Goal: Task Accomplishment & Management: Complete application form

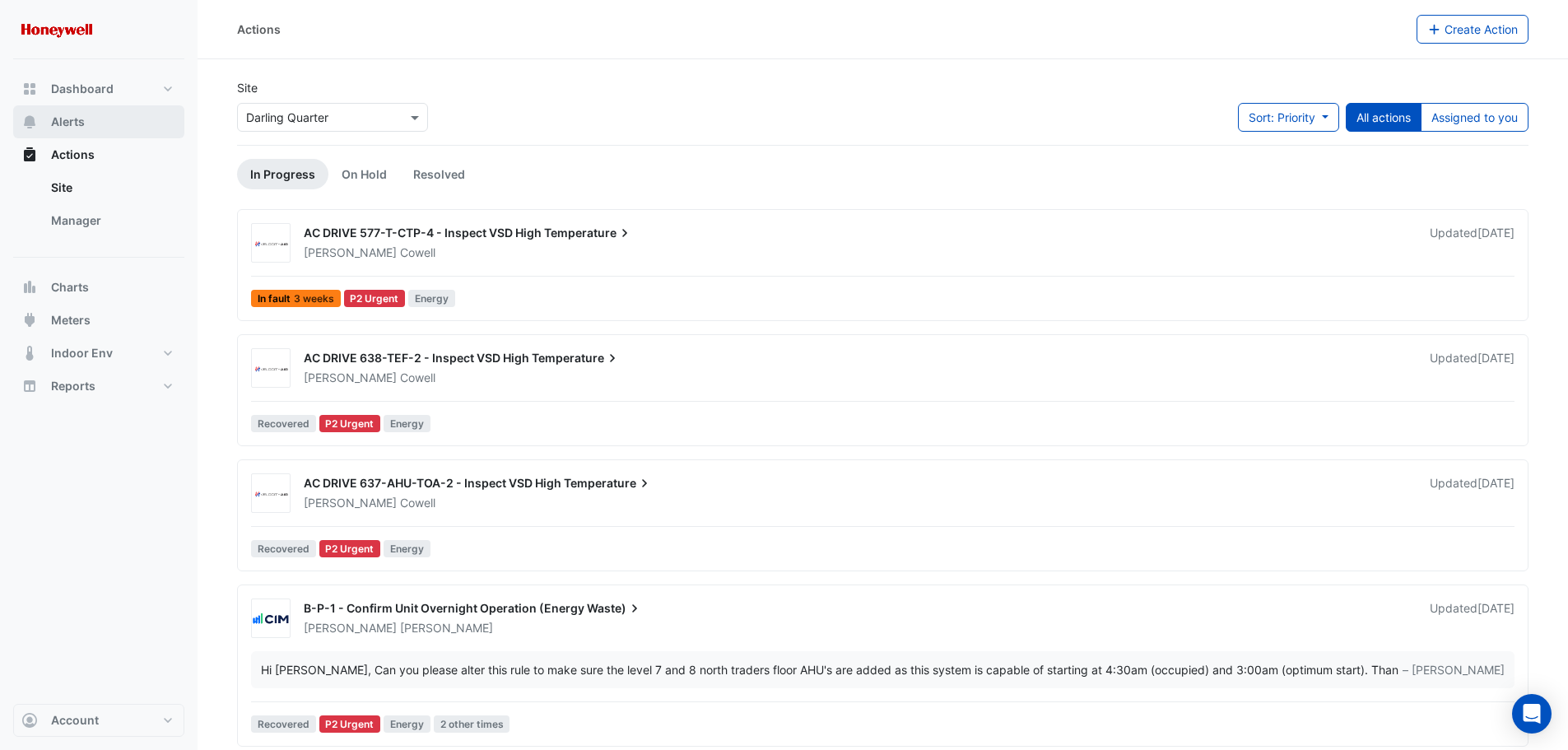
click at [86, 118] on button "Alerts" at bounding box center [98, 122] width 171 height 33
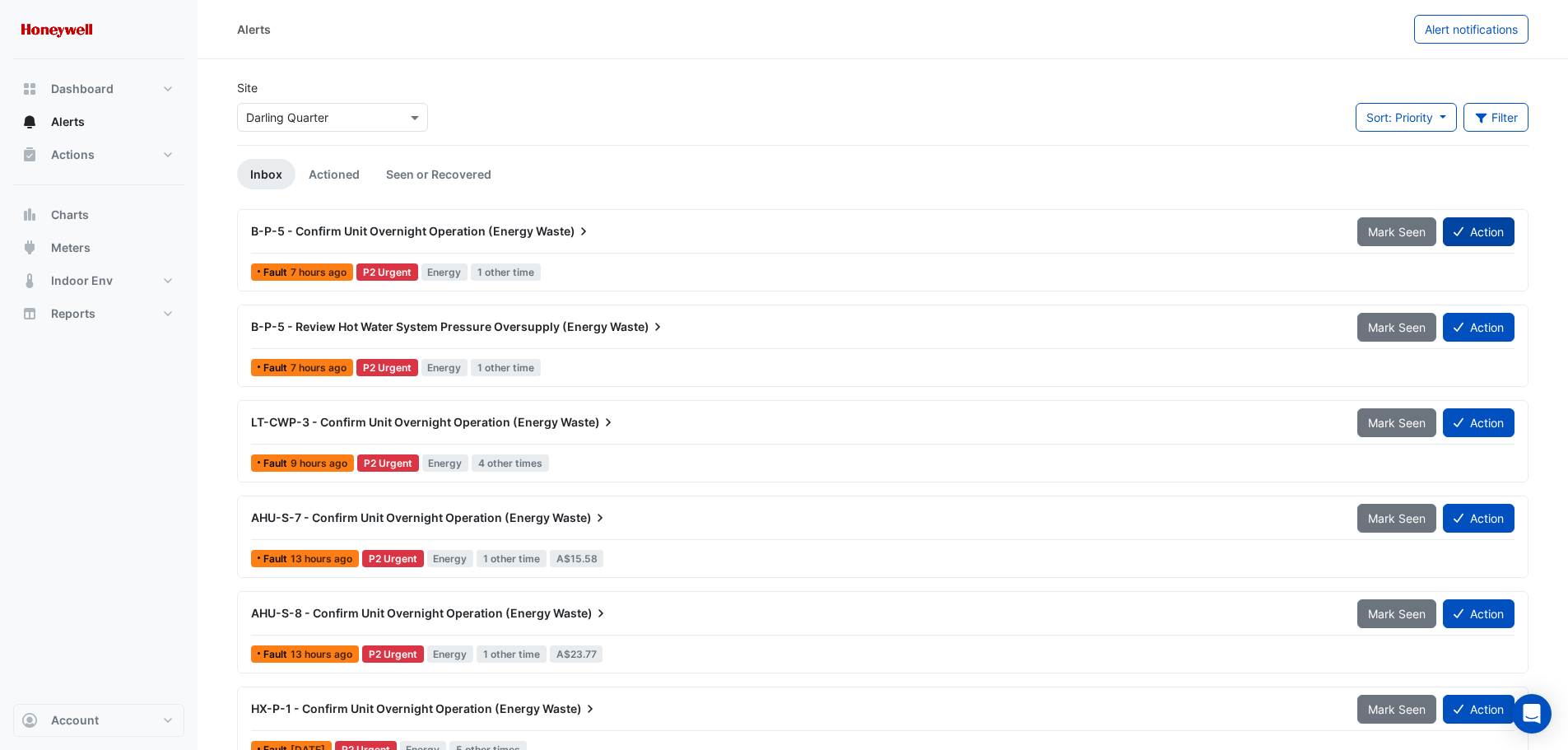
click at [1491, 226] on button "Action" at bounding box center [1478, 232] width 71 height 29
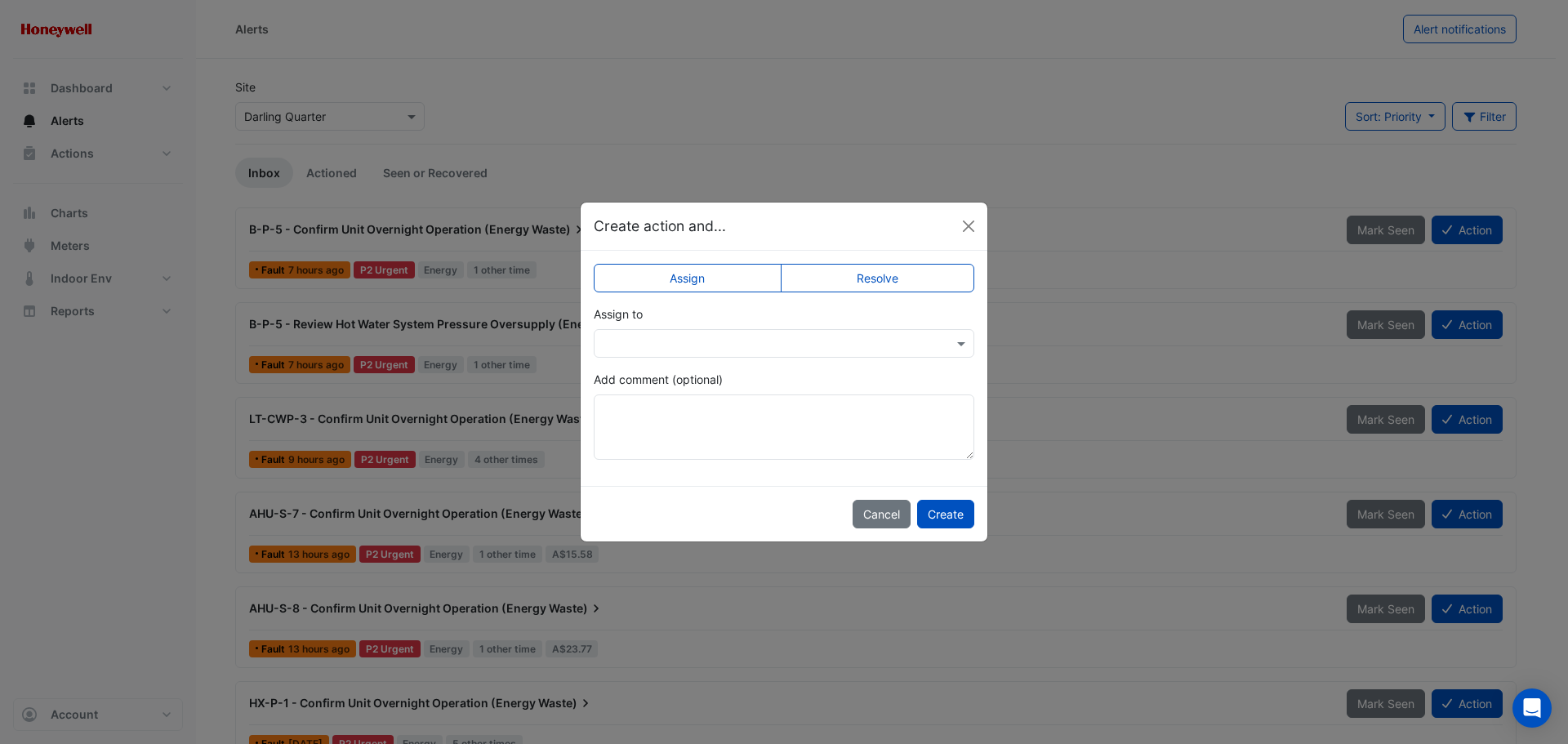
click at [865, 276] on label "Resolve" at bounding box center [878, 278] width 195 height 29
click at [680, 410] on textarea "Add comment (optional)" at bounding box center [784, 427] width 380 height 66
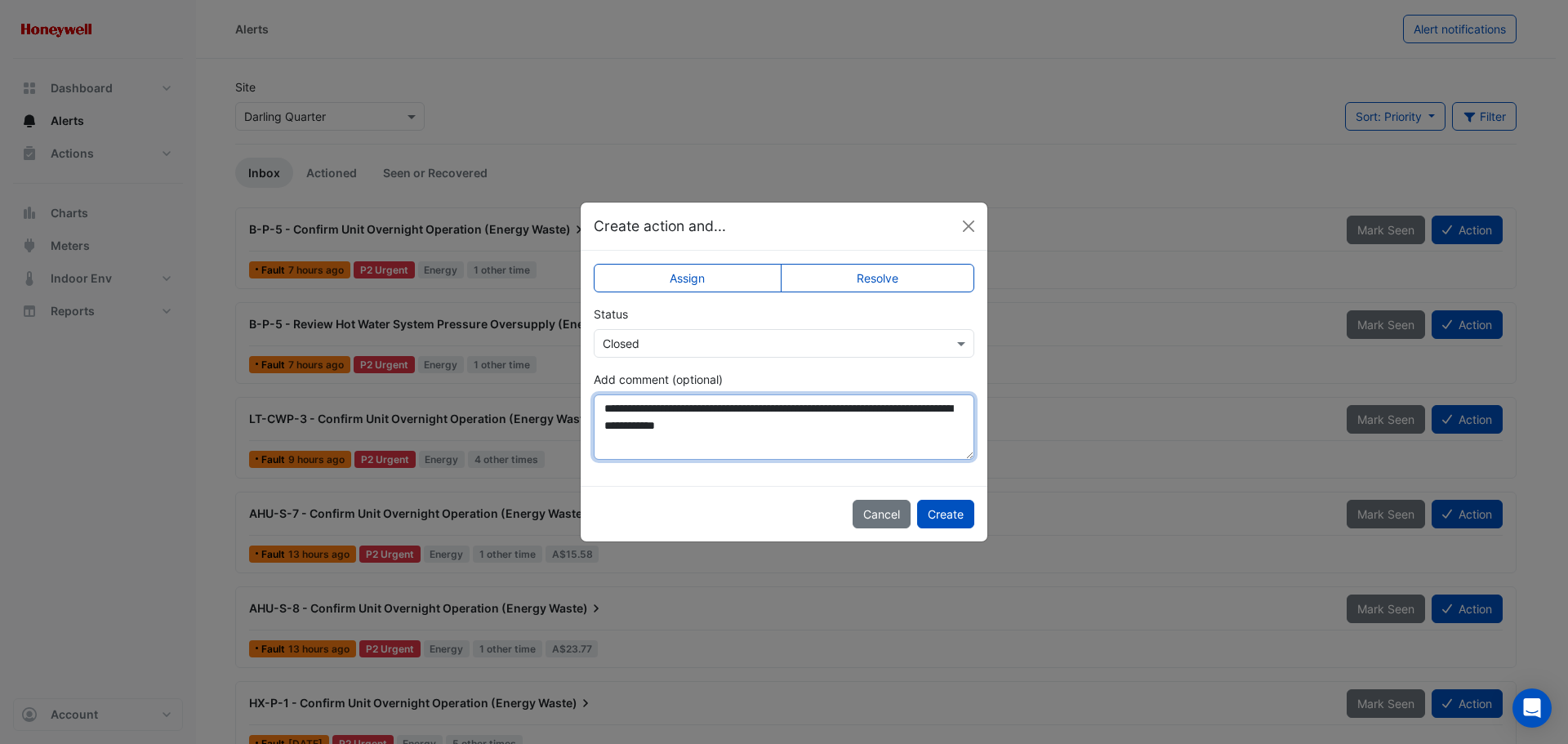
click at [840, 433] on textarea "**********" at bounding box center [784, 427] width 380 height 66
type textarea "**********"
click at [962, 512] on button "Create" at bounding box center [945, 514] width 57 height 29
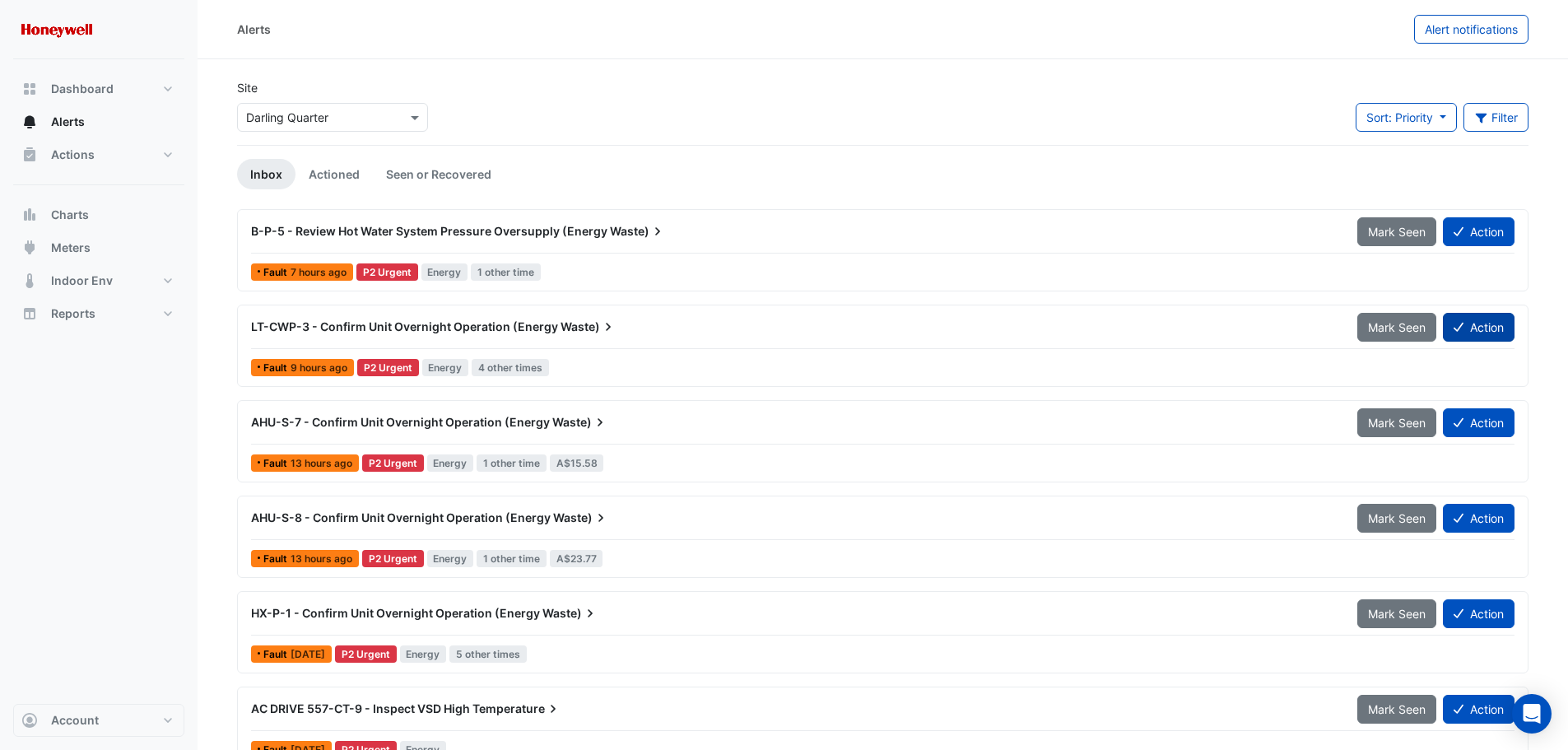
click at [1468, 324] on button "Action" at bounding box center [1478, 328] width 71 height 29
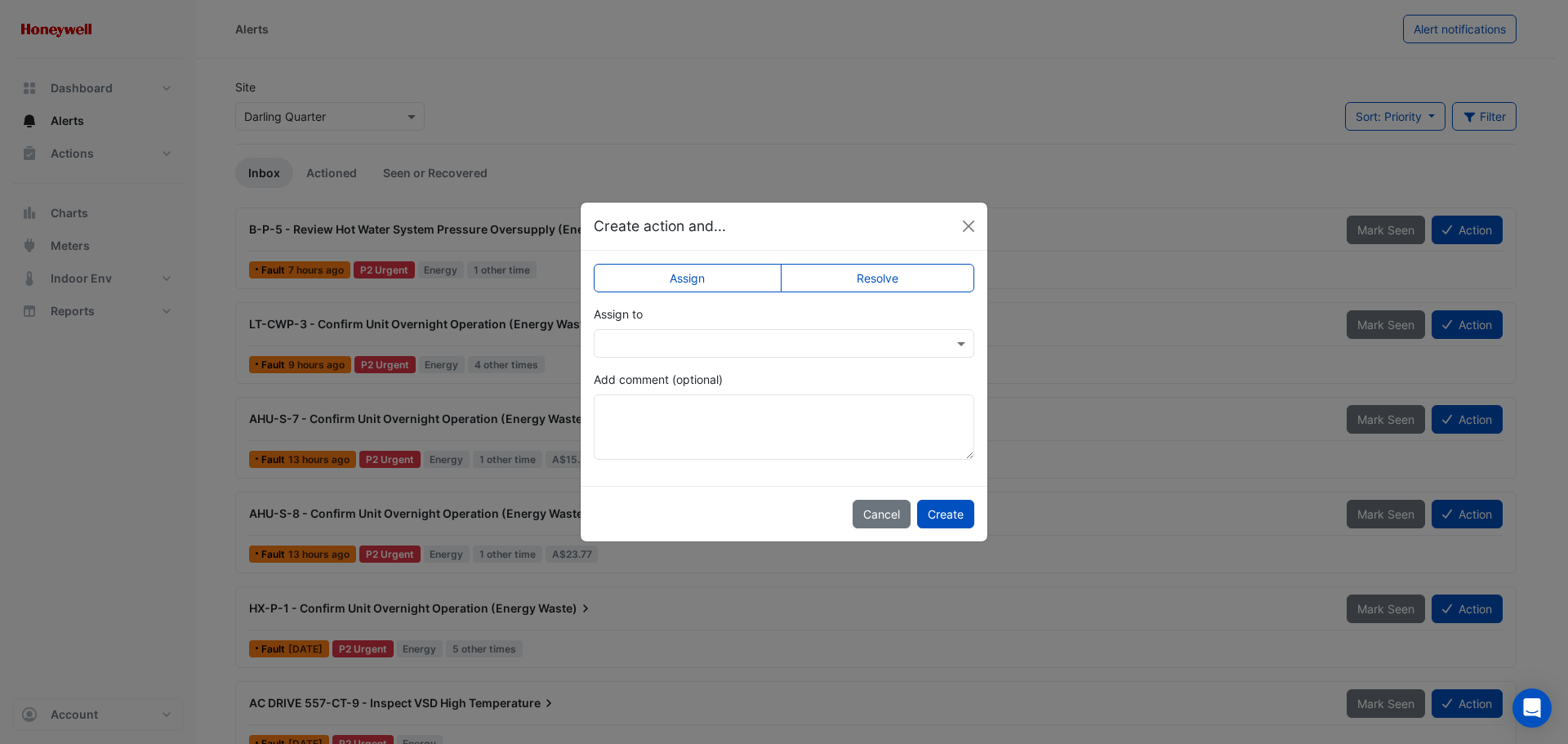
click at [919, 281] on label "Resolve" at bounding box center [878, 278] width 195 height 29
click at [776, 423] on textarea "Add comment (optional)" at bounding box center [784, 427] width 380 height 66
paste textarea "**********"
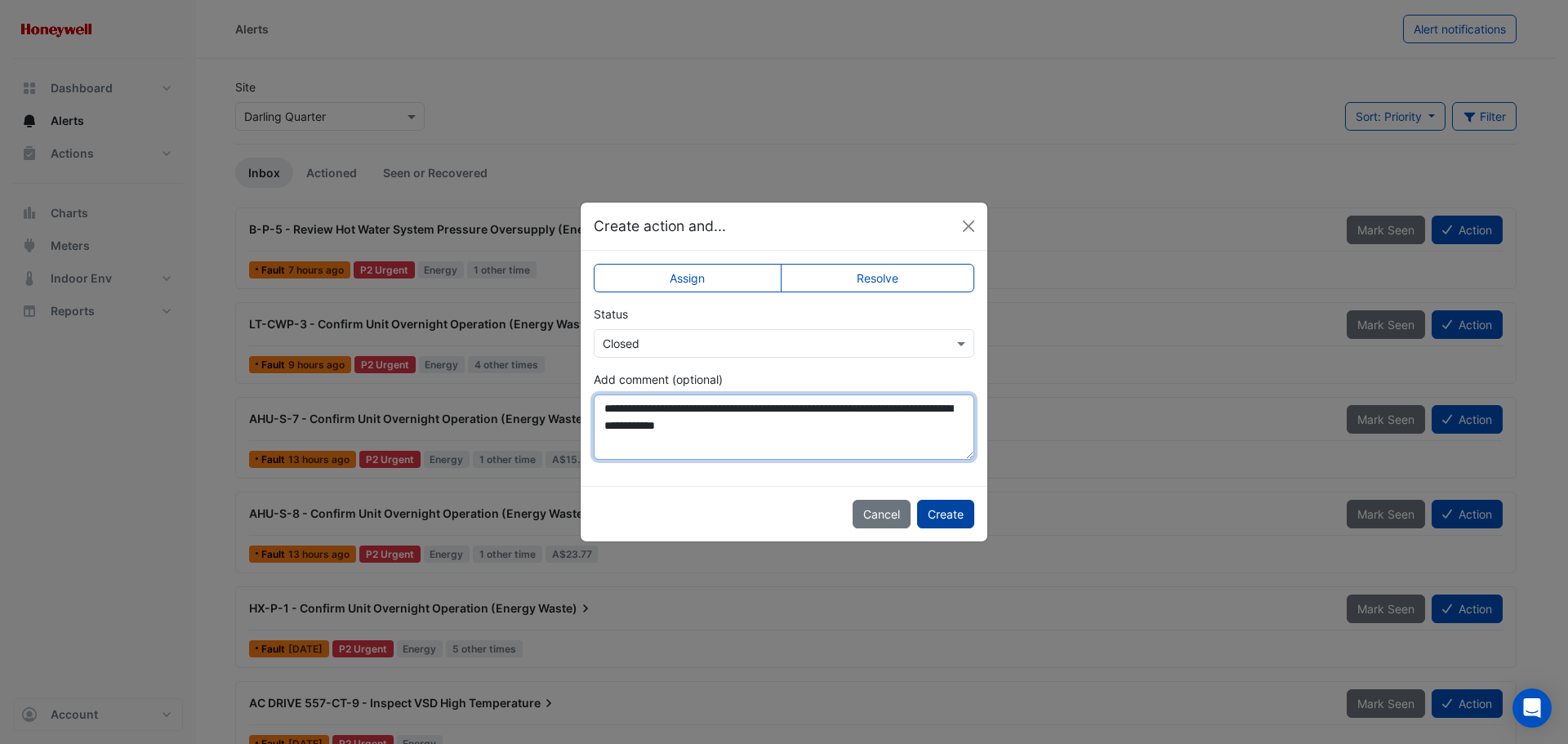
type textarea "**********"
click at [932, 514] on button "Create" at bounding box center [945, 514] width 57 height 29
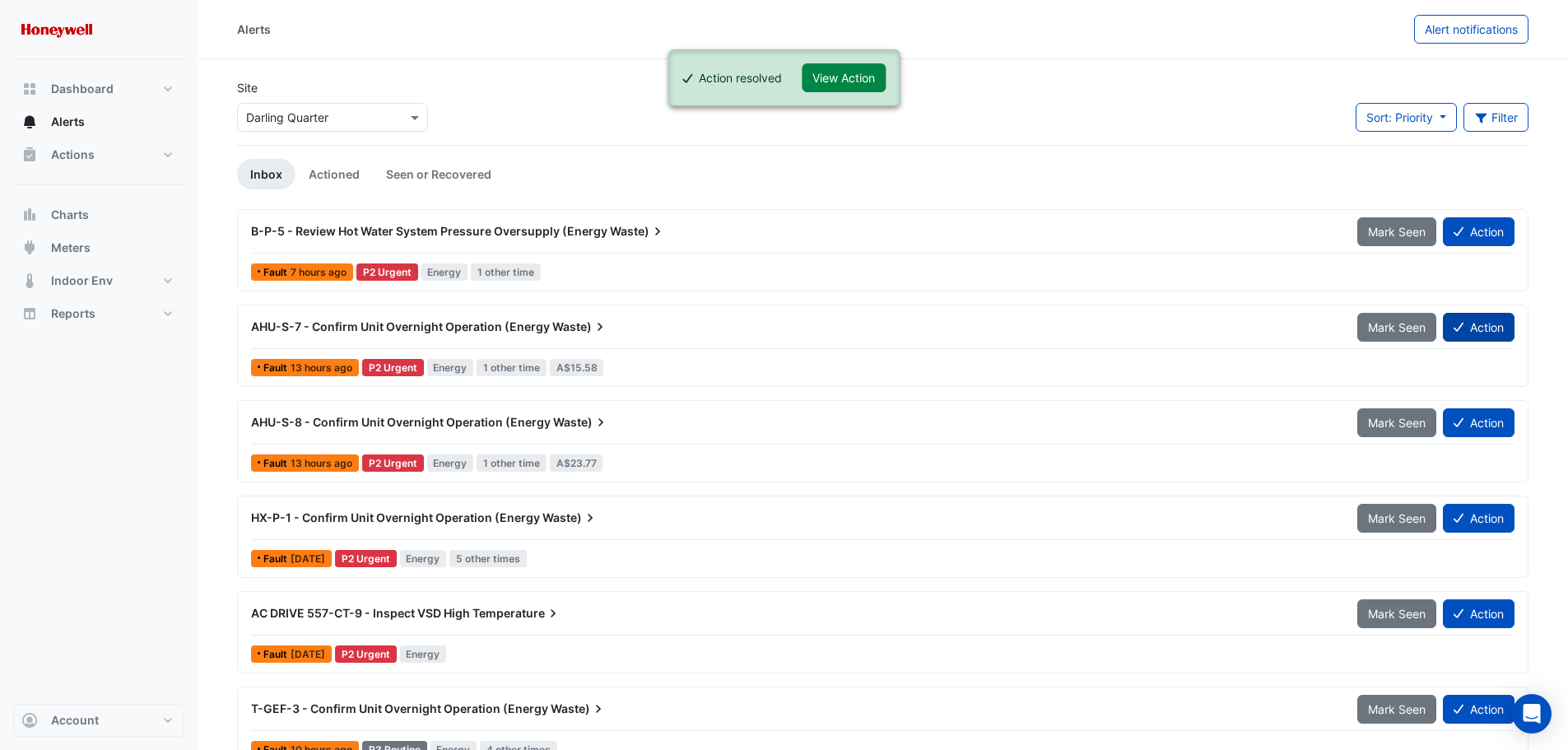
click at [1494, 330] on button "Action" at bounding box center [1478, 328] width 71 height 29
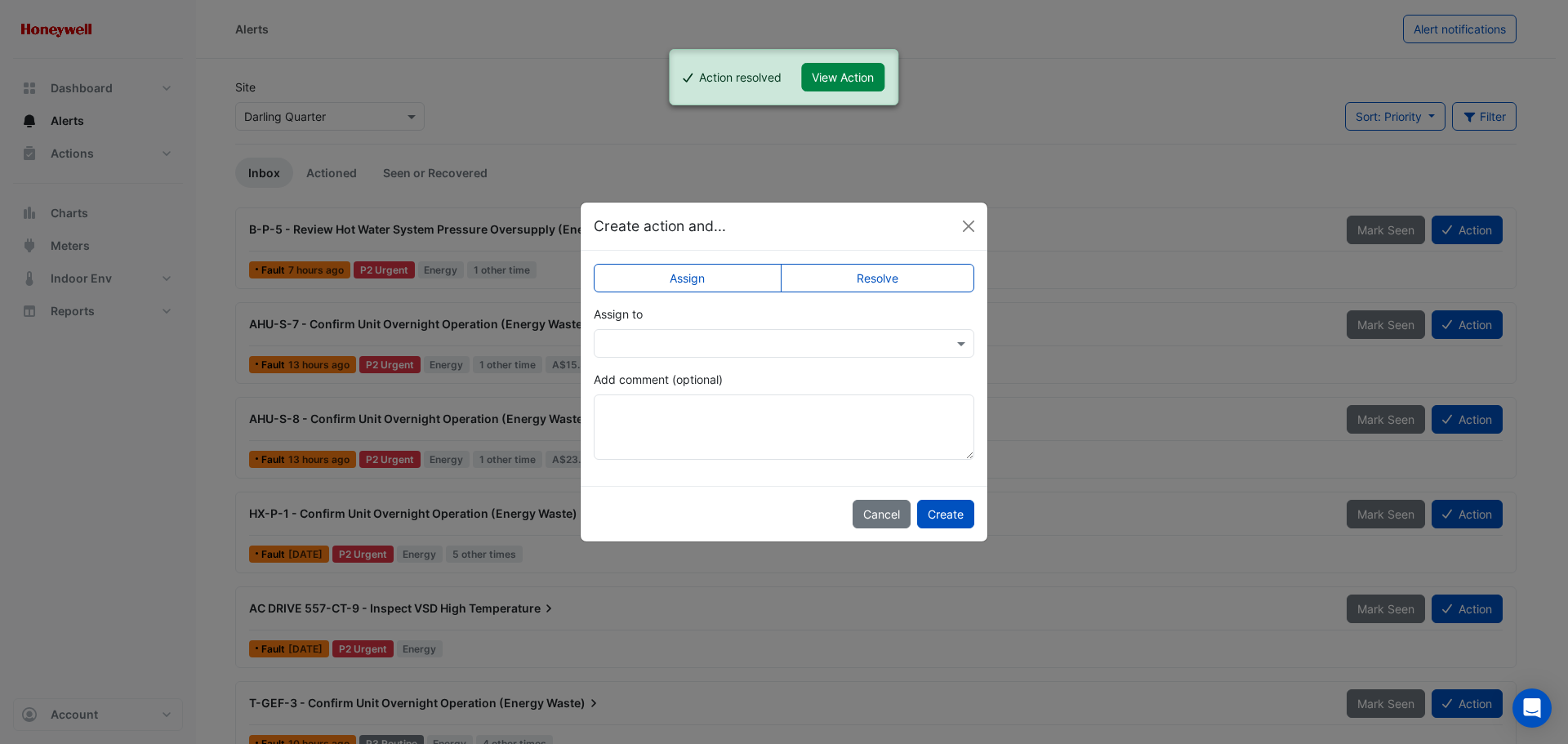
click at [862, 278] on label "Resolve" at bounding box center [878, 278] width 195 height 29
click at [779, 422] on textarea "Add comment (optional)" at bounding box center [784, 427] width 380 height 66
paste textarea "**********"
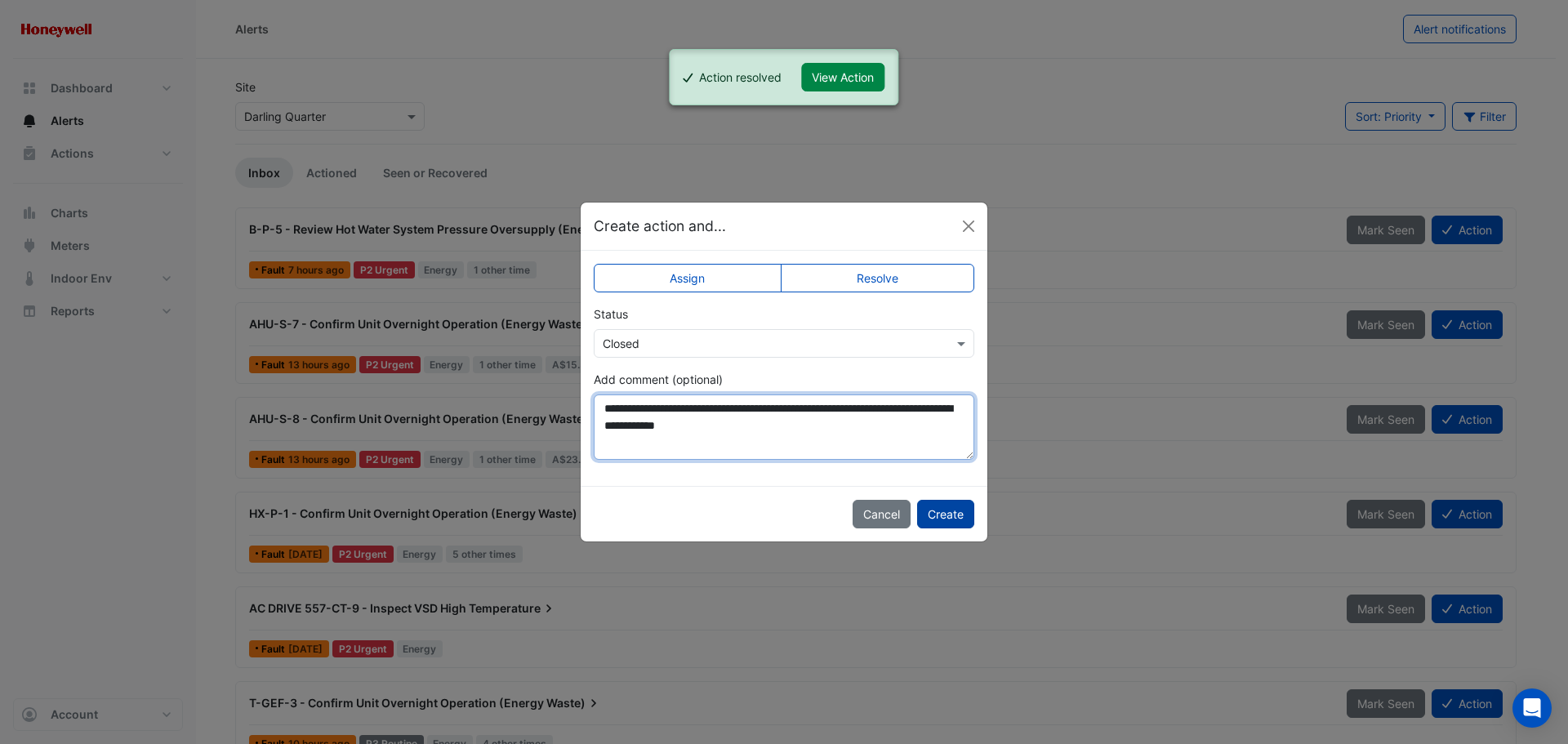
type textarea "**********"
click at [963, 510] on button "Create" at bounding box center [945, 514] width 57 height 29
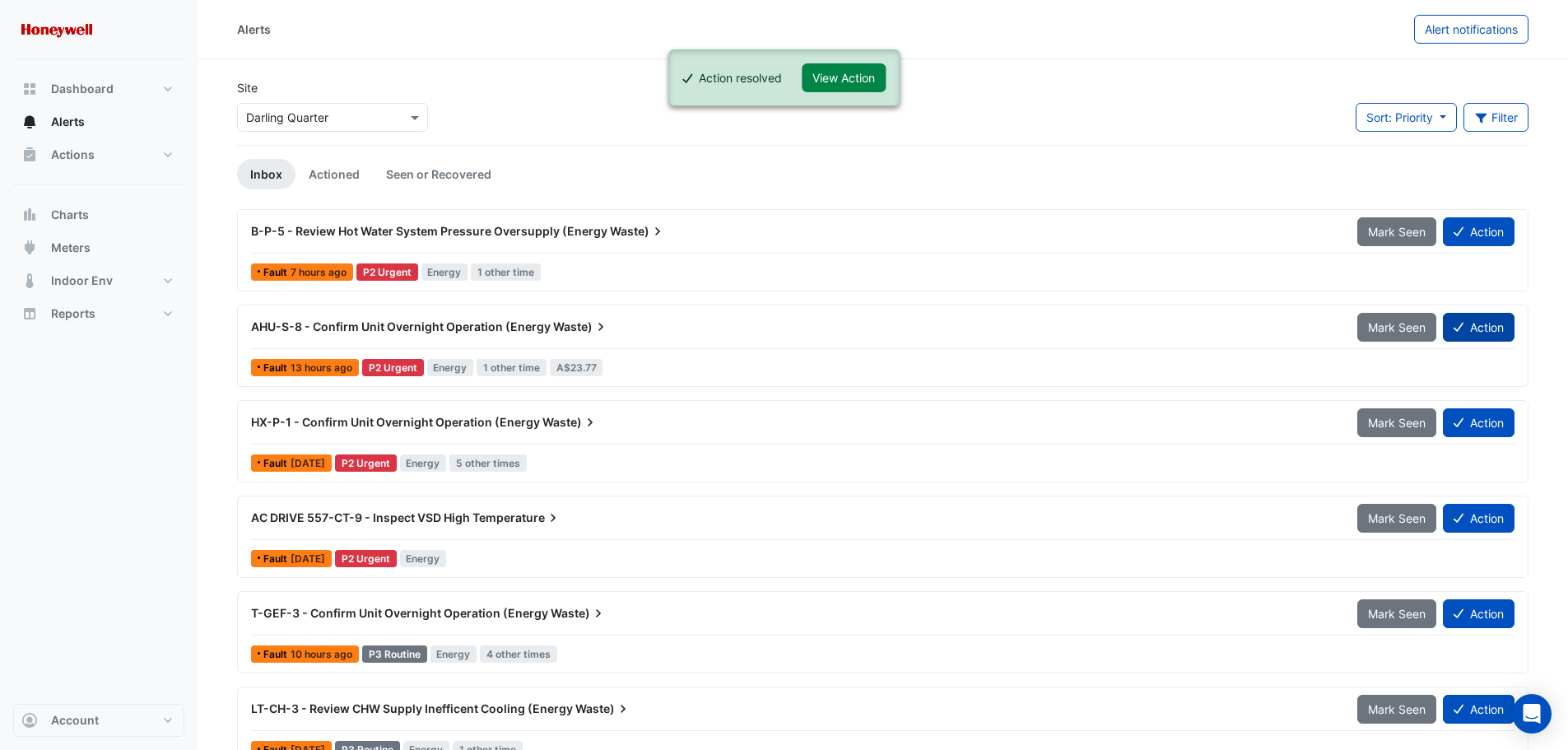
click at [1467, 325] on button "Action" at bounding box center [1478, 328] width 71 height 29
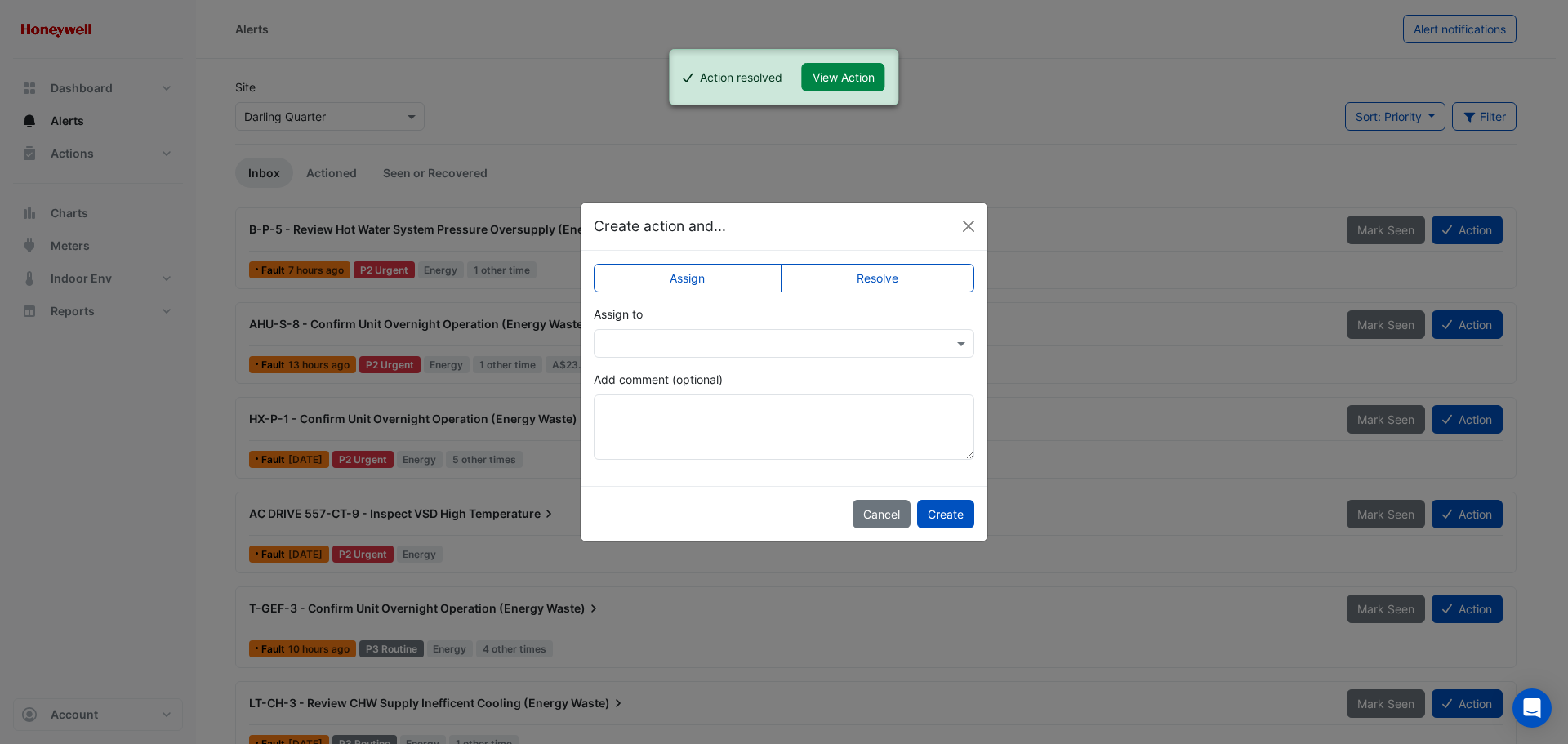
click at [868, 280] on label "Resolve" at bounding box center [878, 278] width 195 height 29
click at [758, 431] on textarea "Add comment (optional)" at bounding box center [784, 427] width 380 height 66
paste textarea "**********"
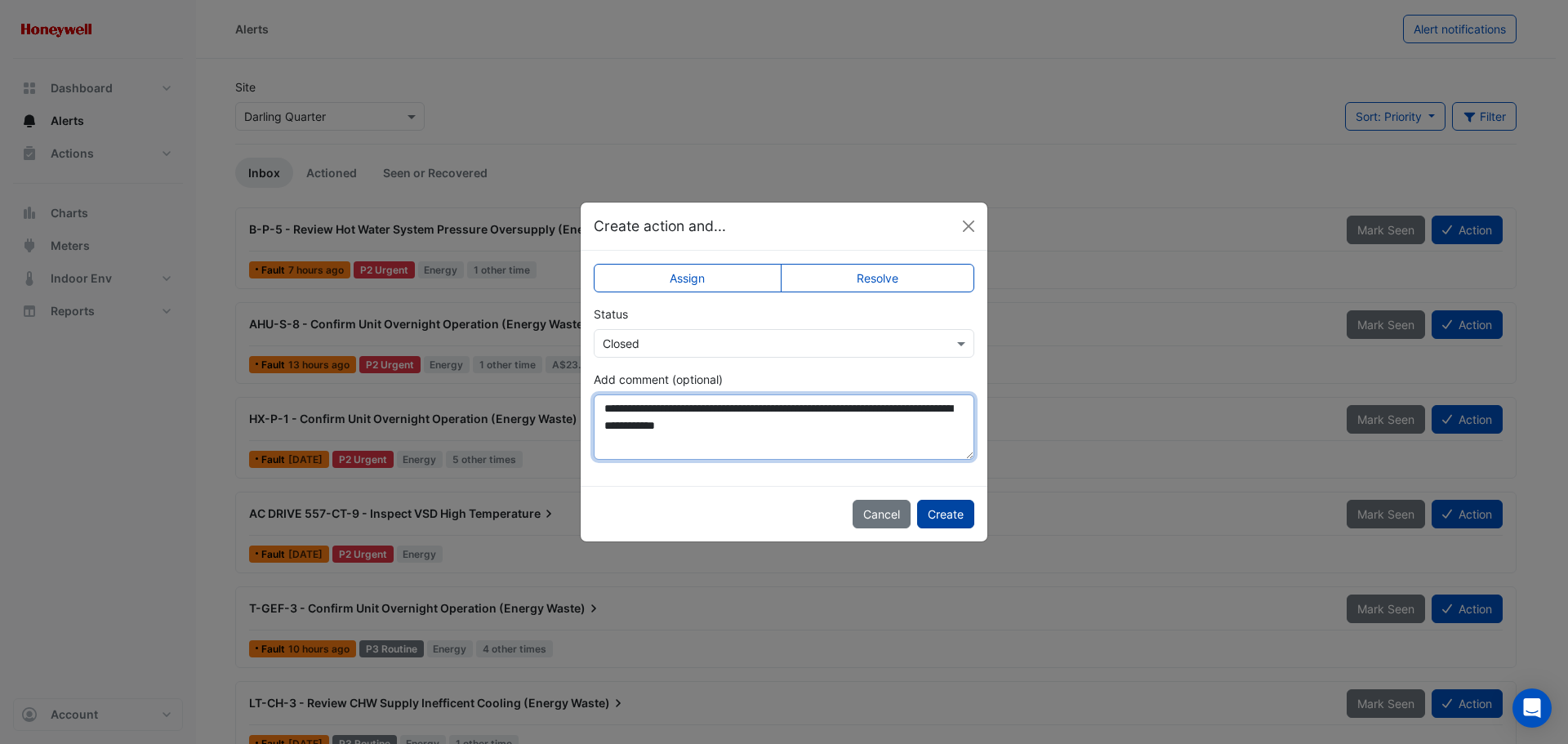
type textarea "**********"
click at [954, 511] on button "Create" at bounding box center [945, 514] width 57 height 29
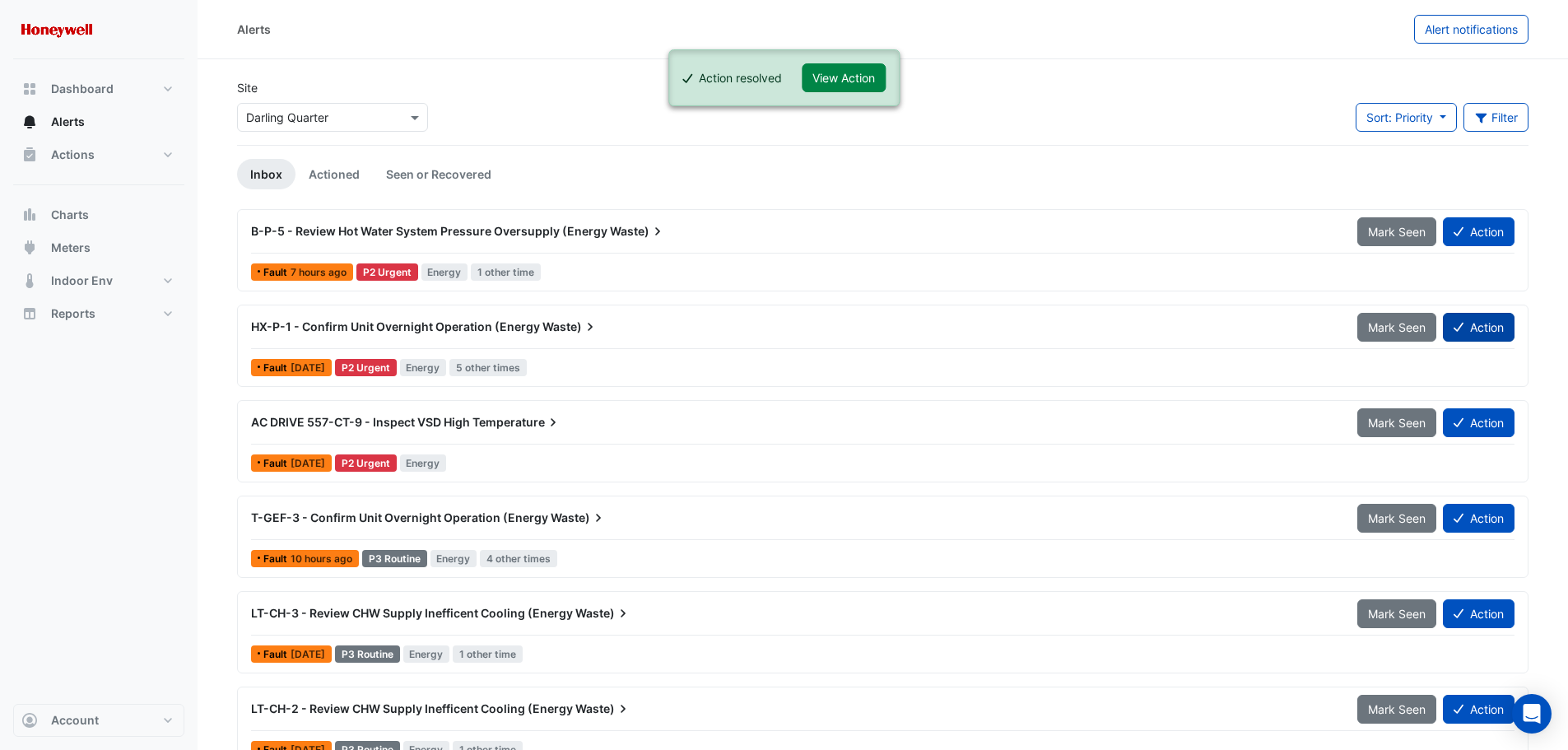
click at [1485, 323] on button "Action" at bounding box center [1478, 328] width 71 height 29
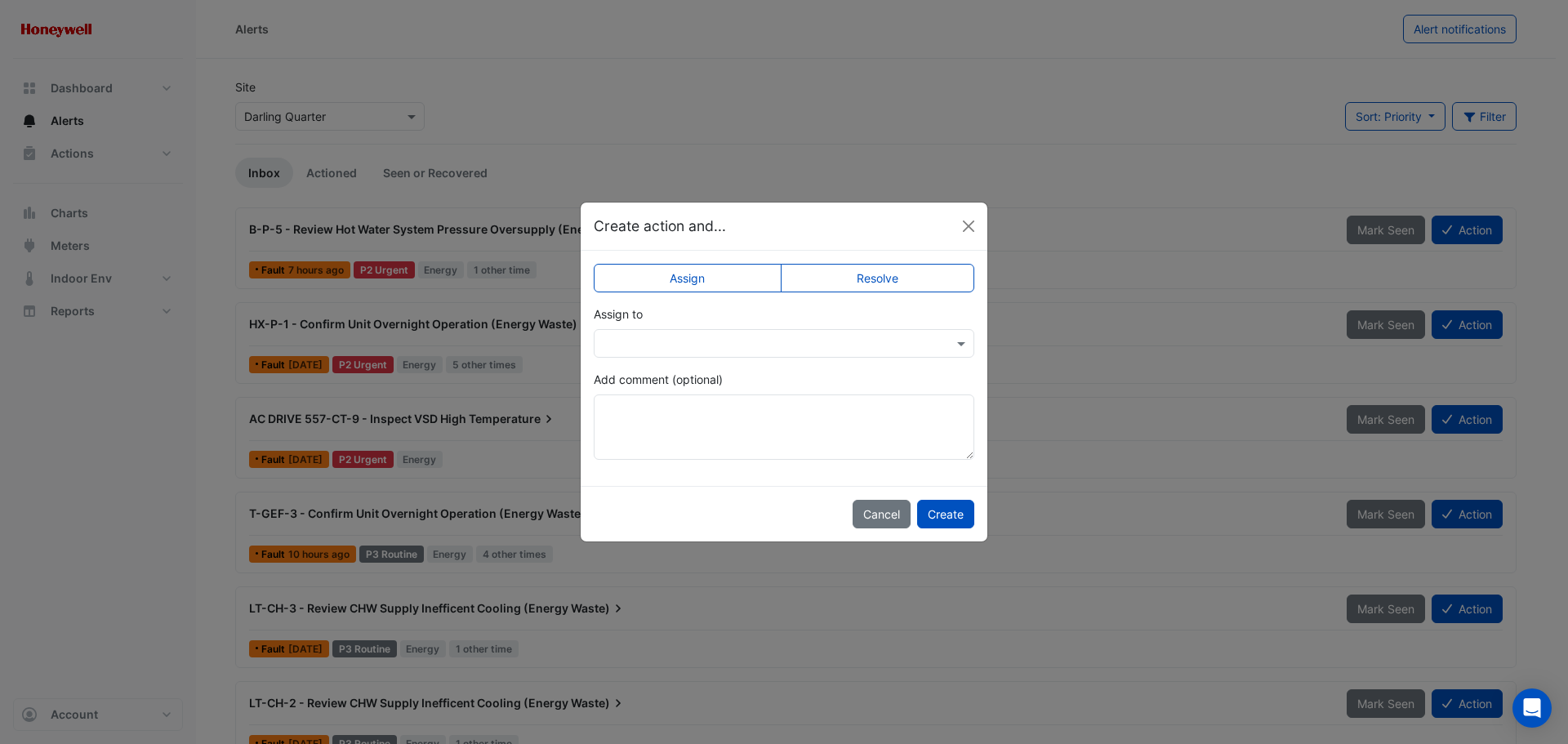
click at [928, 276] on label "Resolve" at bounding box center [878, 278] width 195 height 29
click at [812, 417] on textarea "Add comment (optional)" at bounding box center [784, 427] width 380 height 66
paste textarea "**********"
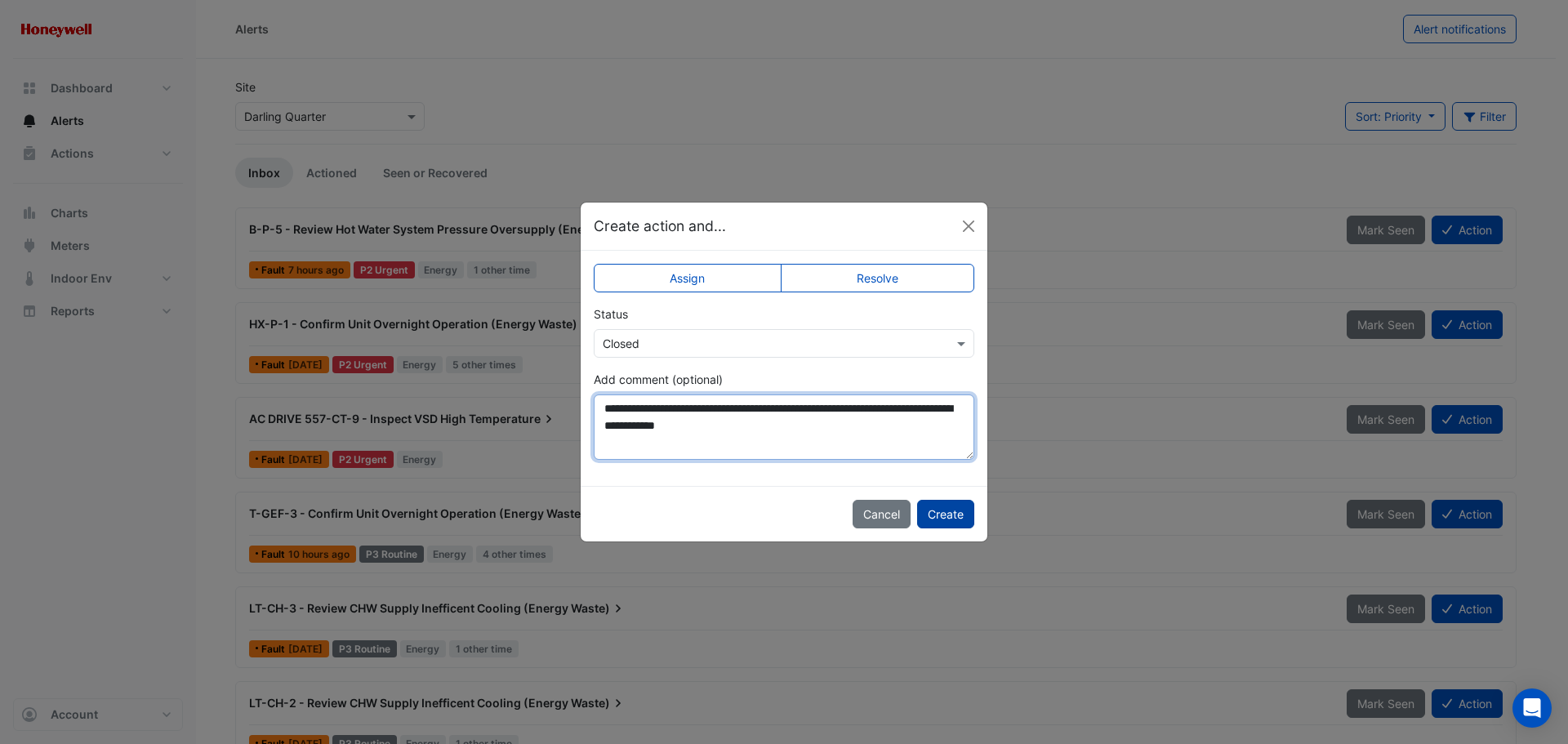
type textarea "**********"
click at [951, 518] on button "Create" at bounding box center [945, 514] width 57 height 29
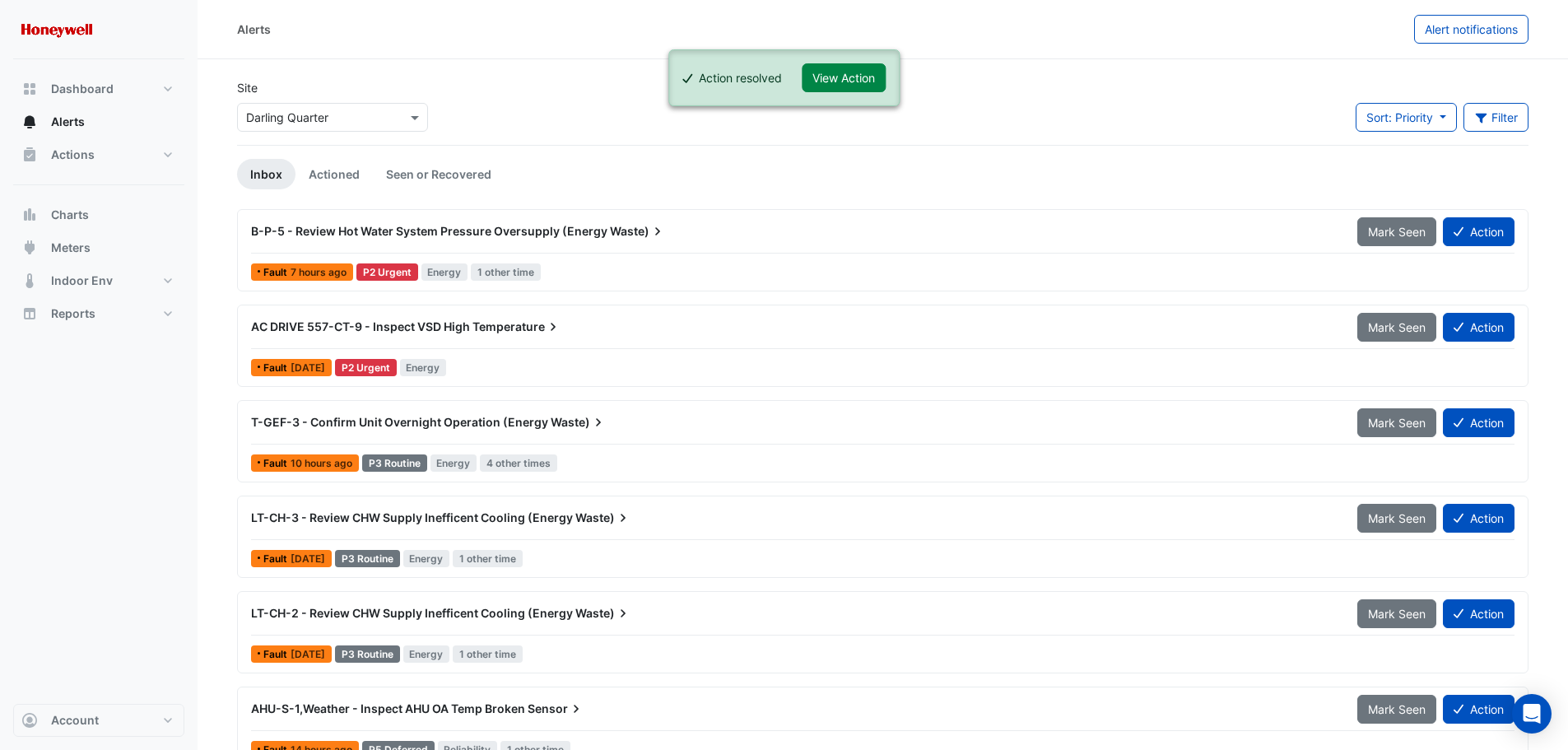
click at [671, 231] on div "B-P-5 - Review Hot Water System Pressure Oversupply (Energy Waste)" at bounding box center [794, 231] width 1087 height 16
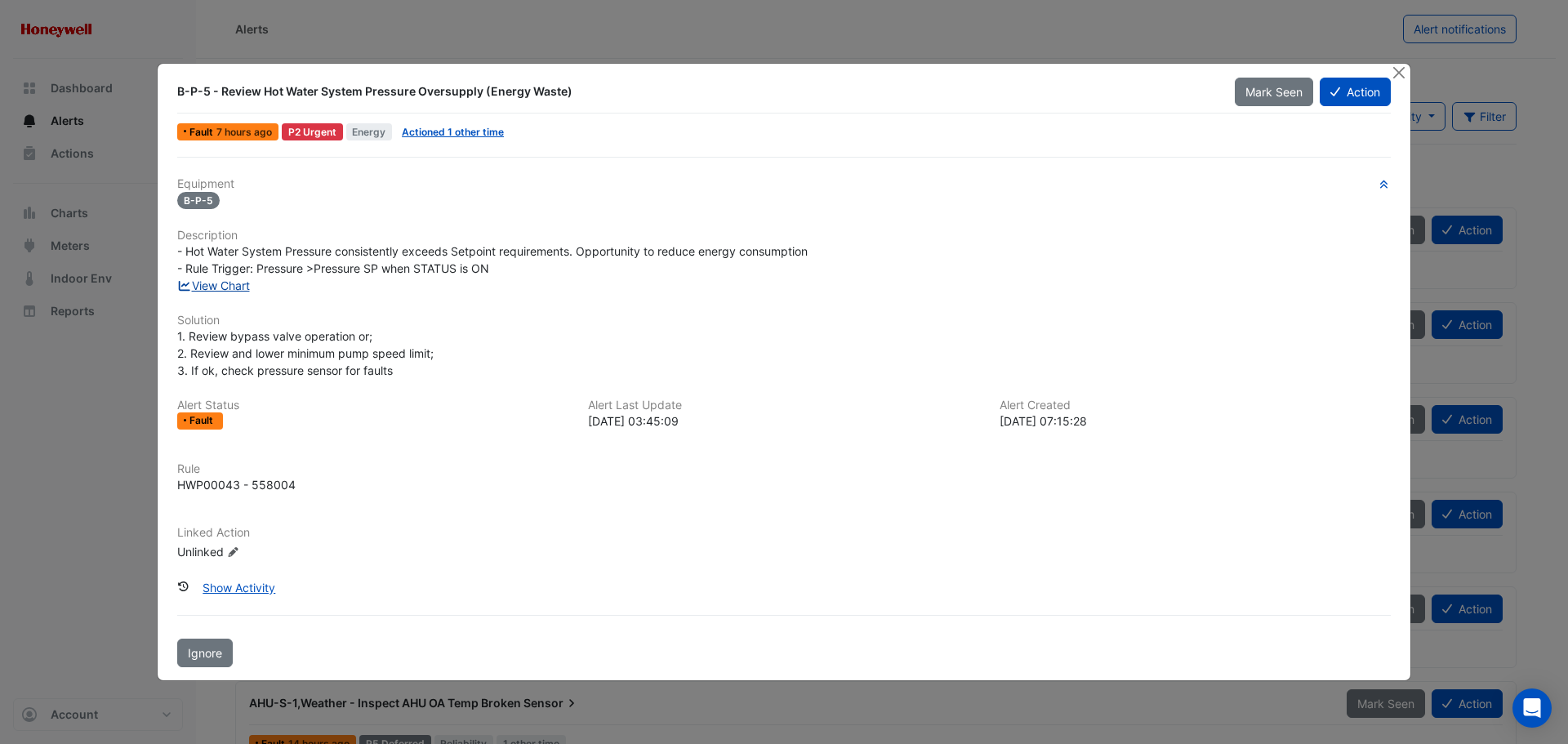
click at [224, 288] on link "View Chart" at bounding box center [213, 285] width 73 height 14
click at [1399, 72] on button "Close" at bounding box center [1398, 73] width 17 height 17
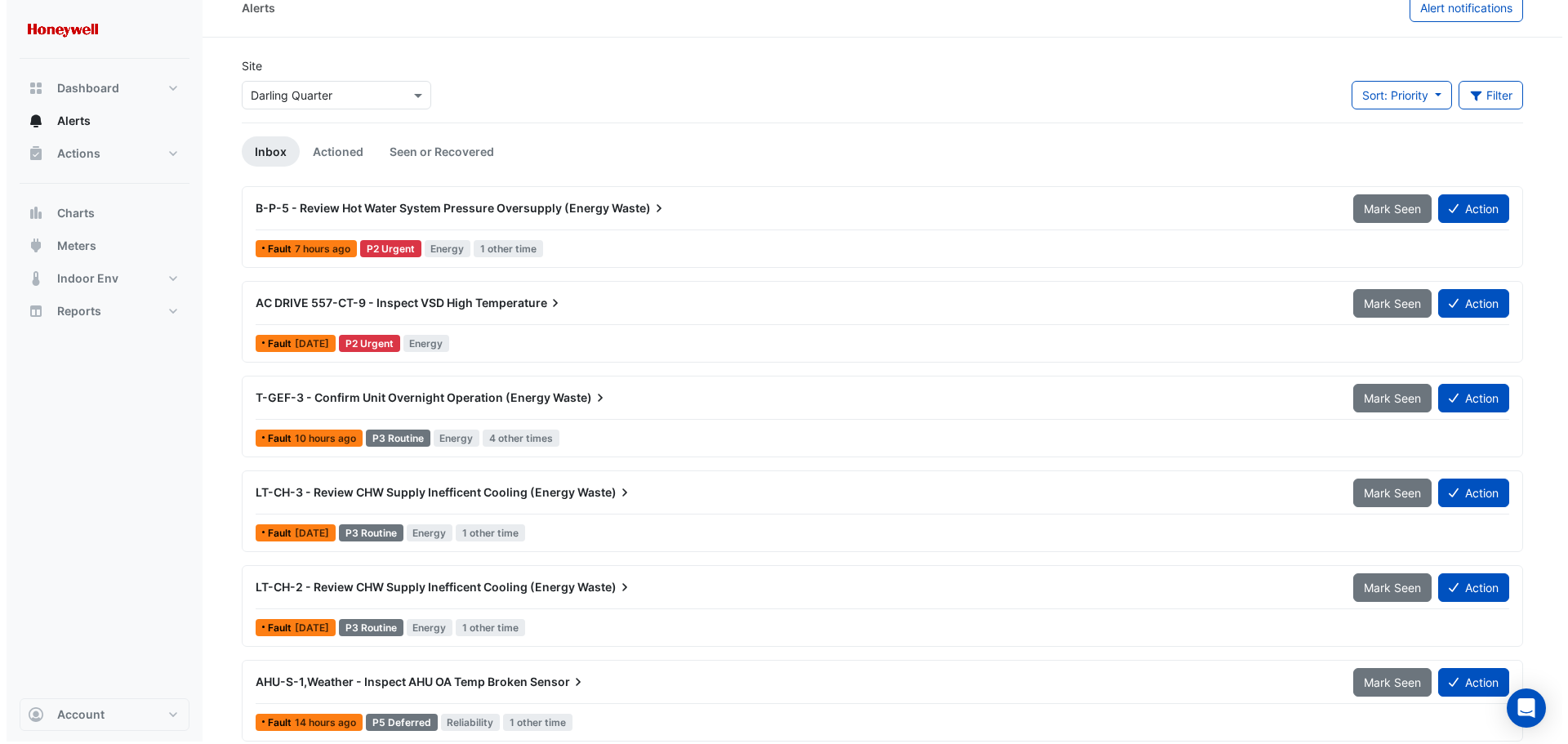
scroll to position [32, 0]
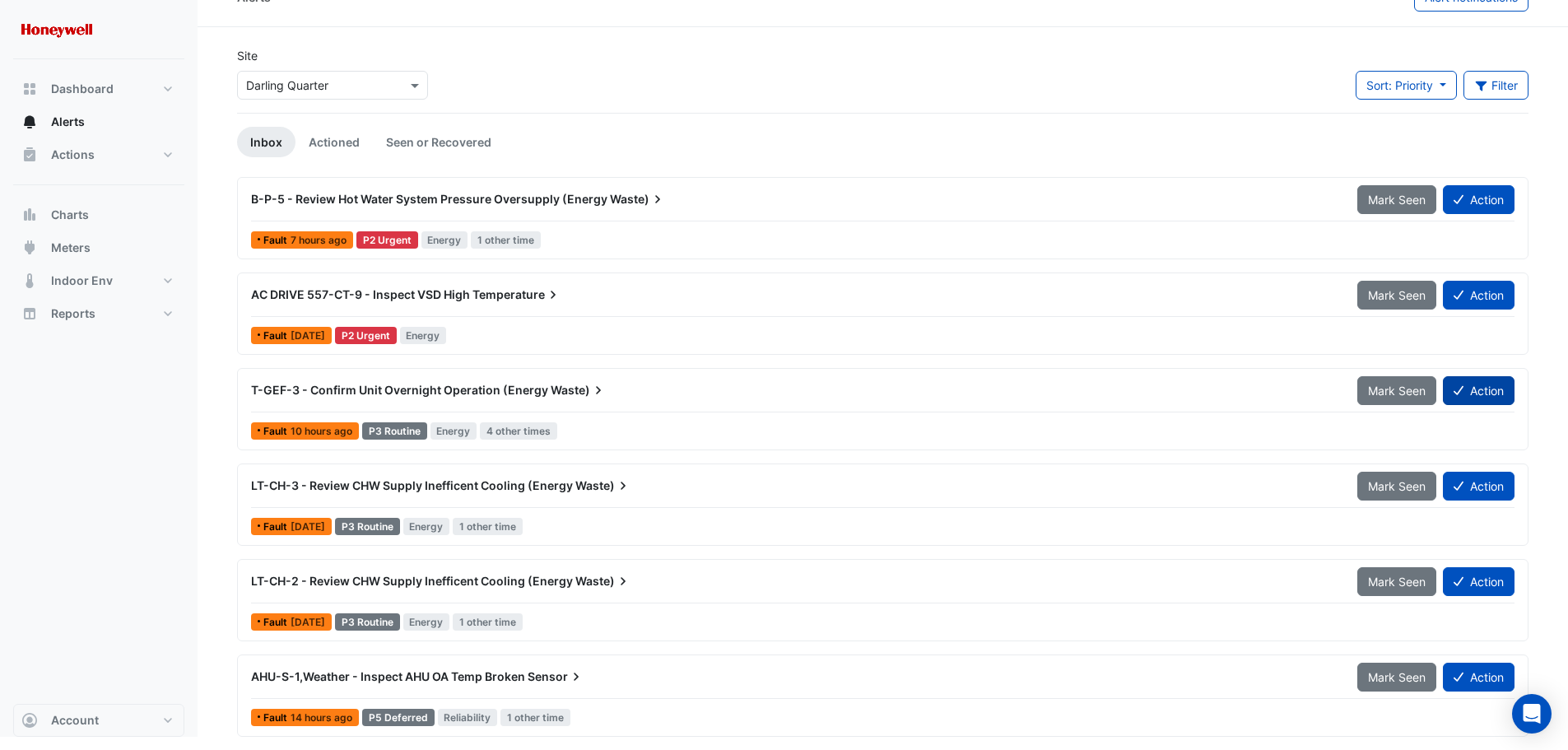
click at [1466, 386] on button "Action" at bounding box center [1478, 391] width 71 height 29
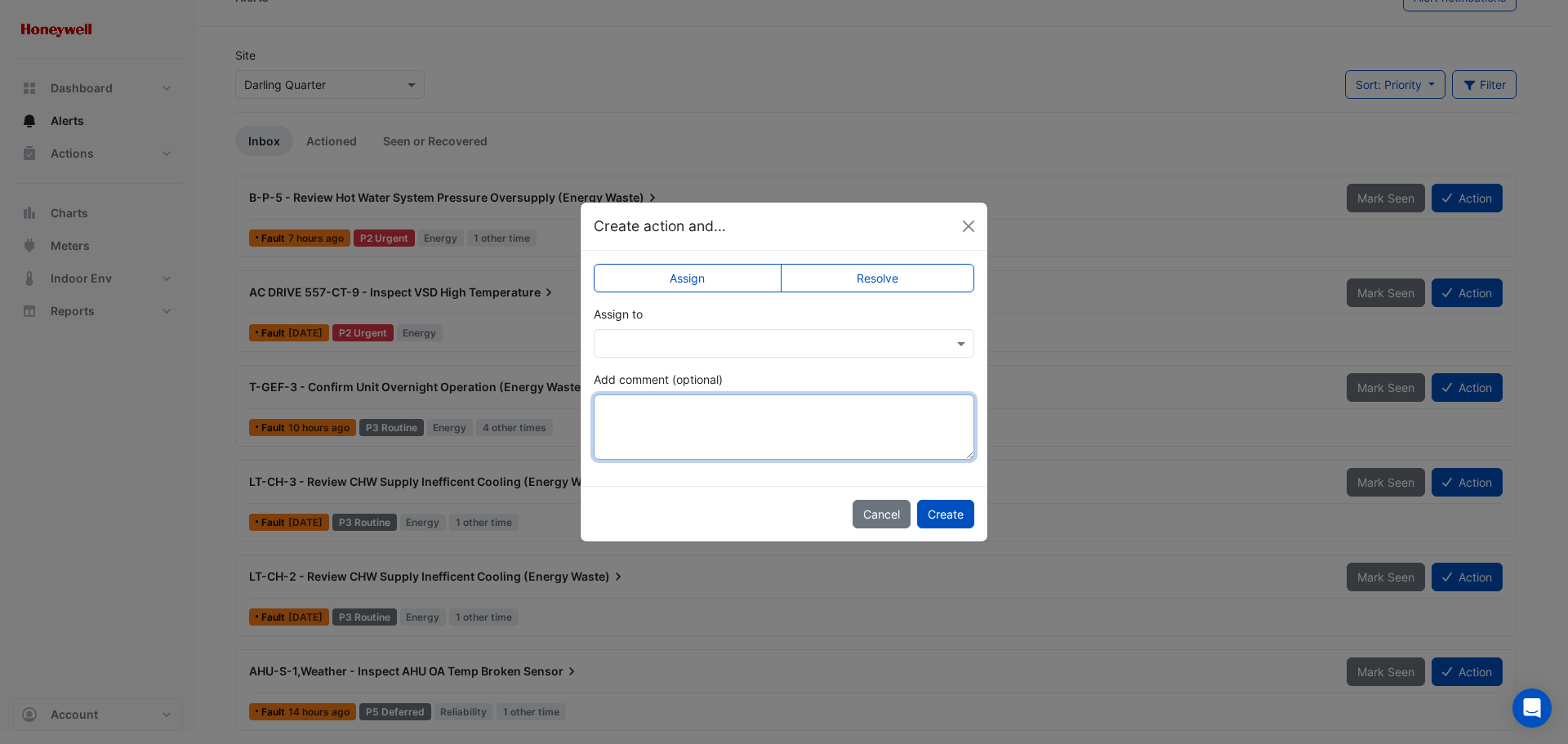
click at [739, 420] on textarea "Add comment (optional)" at bounding box center [784, 427] width 380 height 66
click at [859, 282] on label "Resolve" at bounding box center [878, 278] width 195 height 29
click at [706, 426] on textarea "Add comment (optional)" at bounding box center [784, 427] width 380 height 66
paste textarea "**********"
type textarea "**********"
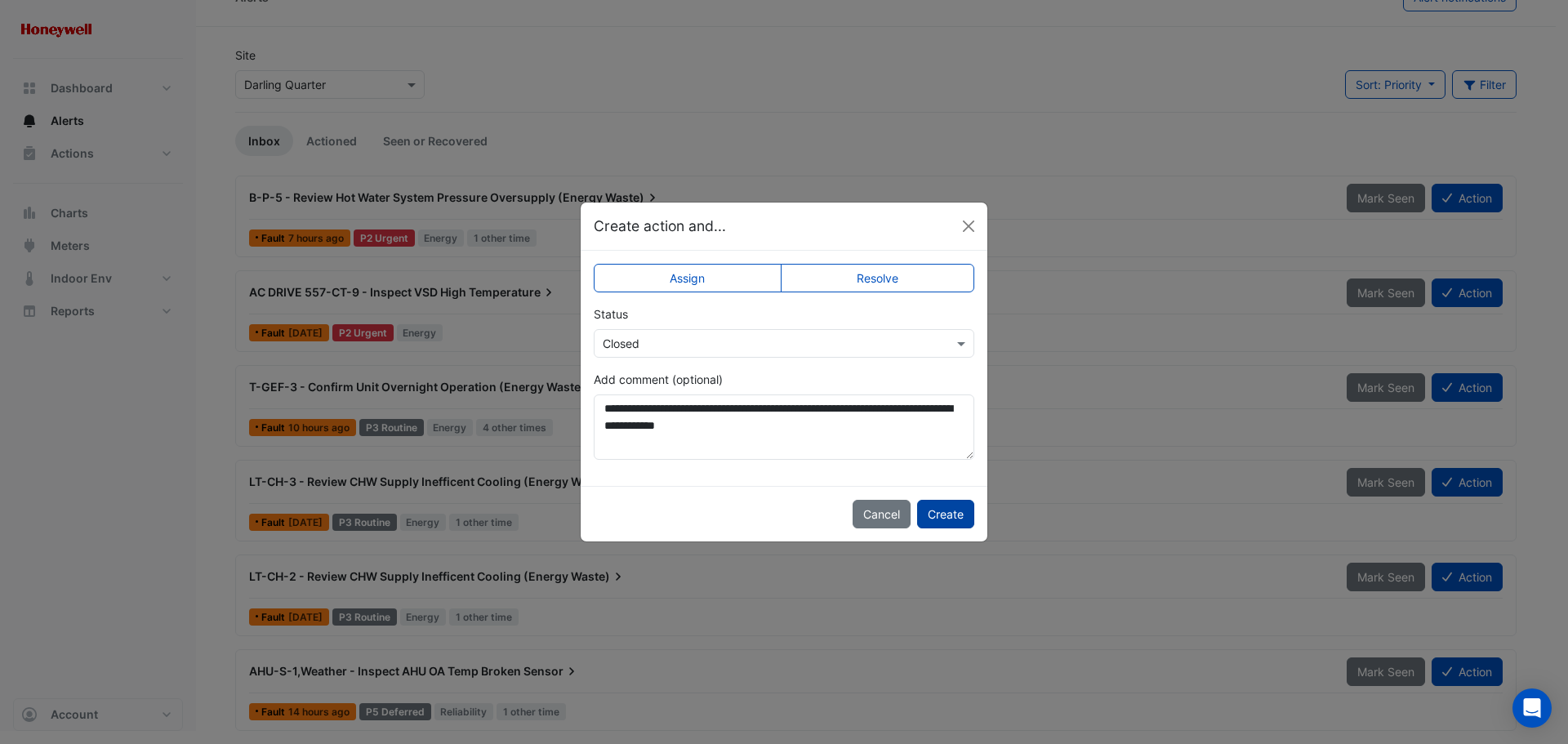
click at [946, 510] on button "Create" at bounding box center [945, 514] width 57 height 29
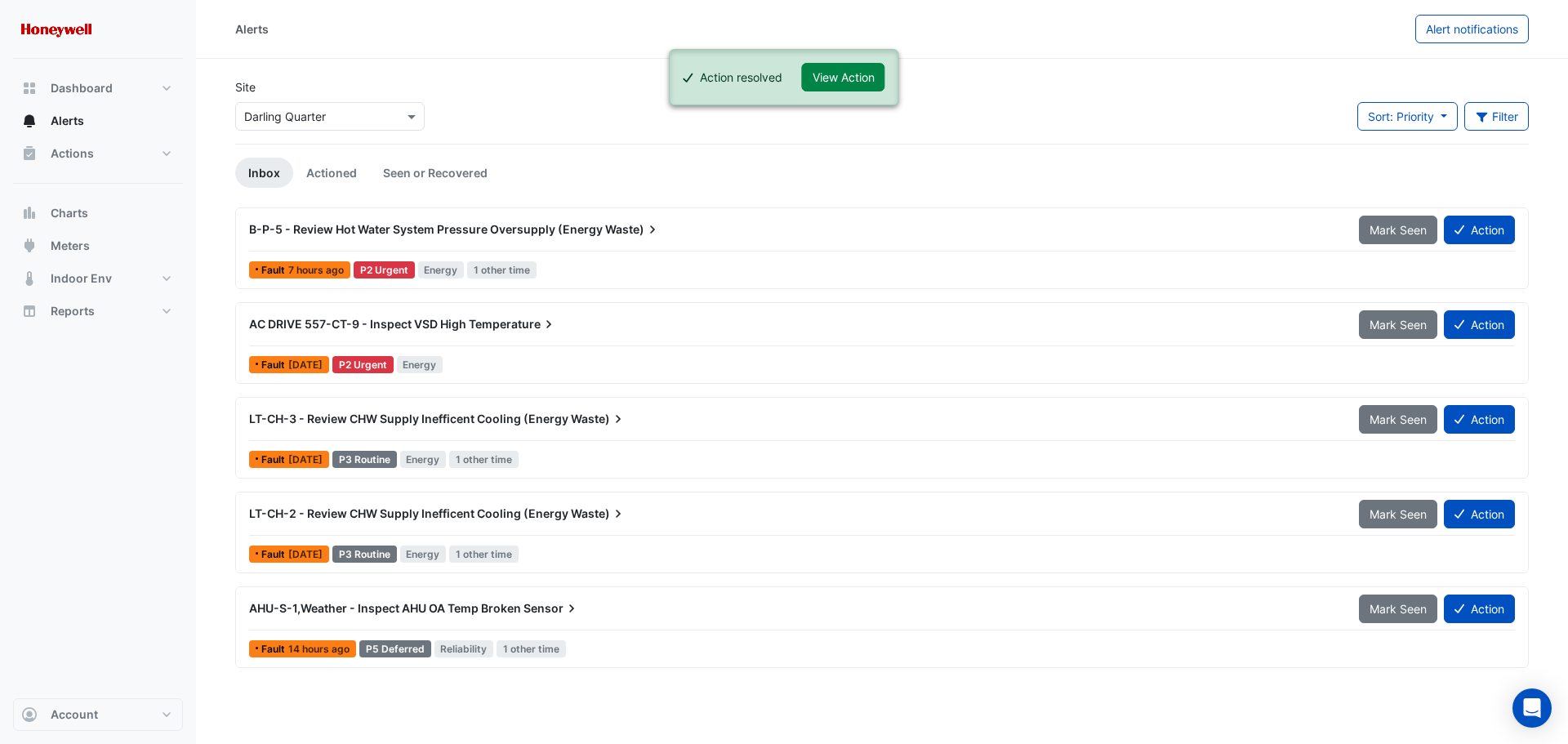
click at [463, 513] on span "LT-CH-2 - Review CHW Supply Inefficent Cooling (Energy" at bounding box center [409, 514] width 319 height 14
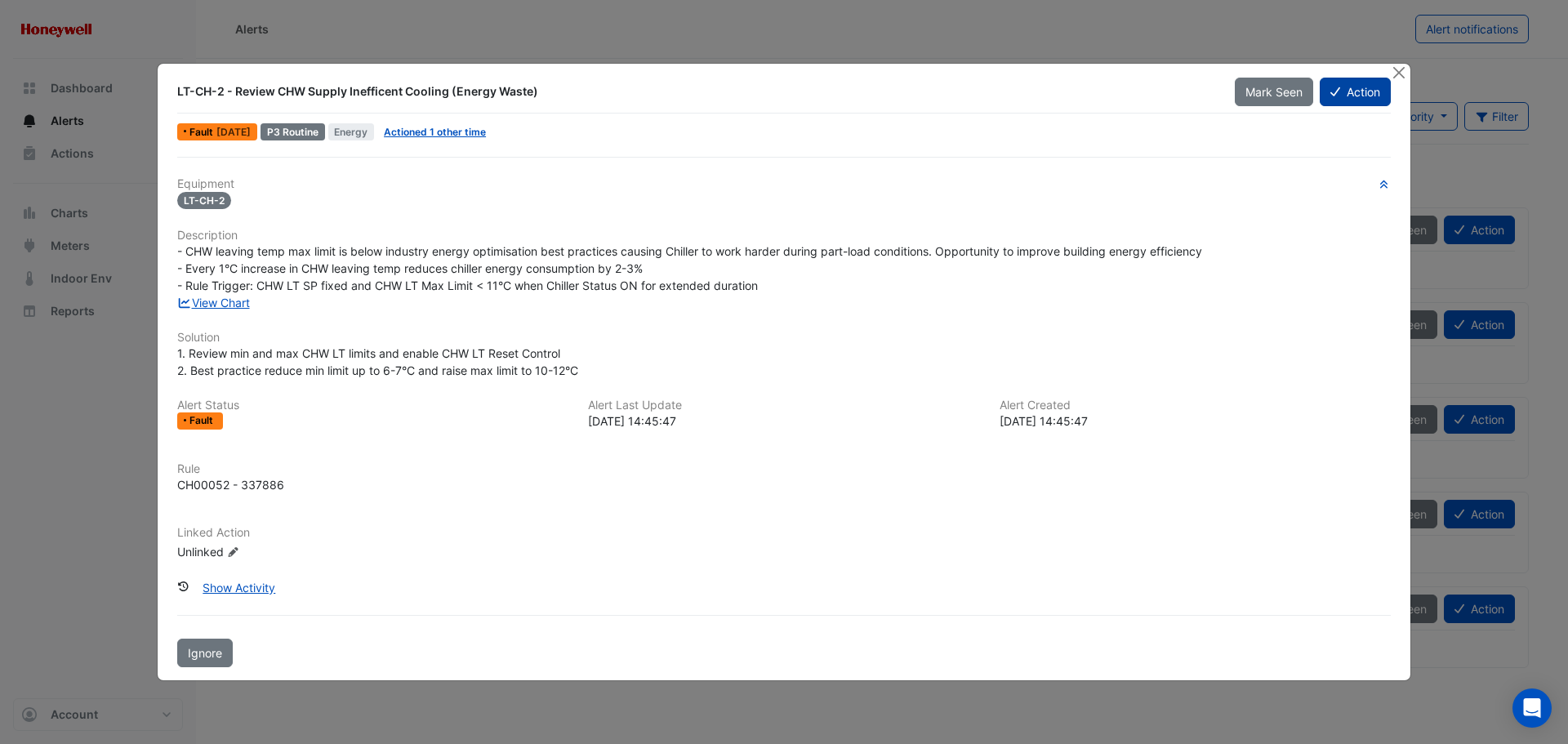
click at [1368, 90] on button "Action" at bounding box center [1355, 92] width 71 height 29
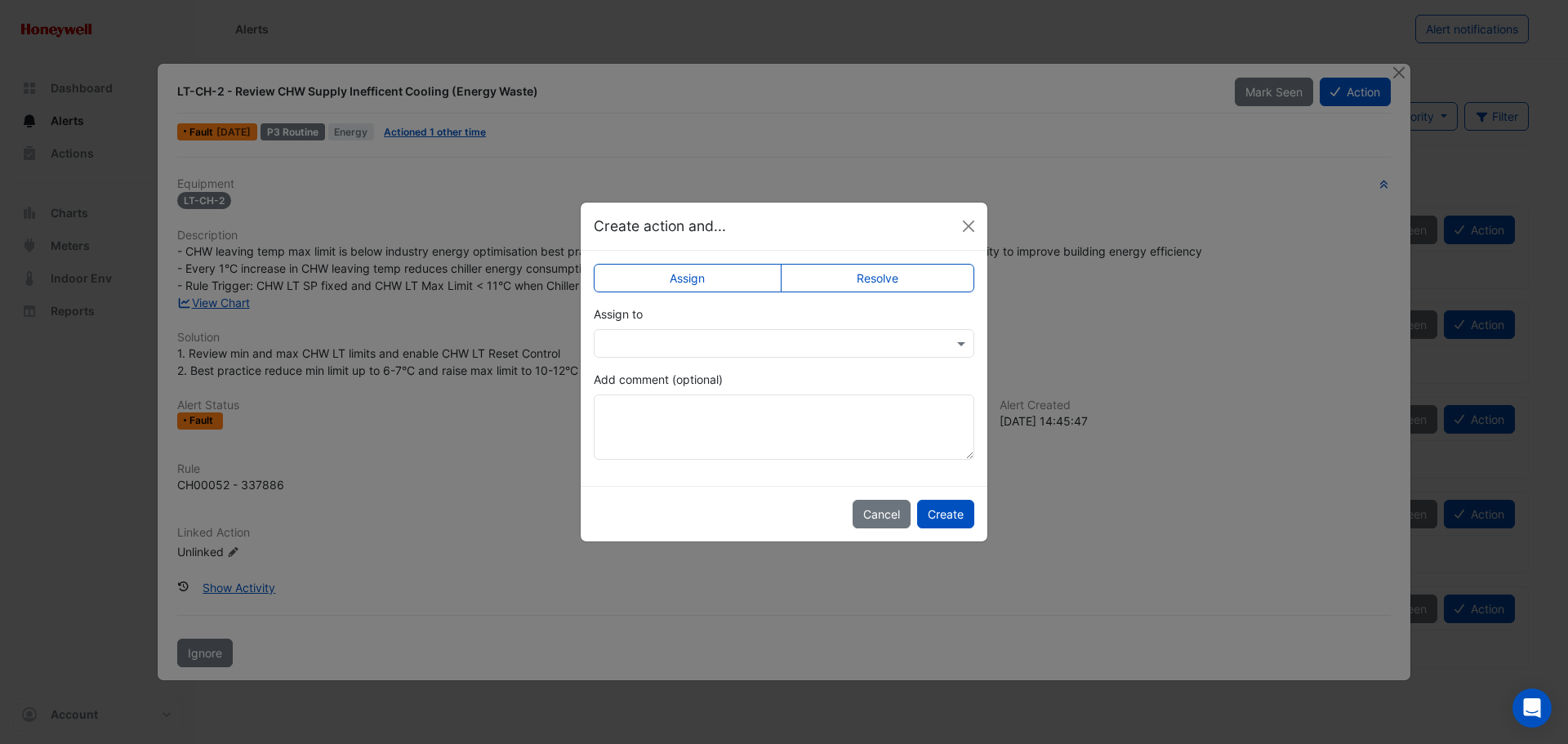
click at [887, 273] on label "Resolve" at bounding box center [878, 278] width 195 height 29
click at [701, 343] on input "text" at bounding box center [768, 344] width 330 height 17
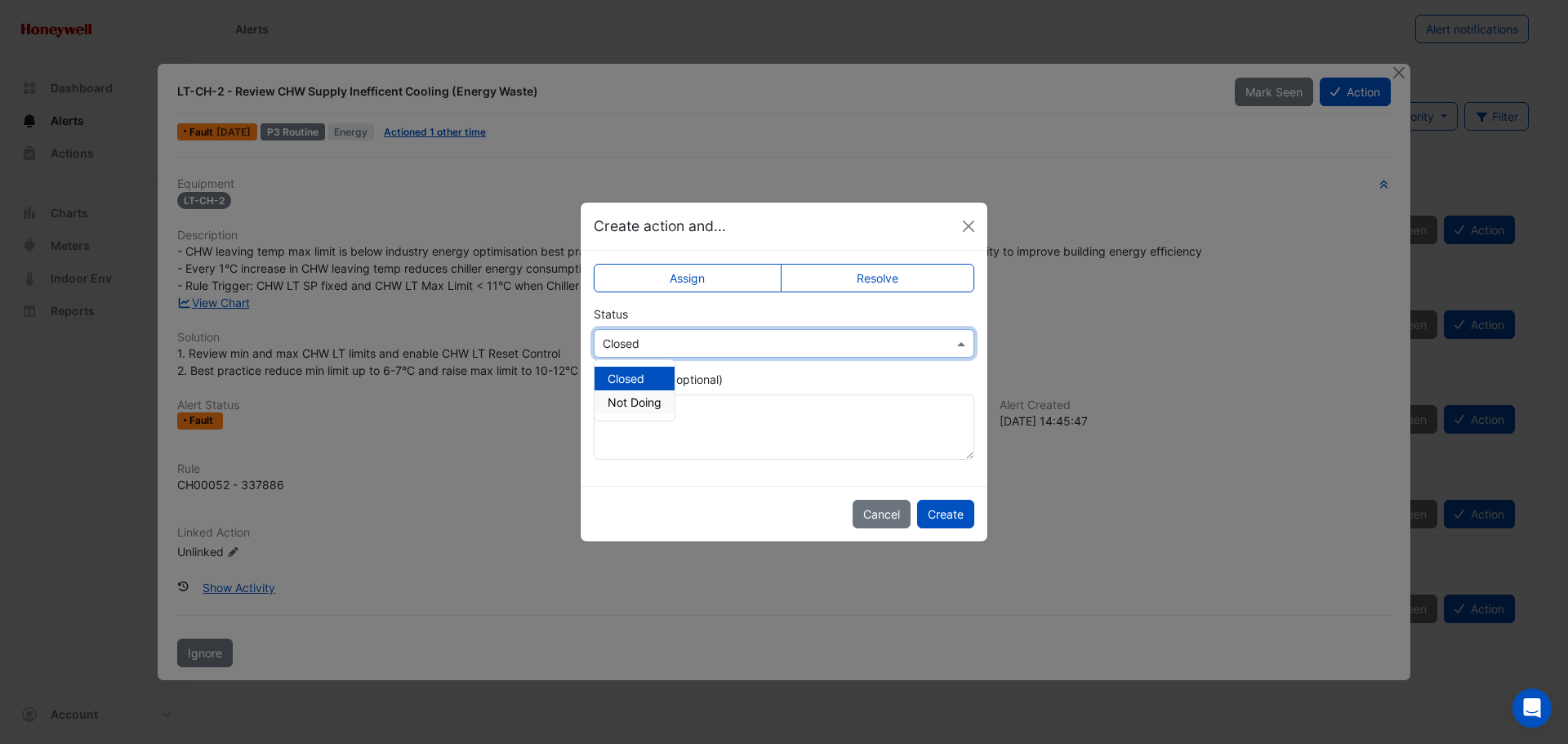
click at [637, 401] on span "Not Doing" at bounding box center [634, 402] width 54 height 14
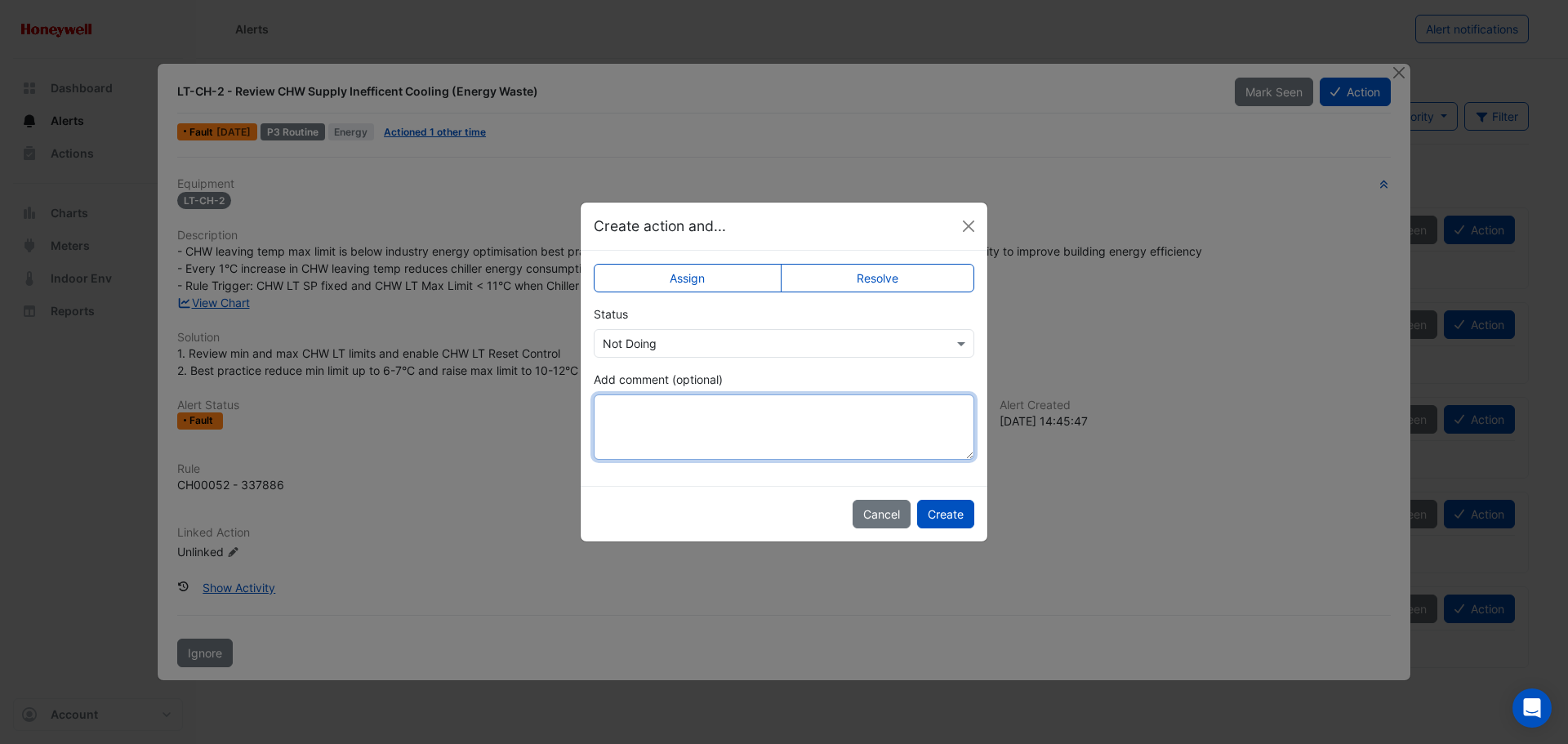
click at [677, 420] on textarea "Add comment (optional)" at bounding box center [784, 427] width 380 height 66
type textarea "**********"
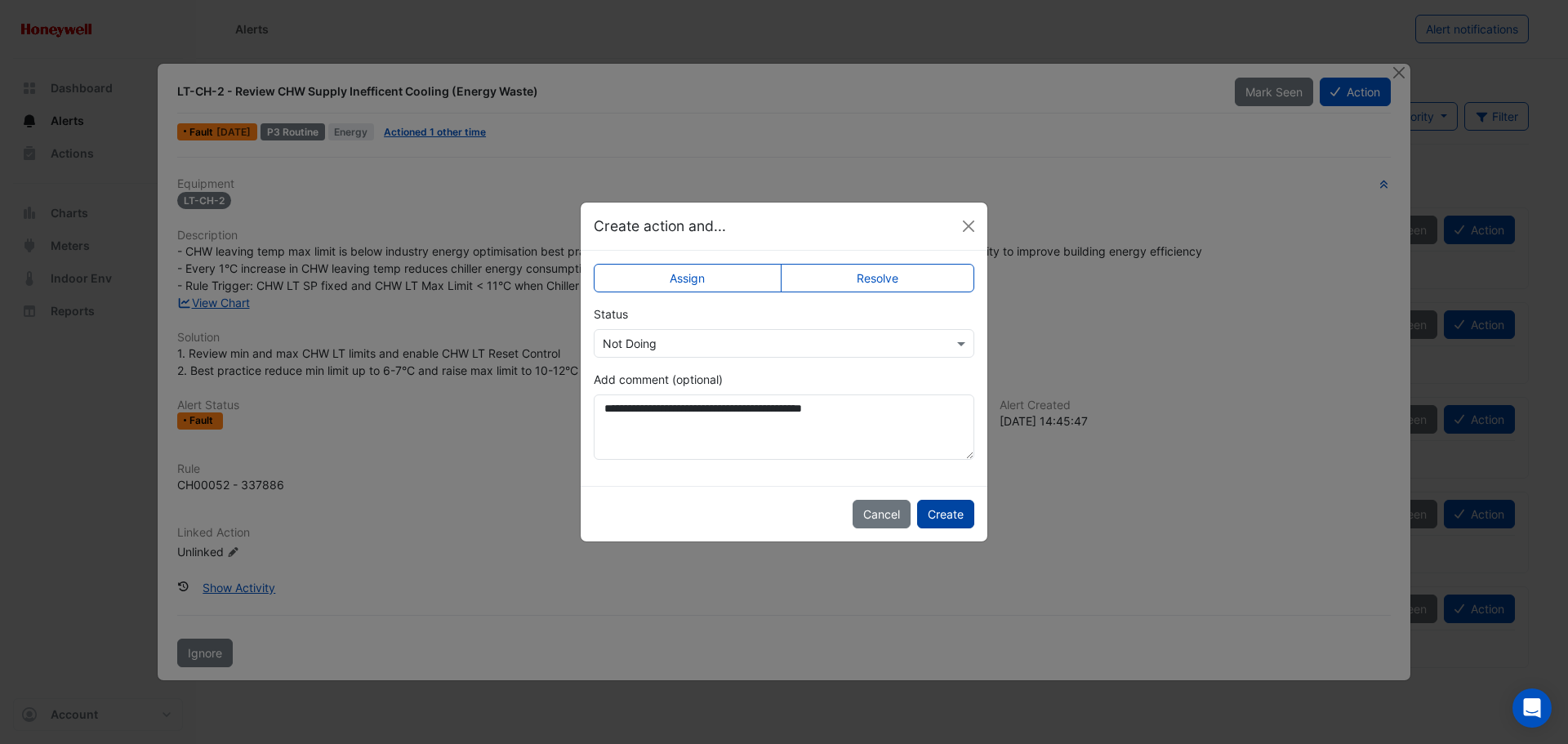
click at [951, 515] on button "Create" at bounding box center [945, 514] width 57 height 29
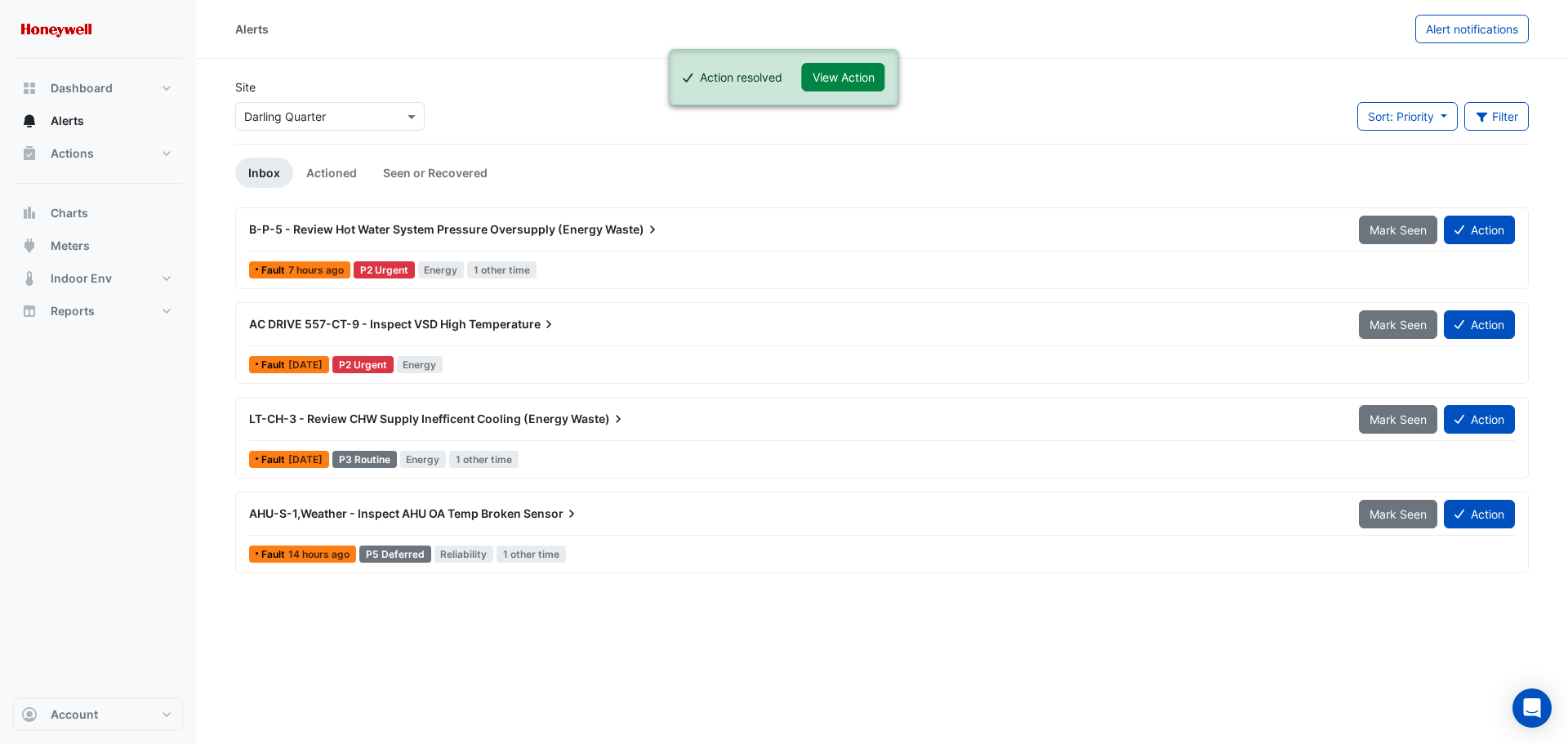
click at [512, 416] on span "LT-CH-3 - Review CHW Supply Inefficent Cooling (Energy" at bounding box center [409, 419] width 319 height 14
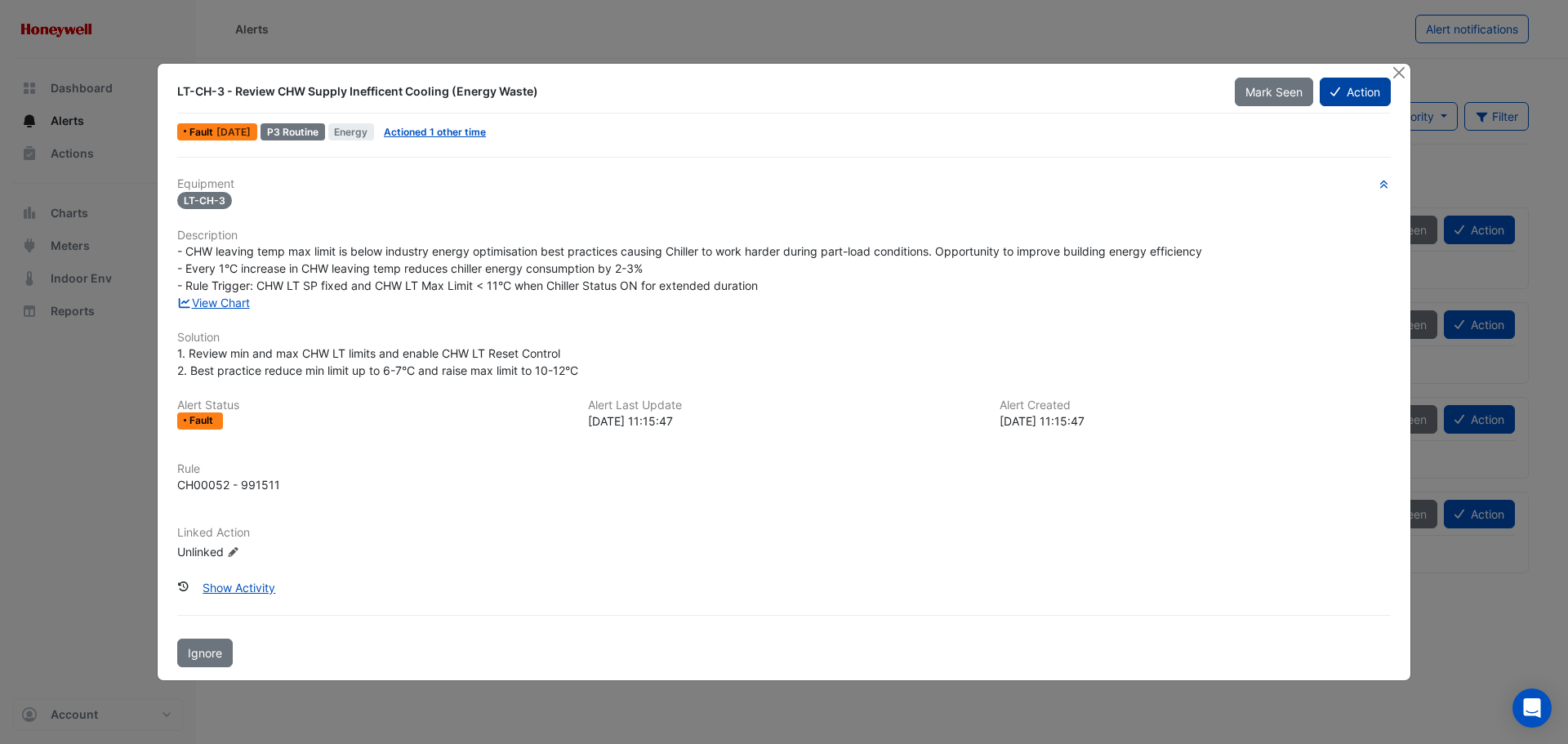
click at [1351, 92] on button "Action" at bounding box center [1355, 92] width 71 height 29
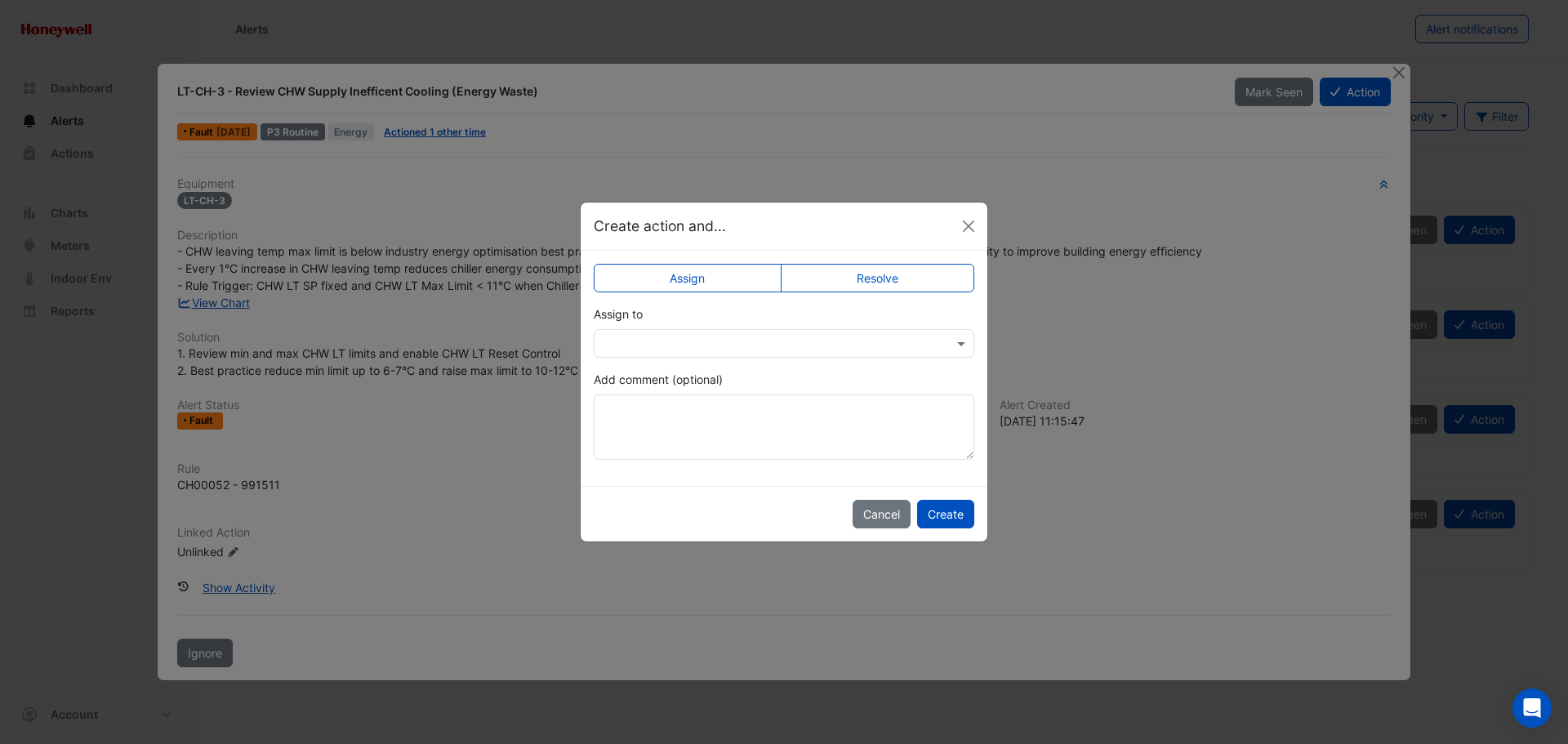
click at [875, 286] on label "Resolve" at bounding box center [878, 278] width 195 height 29
click at [762, 341] on input "text" at bounding box center [768, 344] width 330 height 17
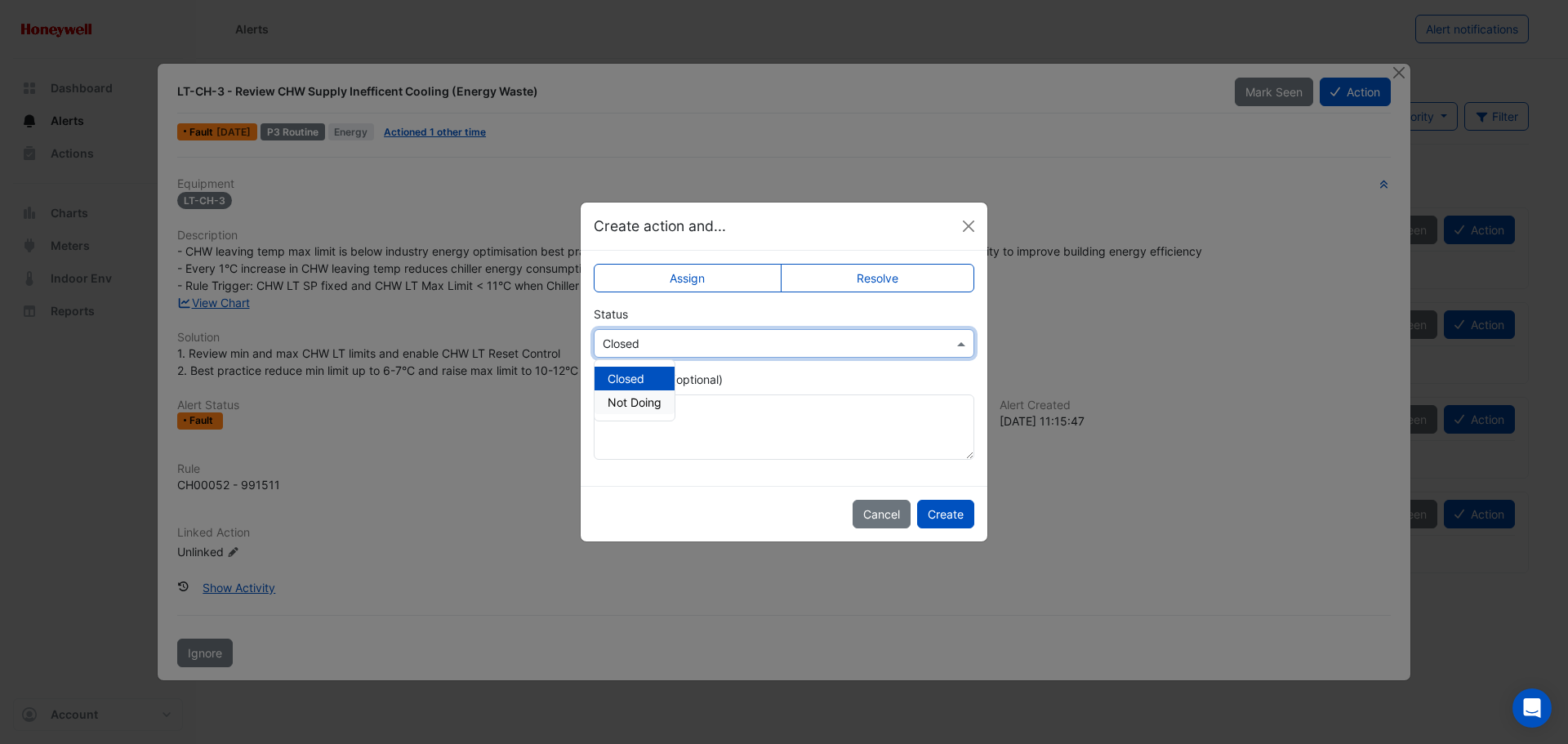
click at [650, 405] on span "Not Doing" at bounding box center [634, 402] width 54 height 14
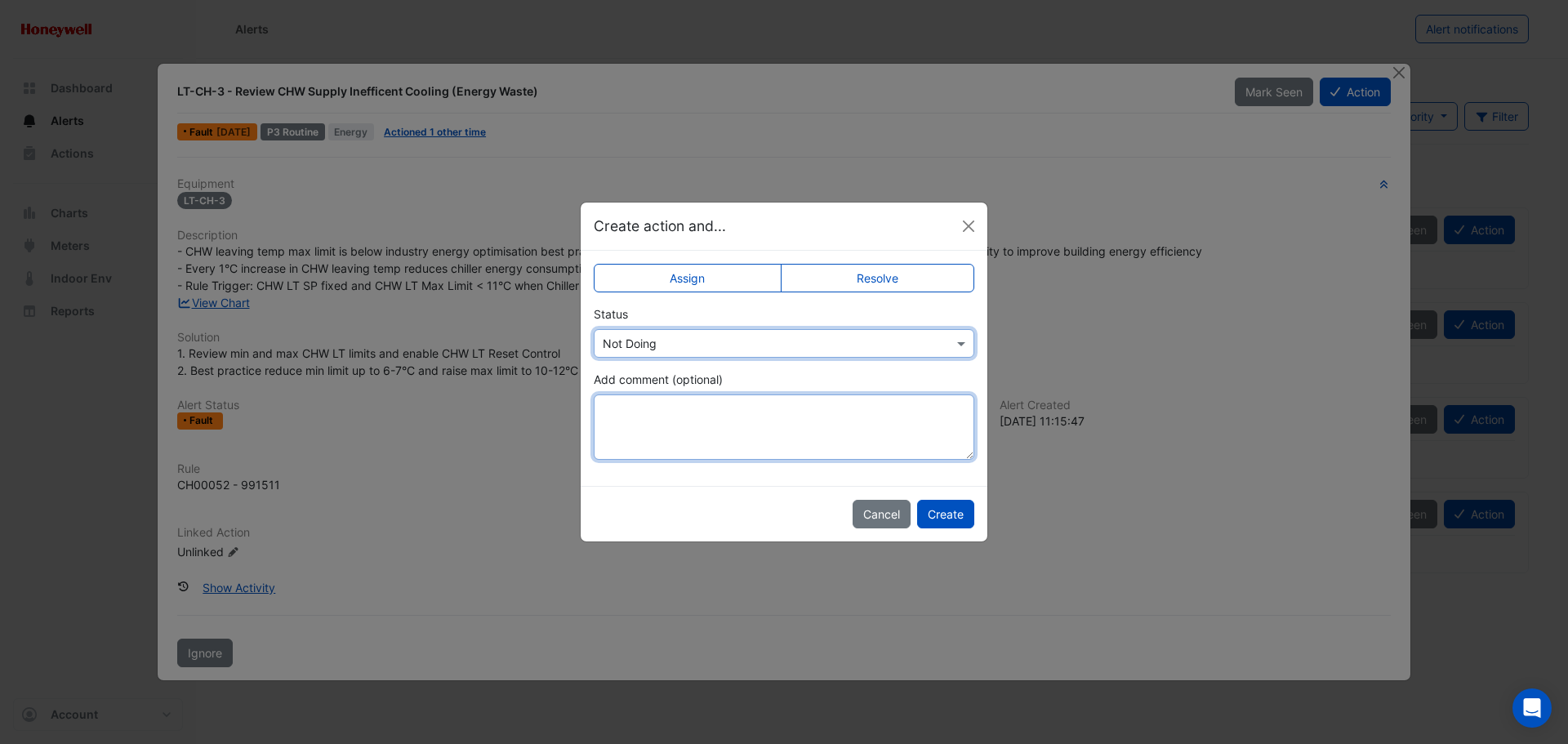
click at [653, 415] on textarea "Add comment (optional)" at bounding box center [784, 427] width 380 height 66
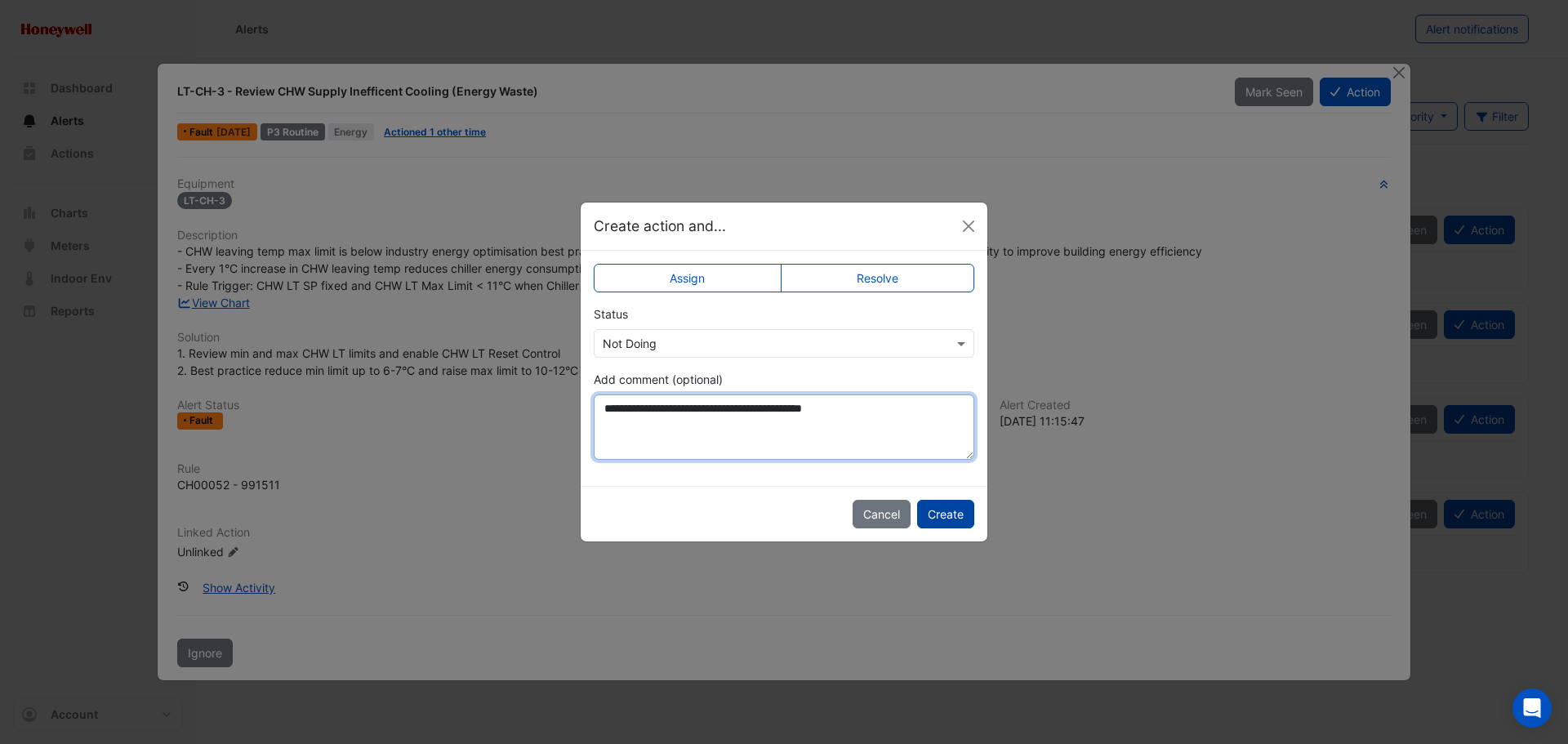
type textarea "**********"
click at [950, 518] on button "Create" at bounding box center [945, 514] width 57 height 29
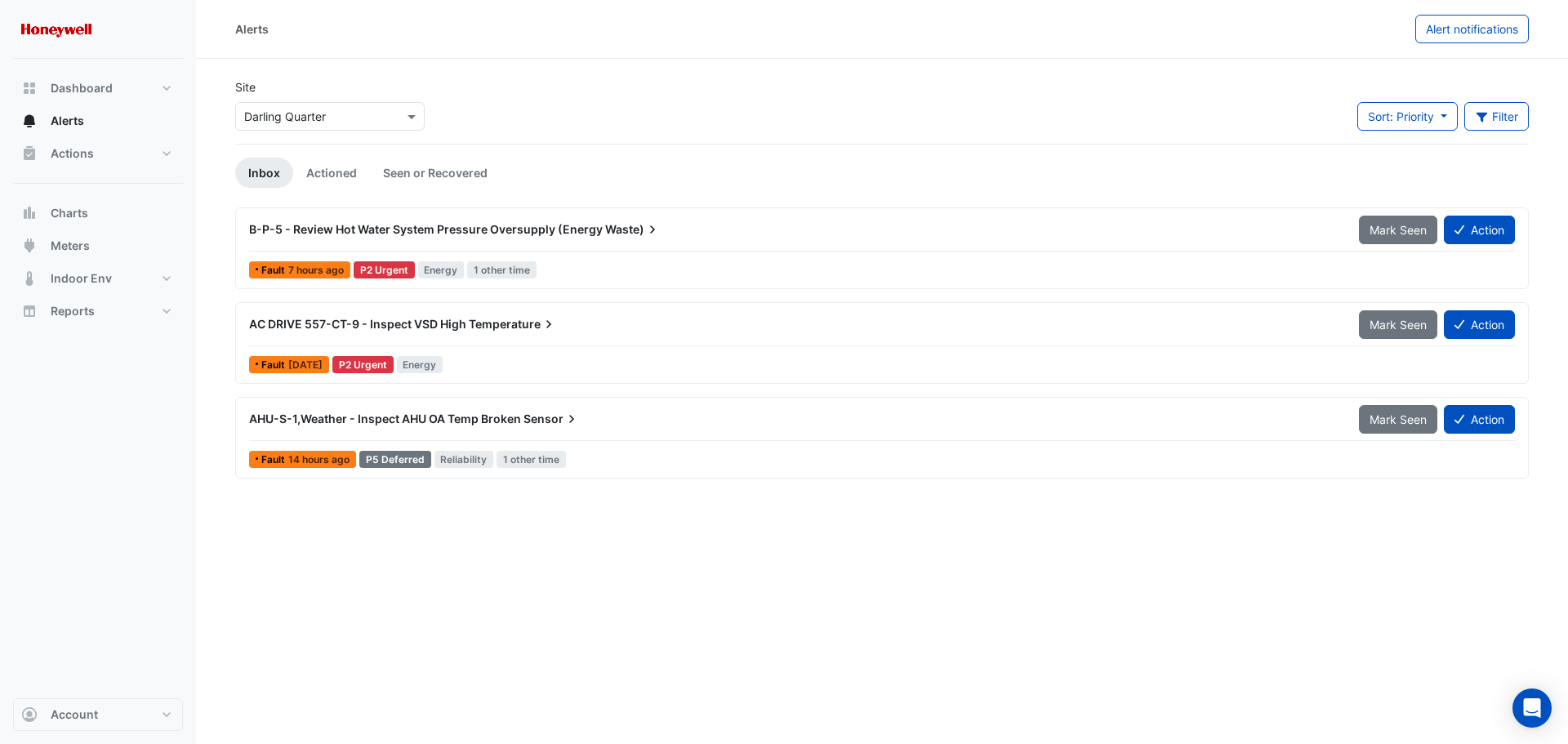
click at [576, 231] on span "B-P-5 - Review Hot Water System Pressure Oversupply (Energy" at bounding box center [426, 229] width 354 height 14
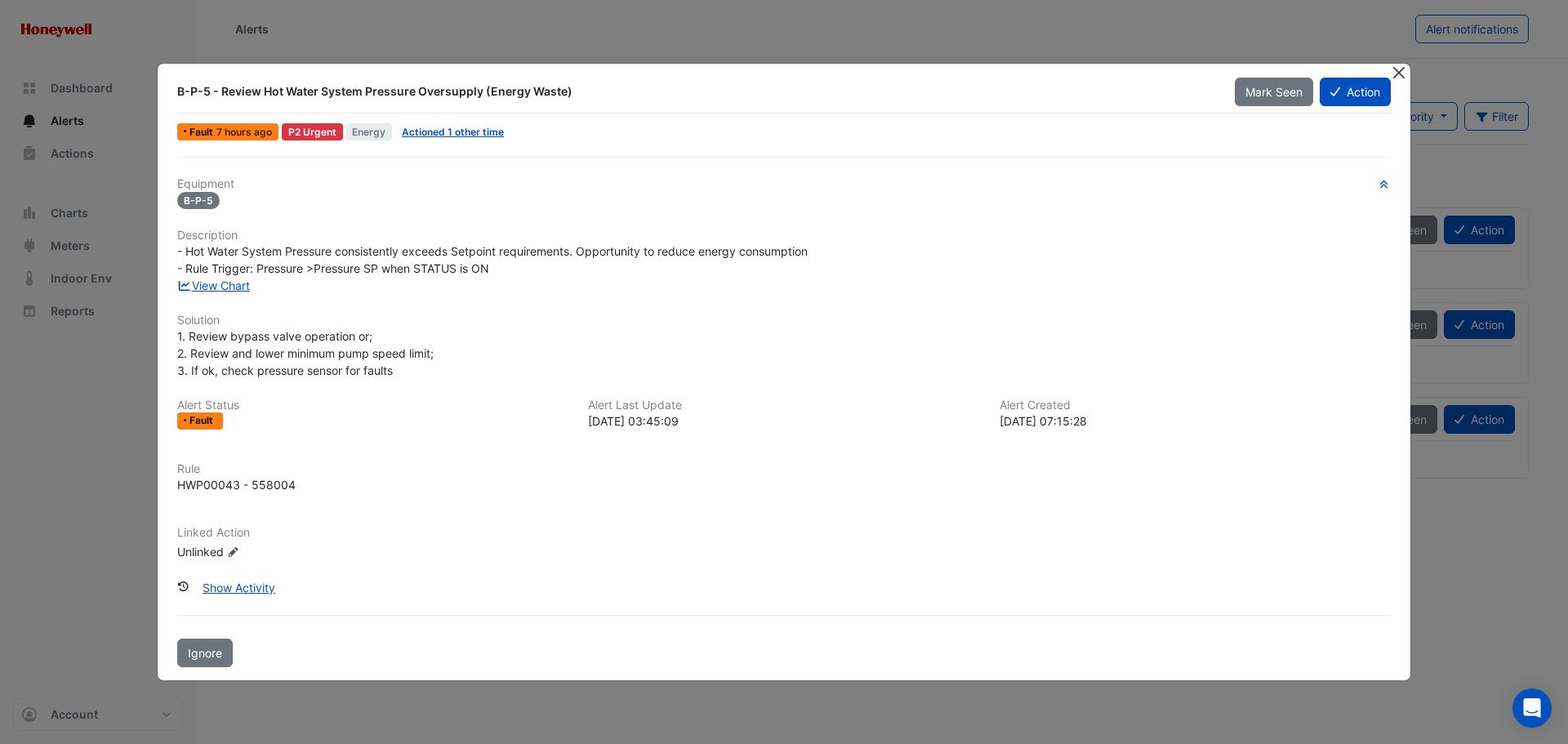
click at [1401, 73] on button "Close" at bounding box center [1398, 73] width 17 height 17
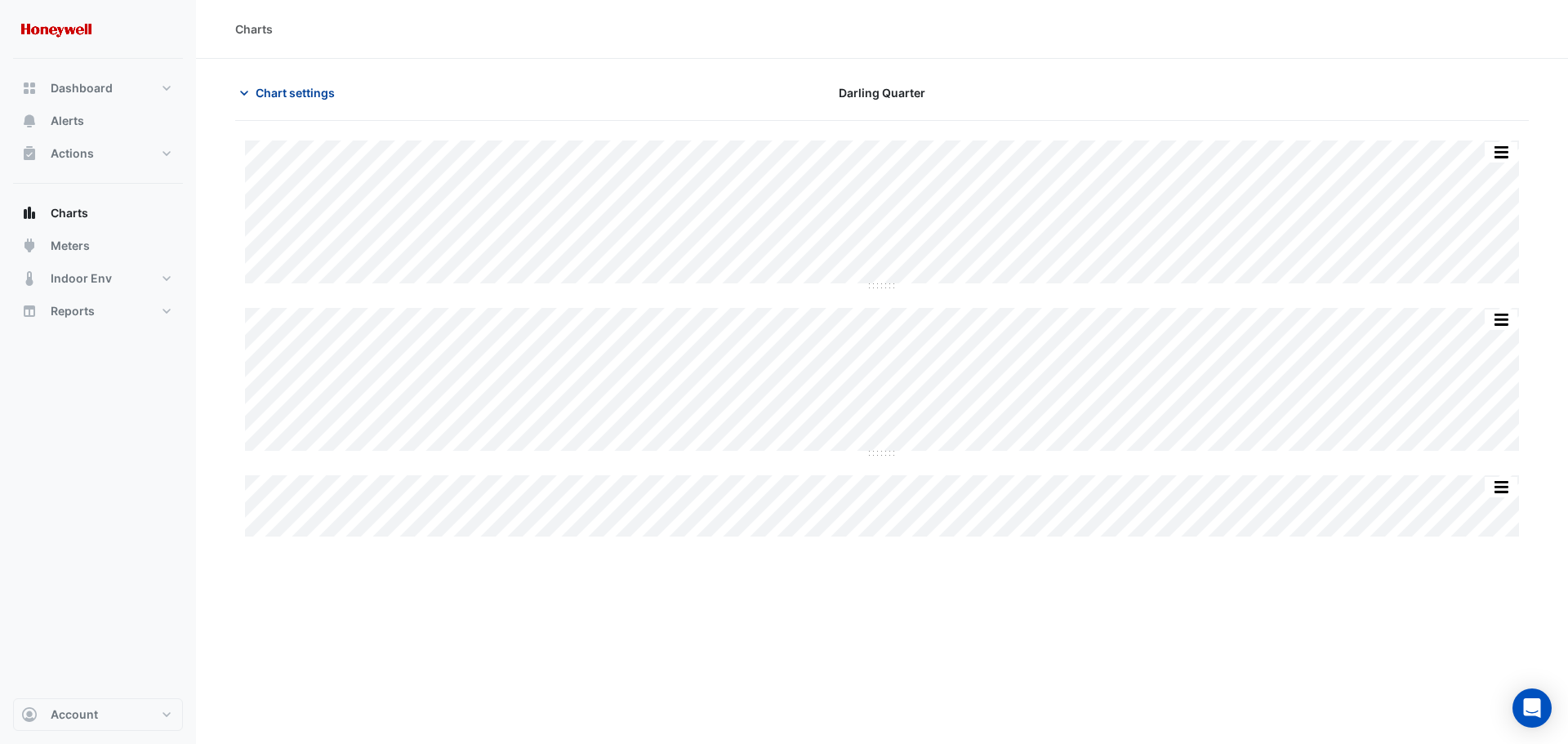
click at [241, 91] on icon "button" at bounding box center [244, 93] width 9 height 5
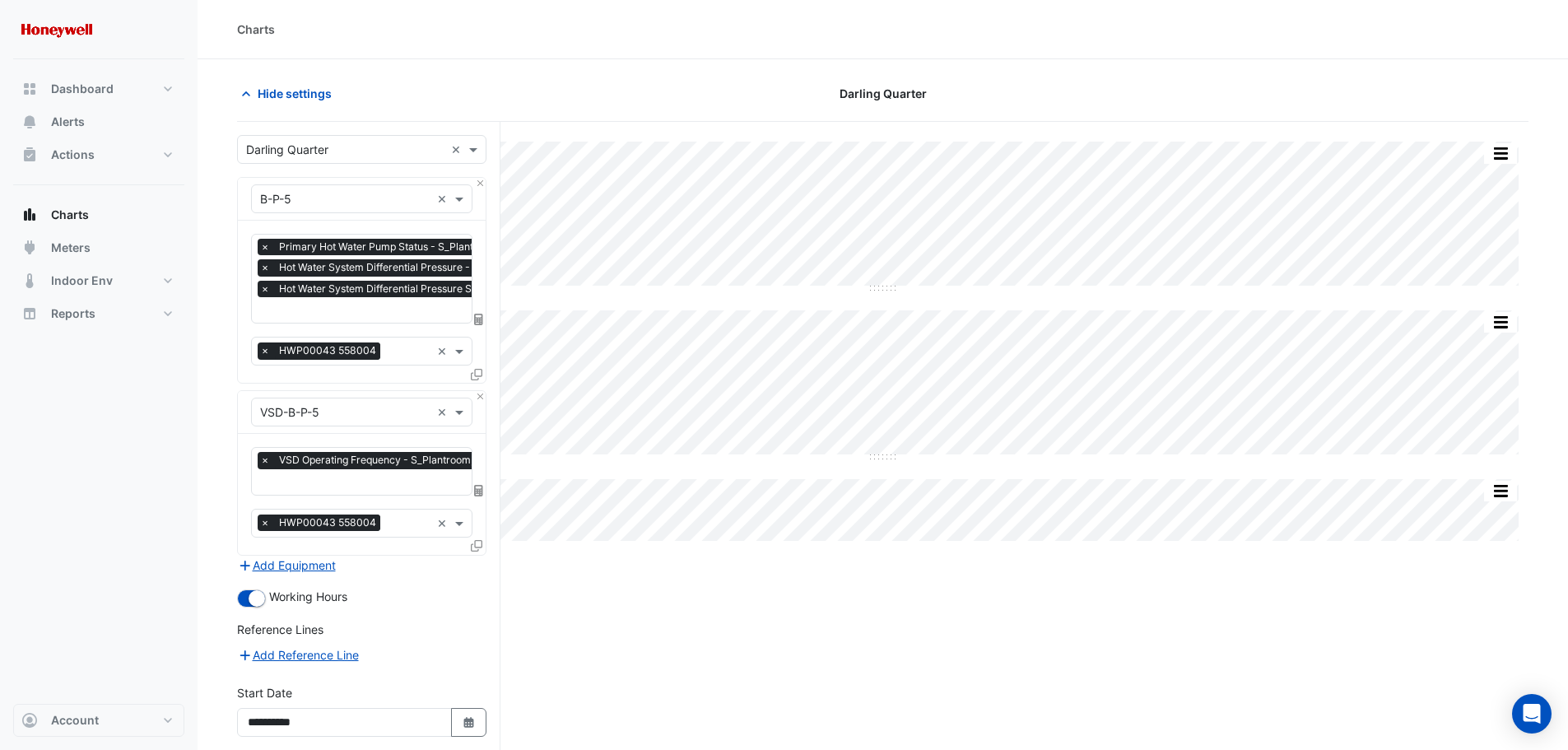
click at [306, 313] on input "text" at bounding box center [439, 311] width 358 height 17
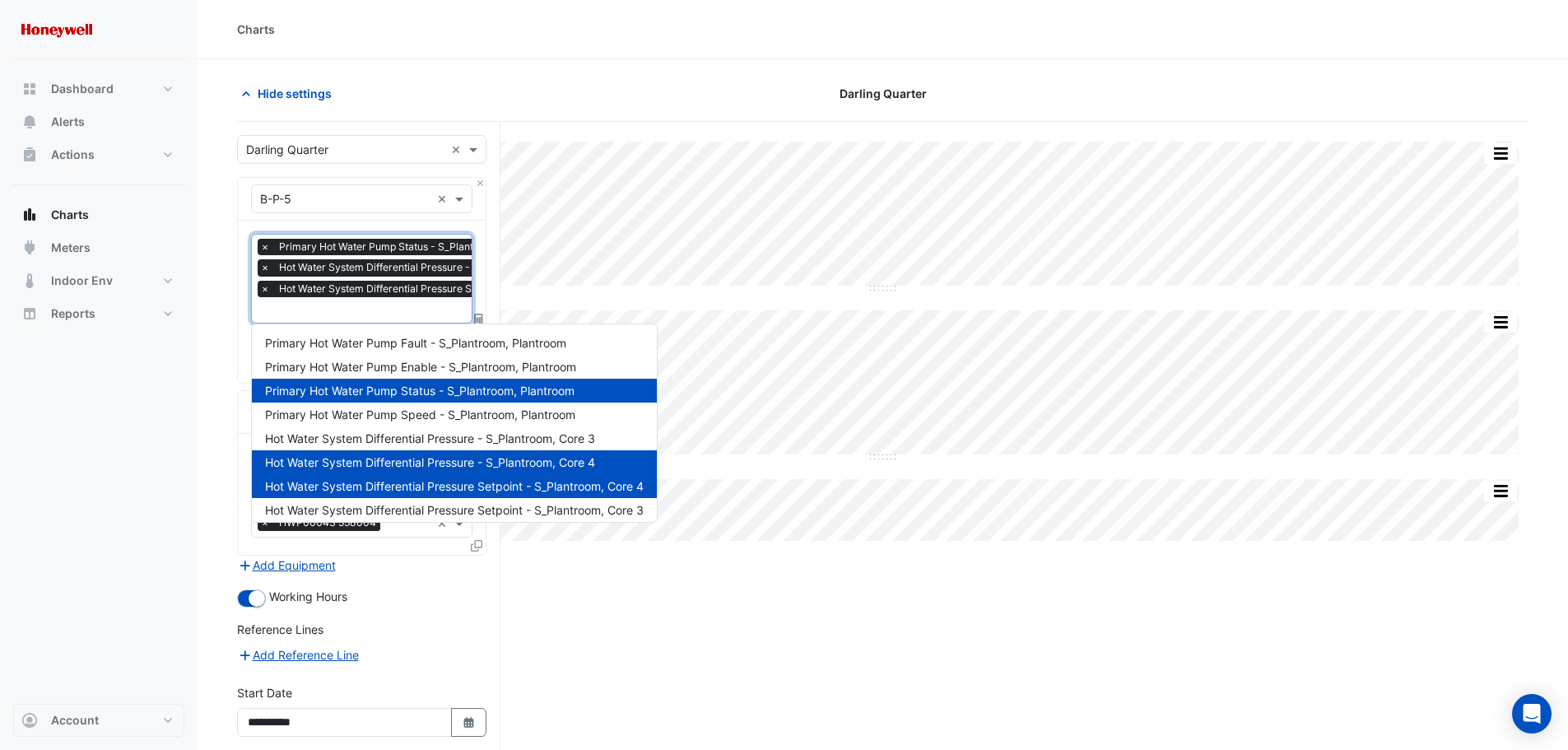
scroll to position [0, 9]
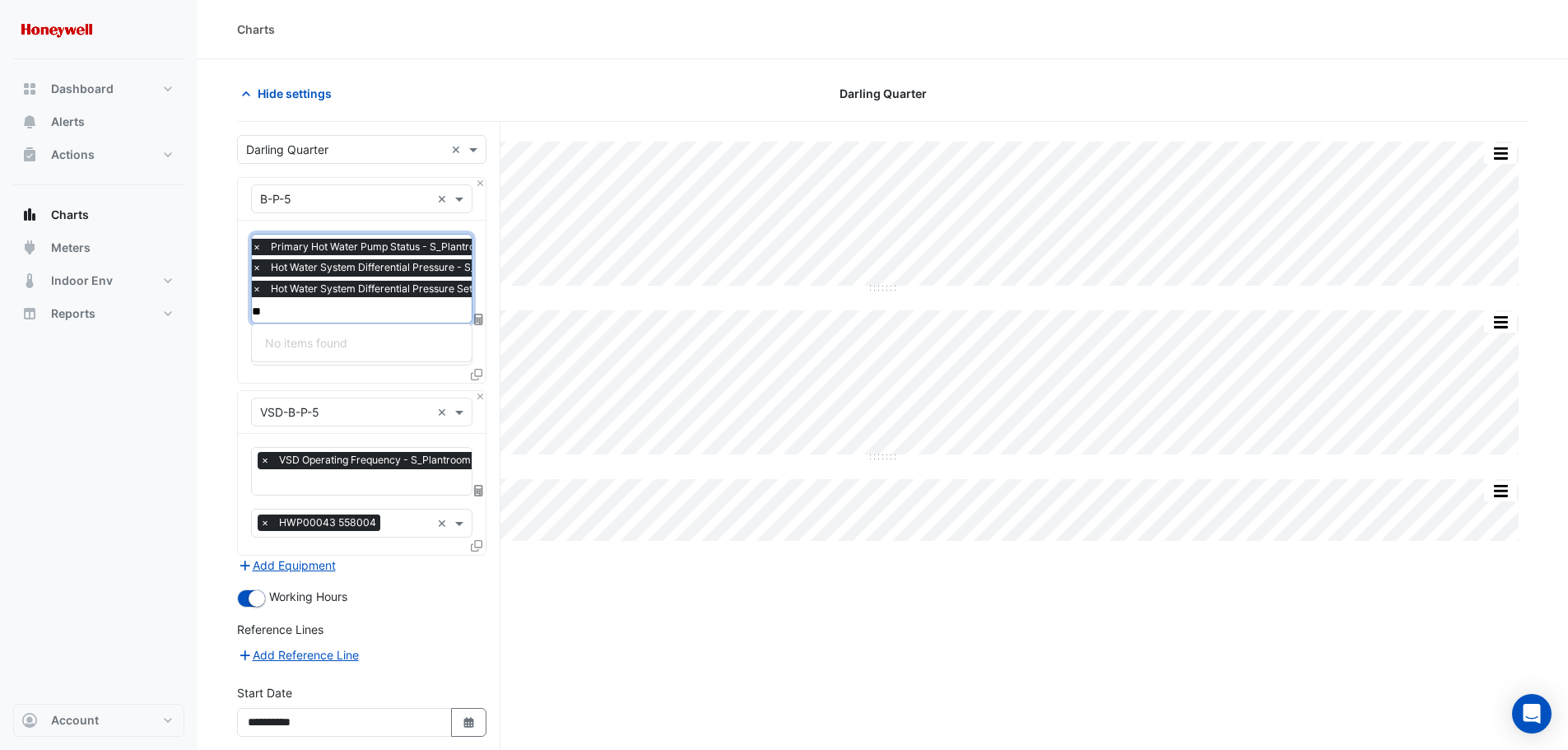
type input "*"
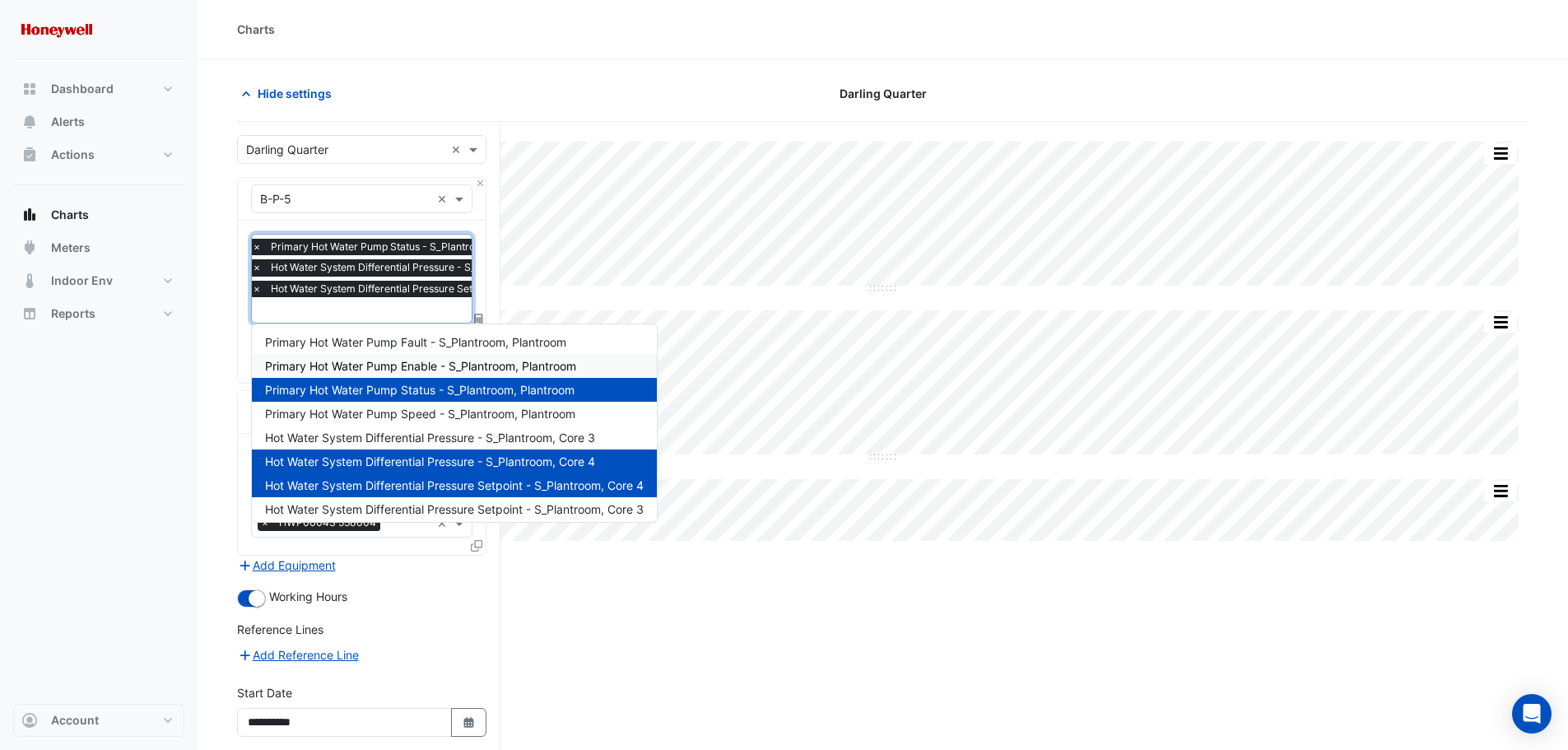
scroll to position [0, 0]
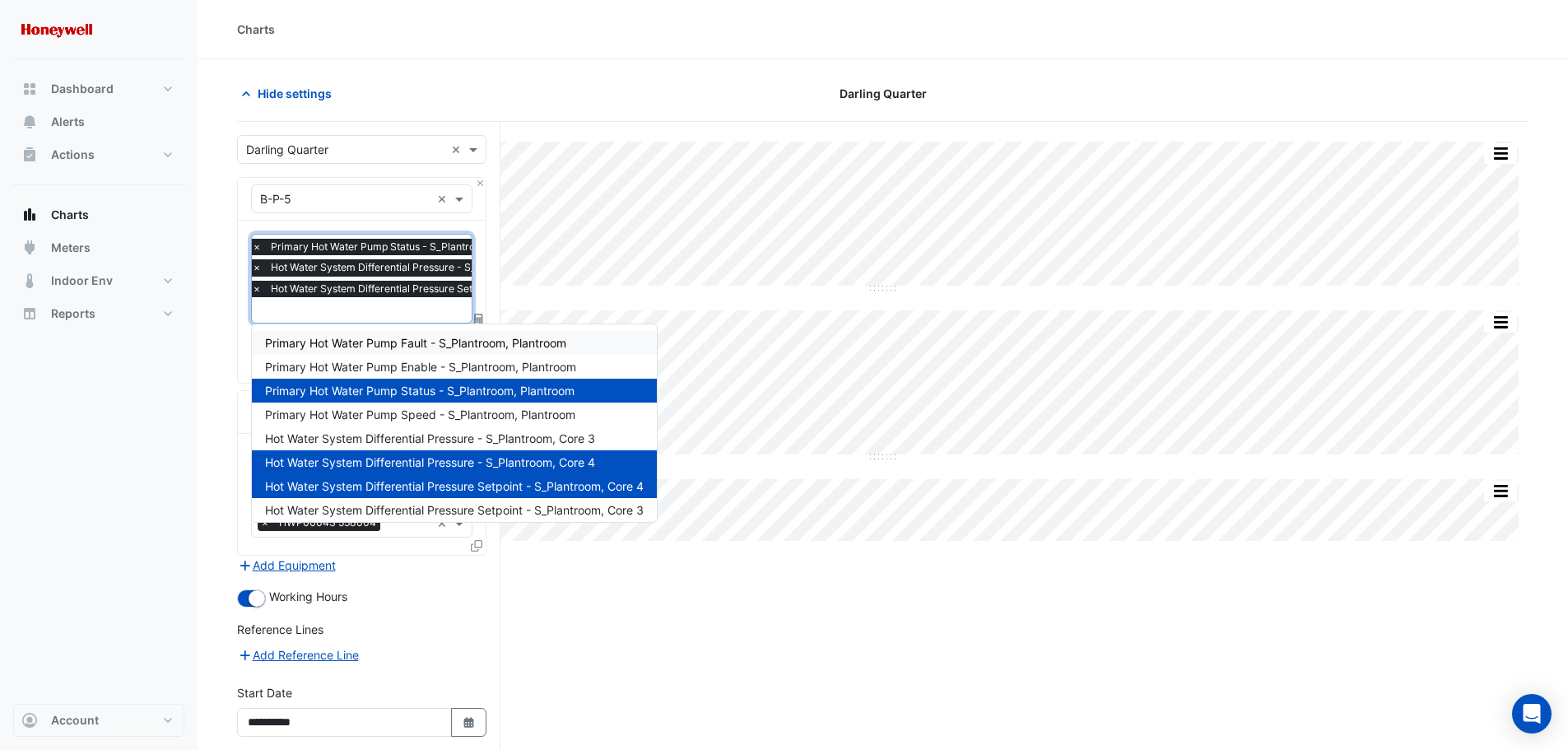
click at [366, 306] on input "text" at bounding box center [431, 311] width 358 height 17
click at [659, 644] on div "Split by Equip Split All Split None Print Save as JPEG Save as PNG Pivot Data T…" at bounding box center [883, 507] width 1291 height 769
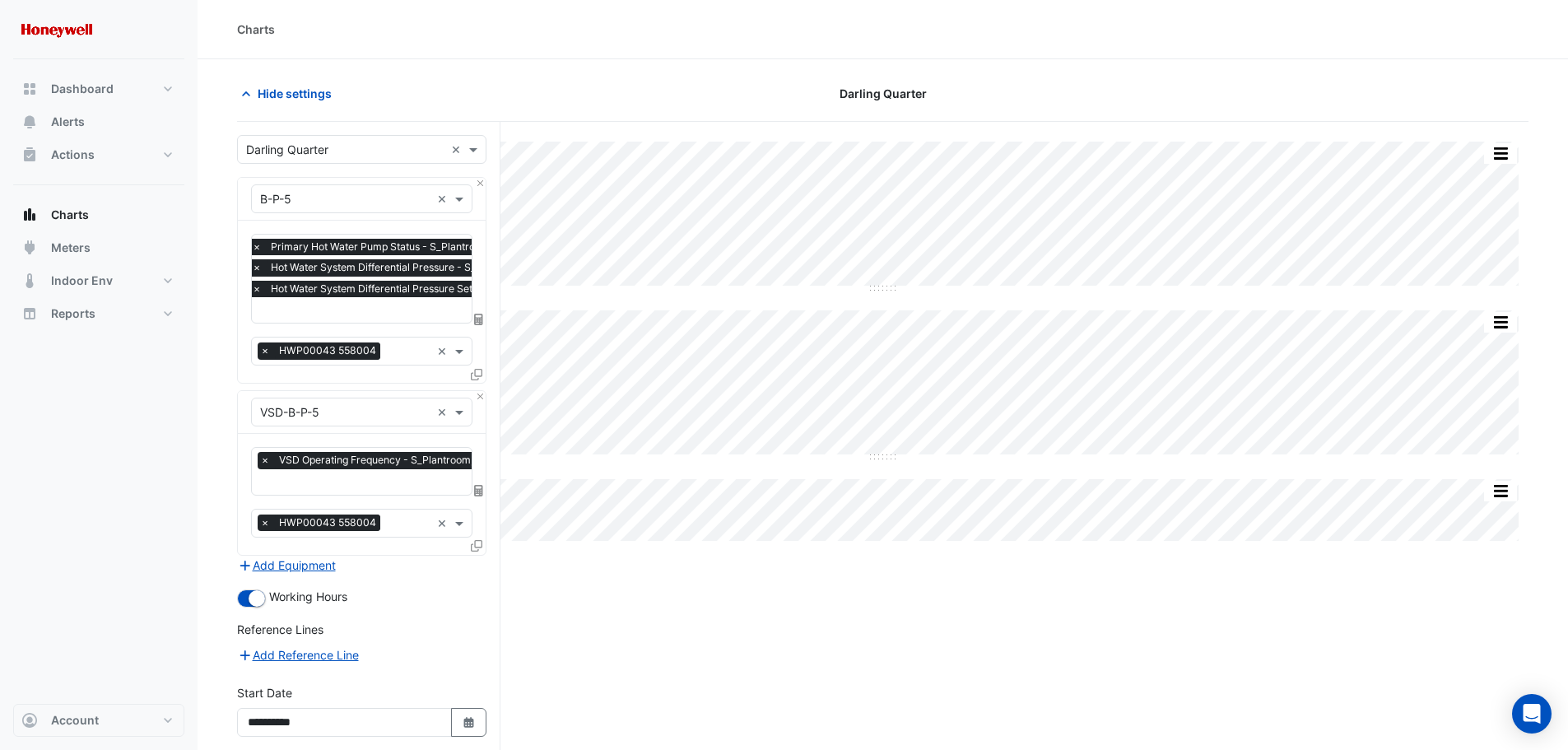
click at [384, 482] on input "text" at bounding box center [396, 483] width 273 height 17
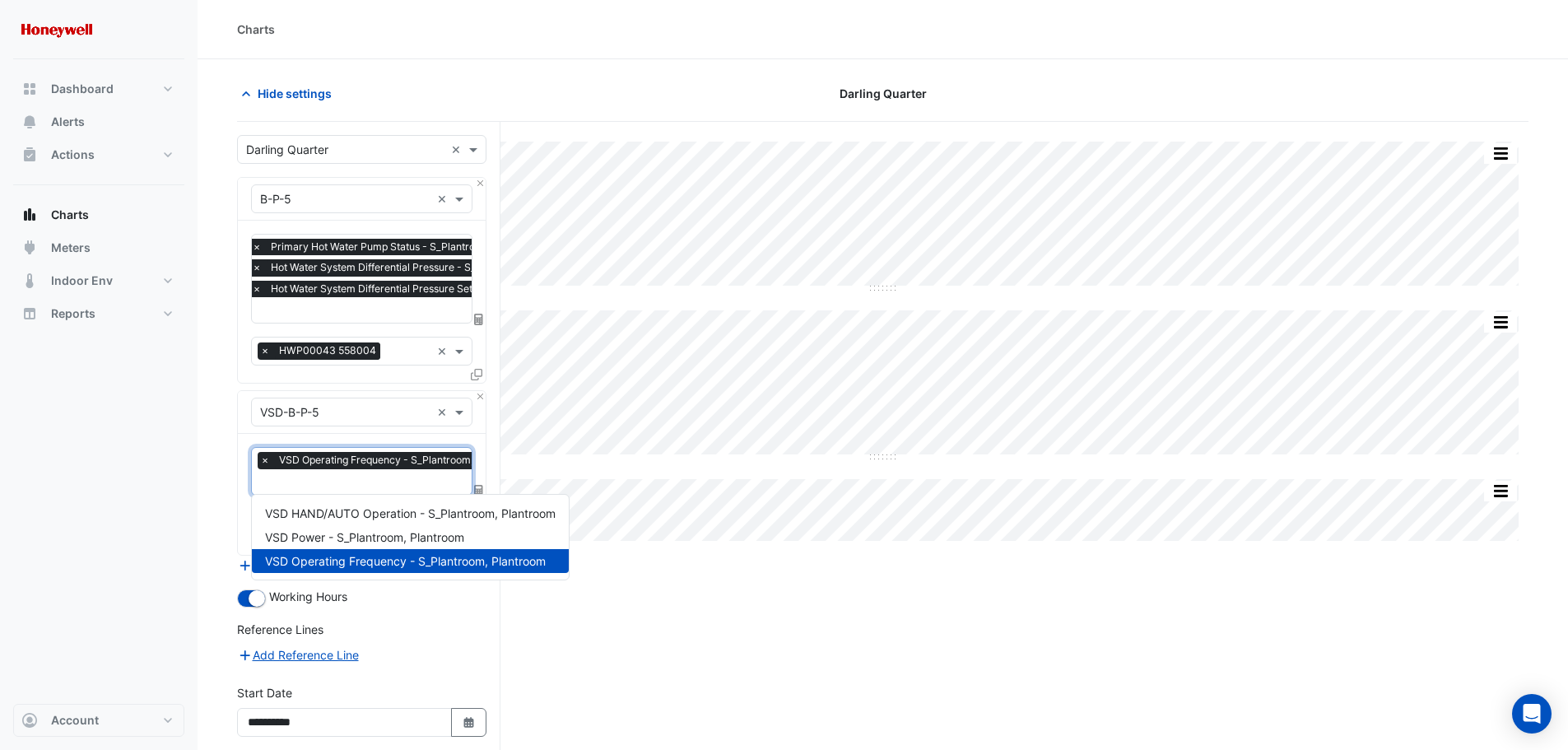
scroll to position [0, 9]
click at [742, 613] on div "Split by Equip Split All Split None Print Save as JPEG Save as PNG Pivot Data T…" at bounding box center [883, 507] width 1291 height 769
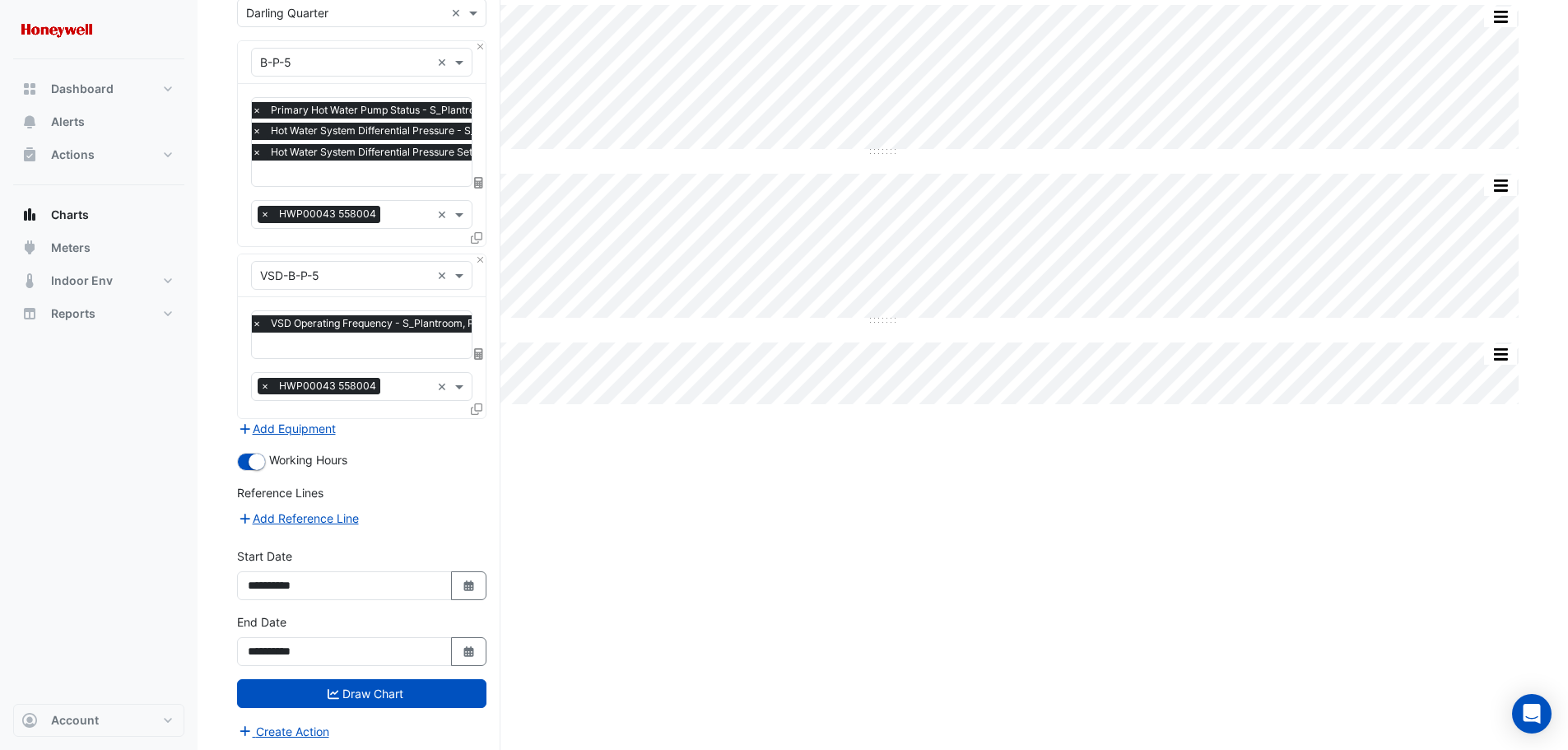
scroll to position [138, 0]
click at [294, 423] on button "Add Equipment" at bounding box center [287, 427] width 100 height 19
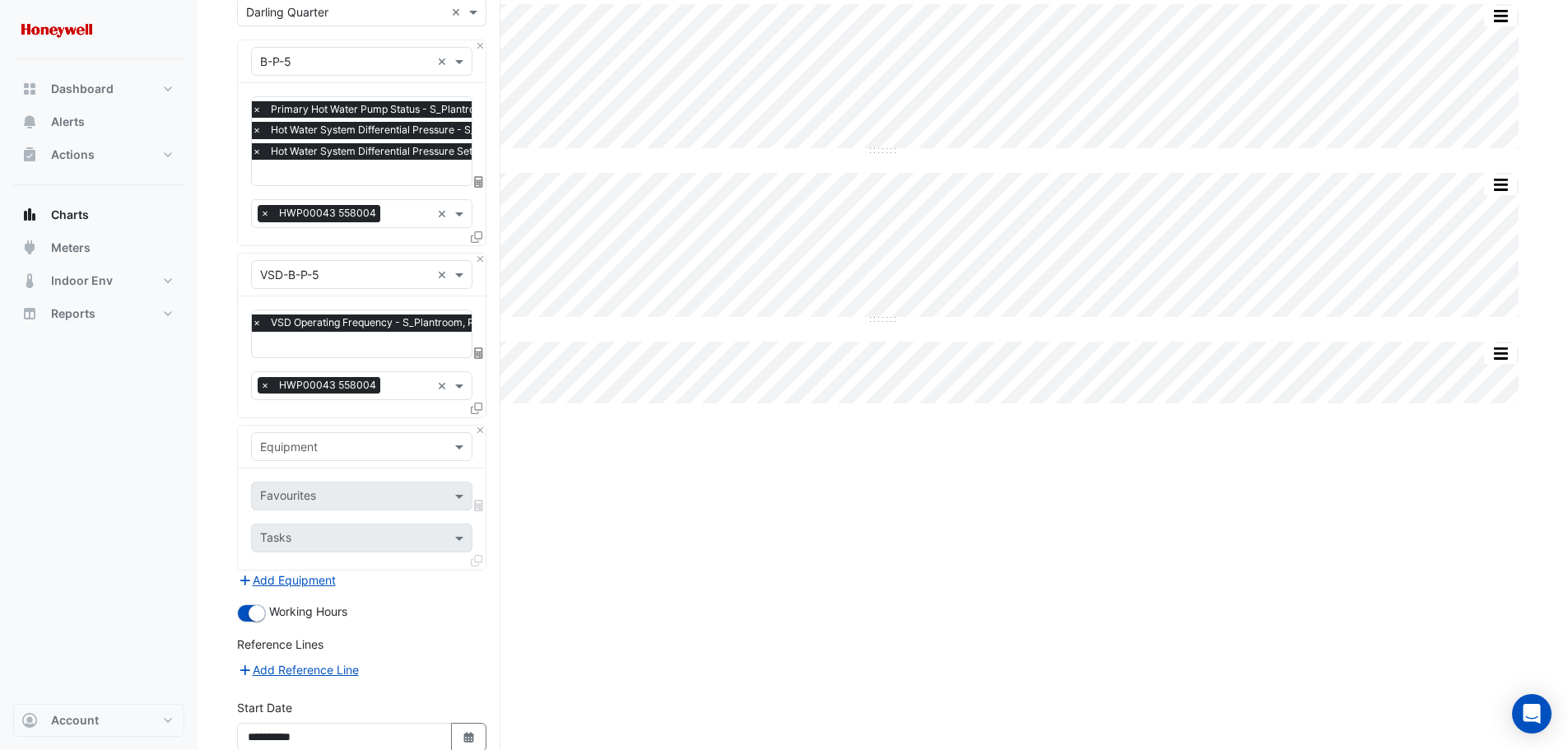
click at [328, 440] on input "text" at bounding box center [346, 447] width 170 height 17
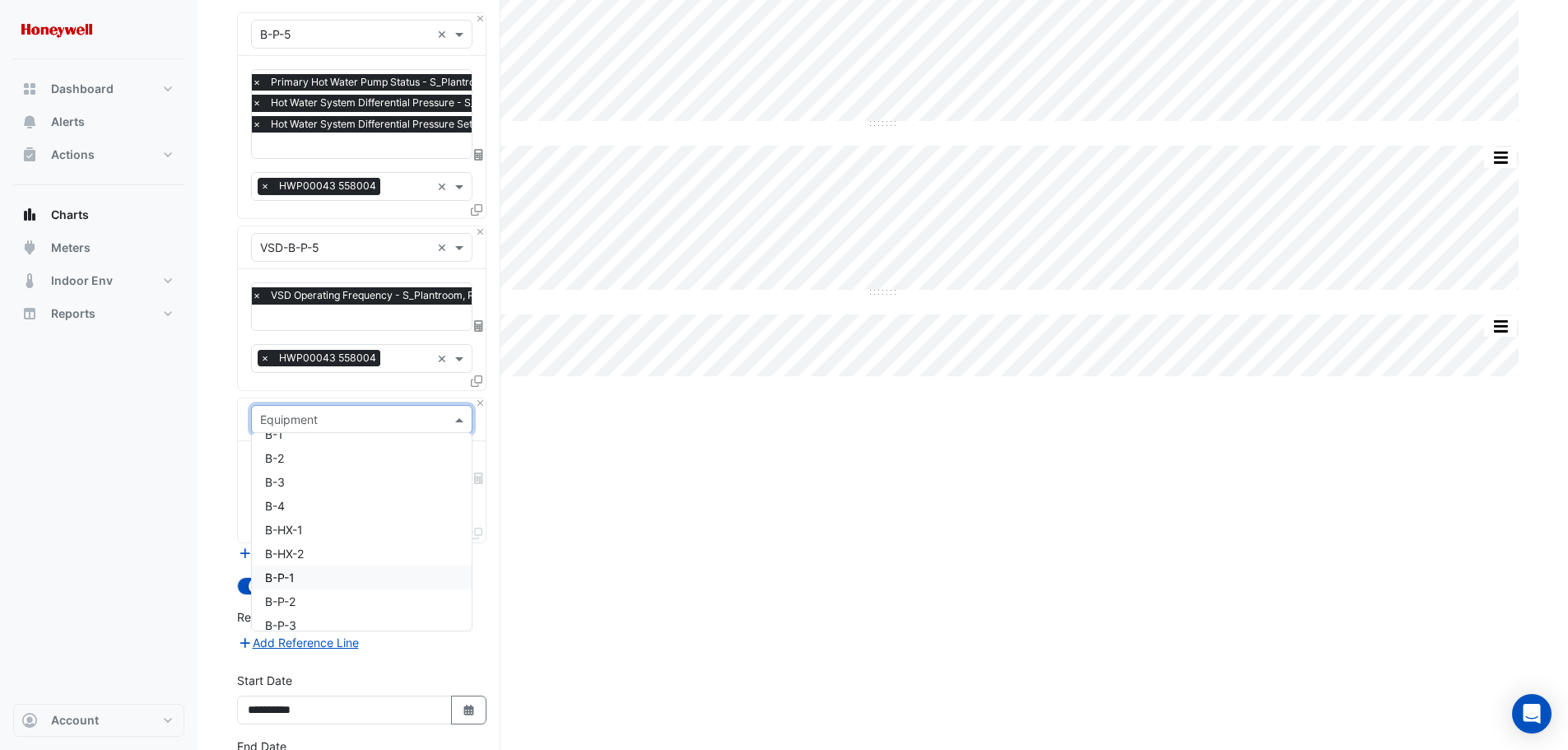
scroll to position [3870, 0]
click at [299, 451] on div "B-1" at bounding box center [362, 450] width 220 height 24
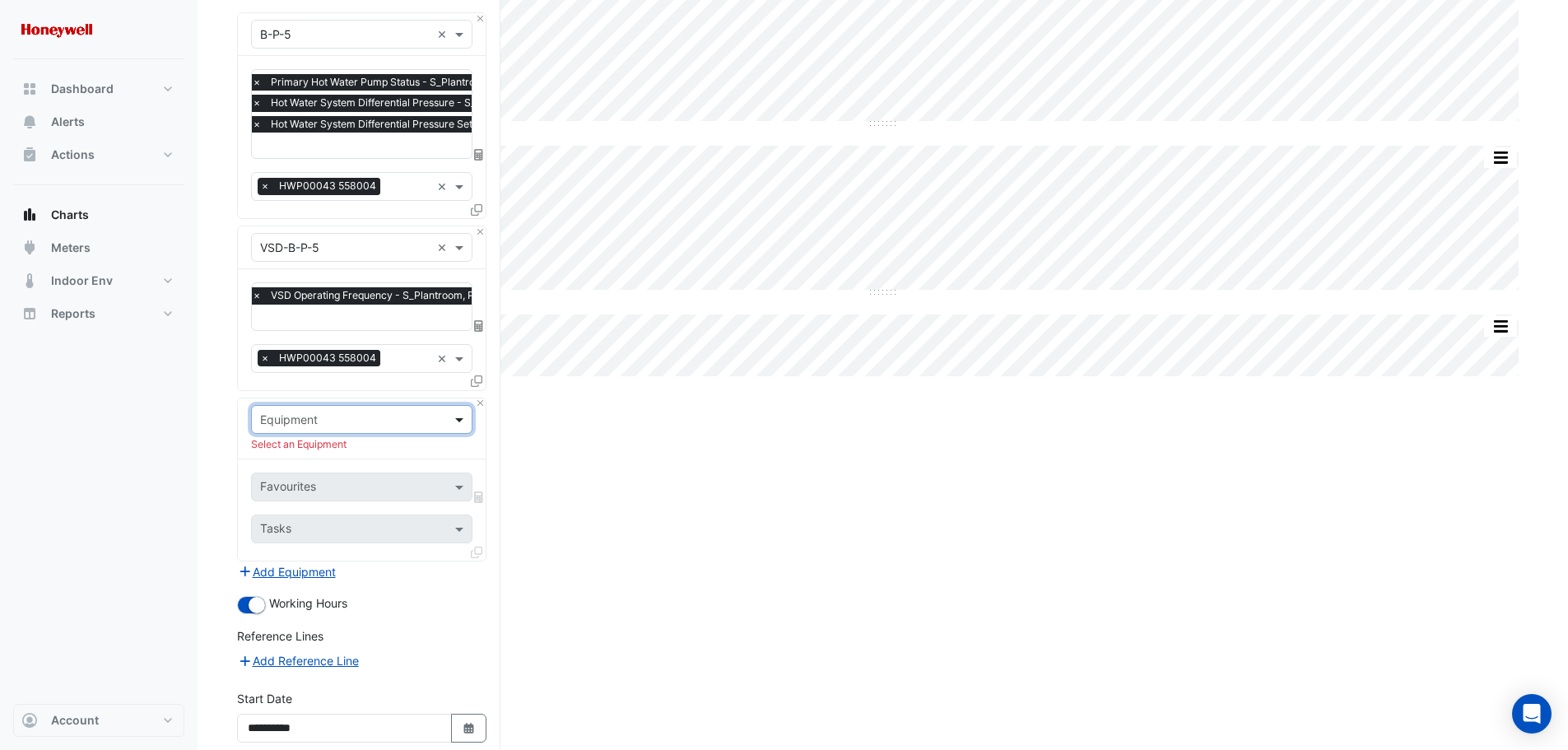
click at [454, 417] on span at bounding box center [462, 420] width 21 height 17
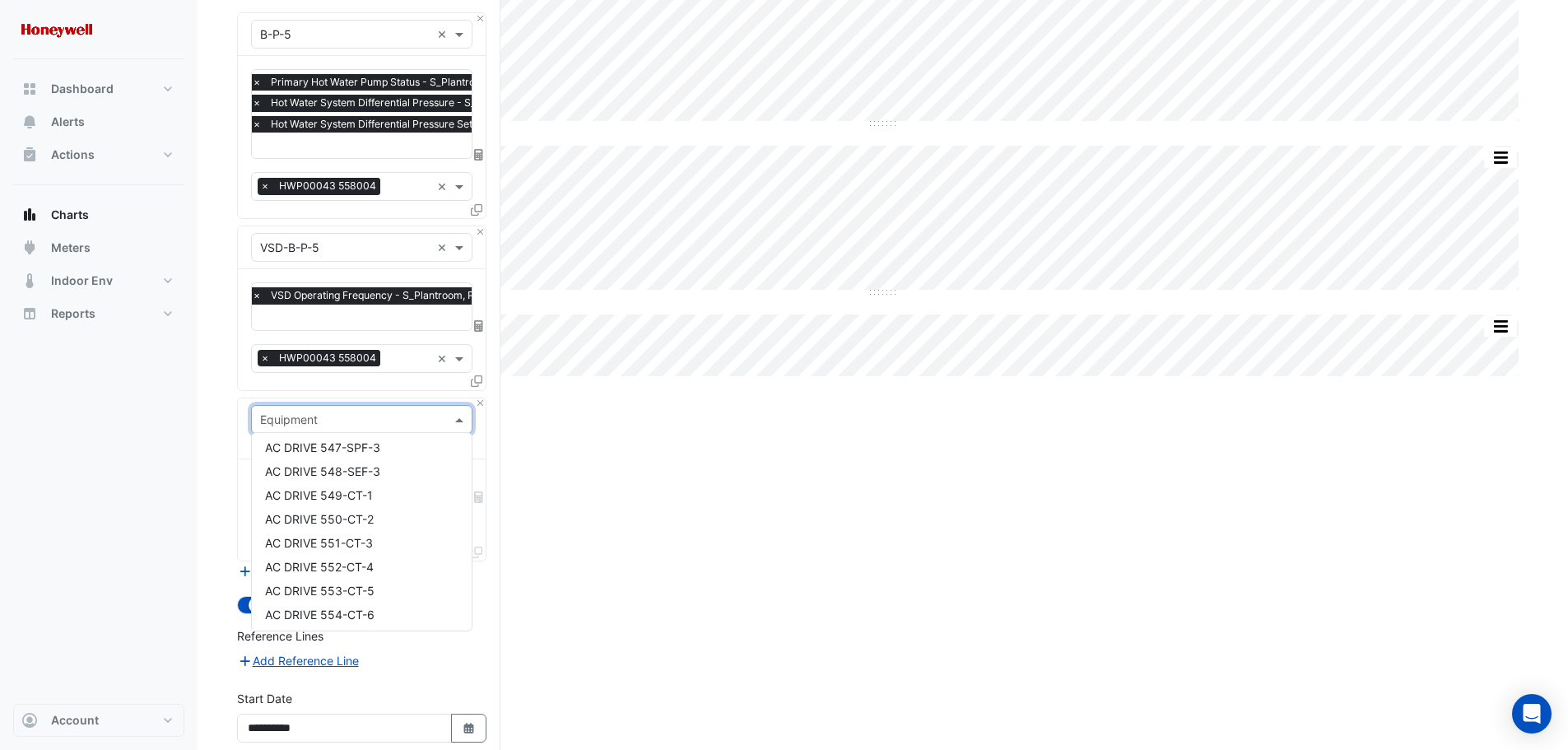
scroll to position [1894, 0]
type input "*"
click at [291, 493] on div "B-3" at bounding box center [362, 498] width 220 height 24
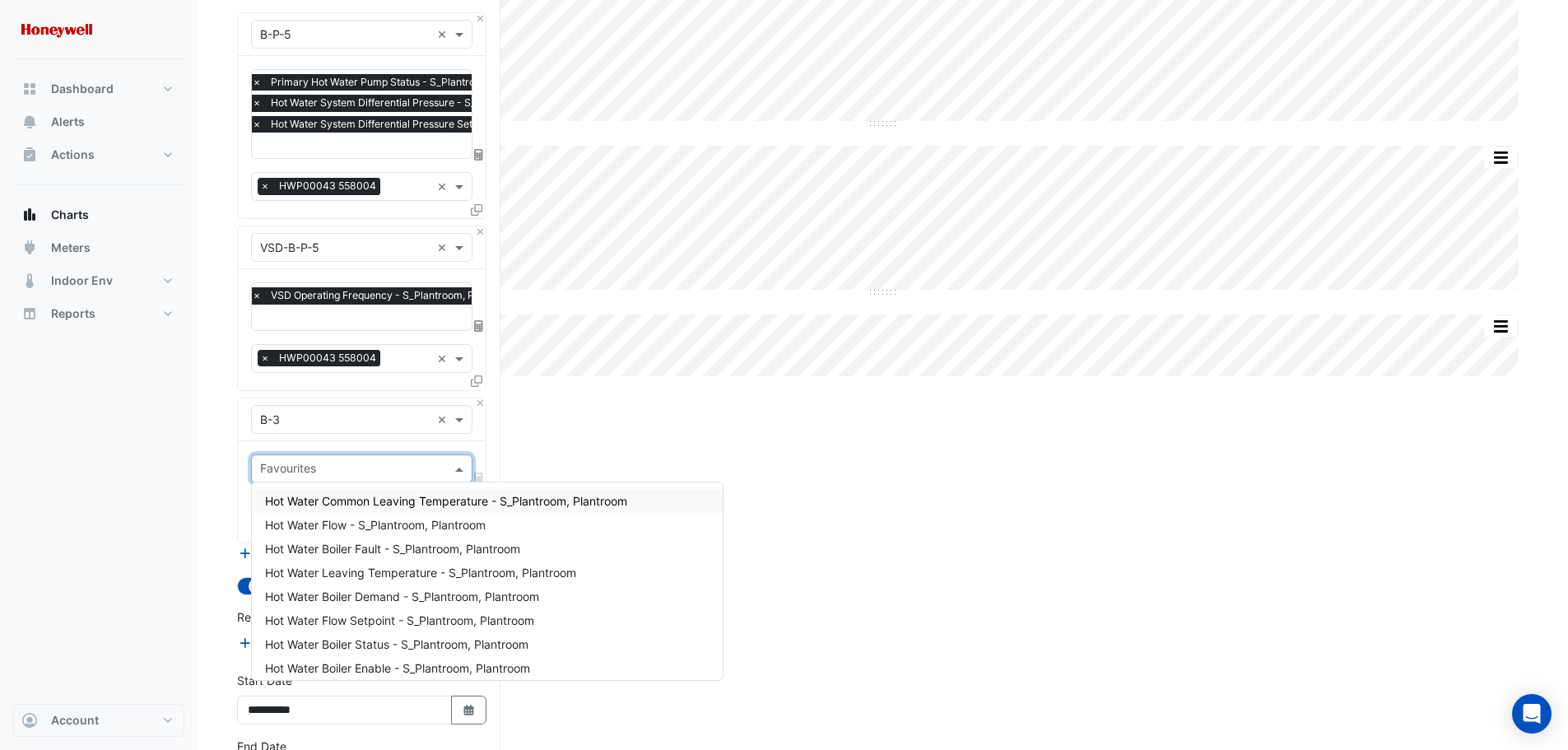
click at [388, 464] on input "text" at bounding box center [352, 470] width 184 height 17
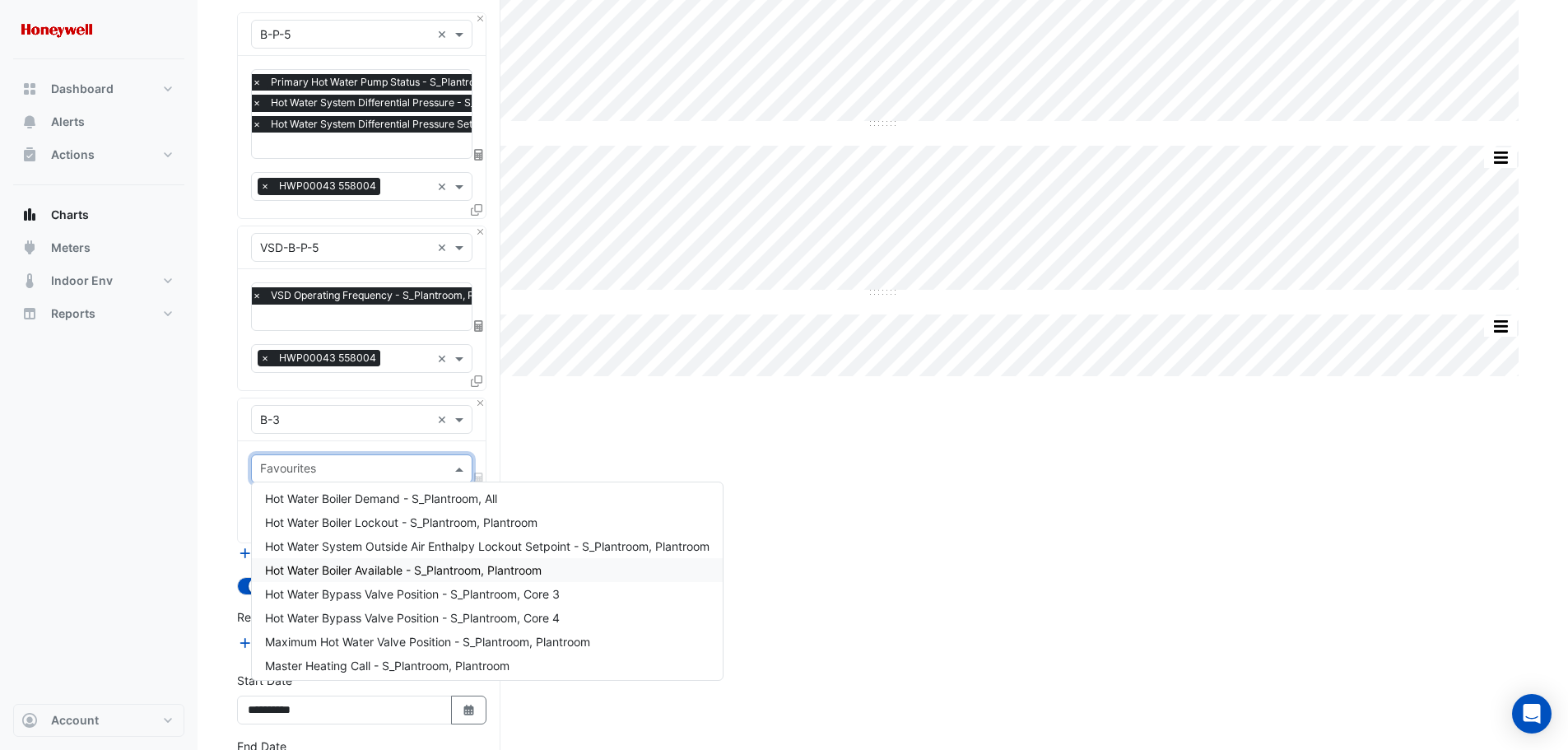
scroll to position [269, 0]
click at [414, 589] on span "Hot Water Bypass Valve Position - S_Plantroom, Core 3" at bounding box center [412, 590] width 295 height 14
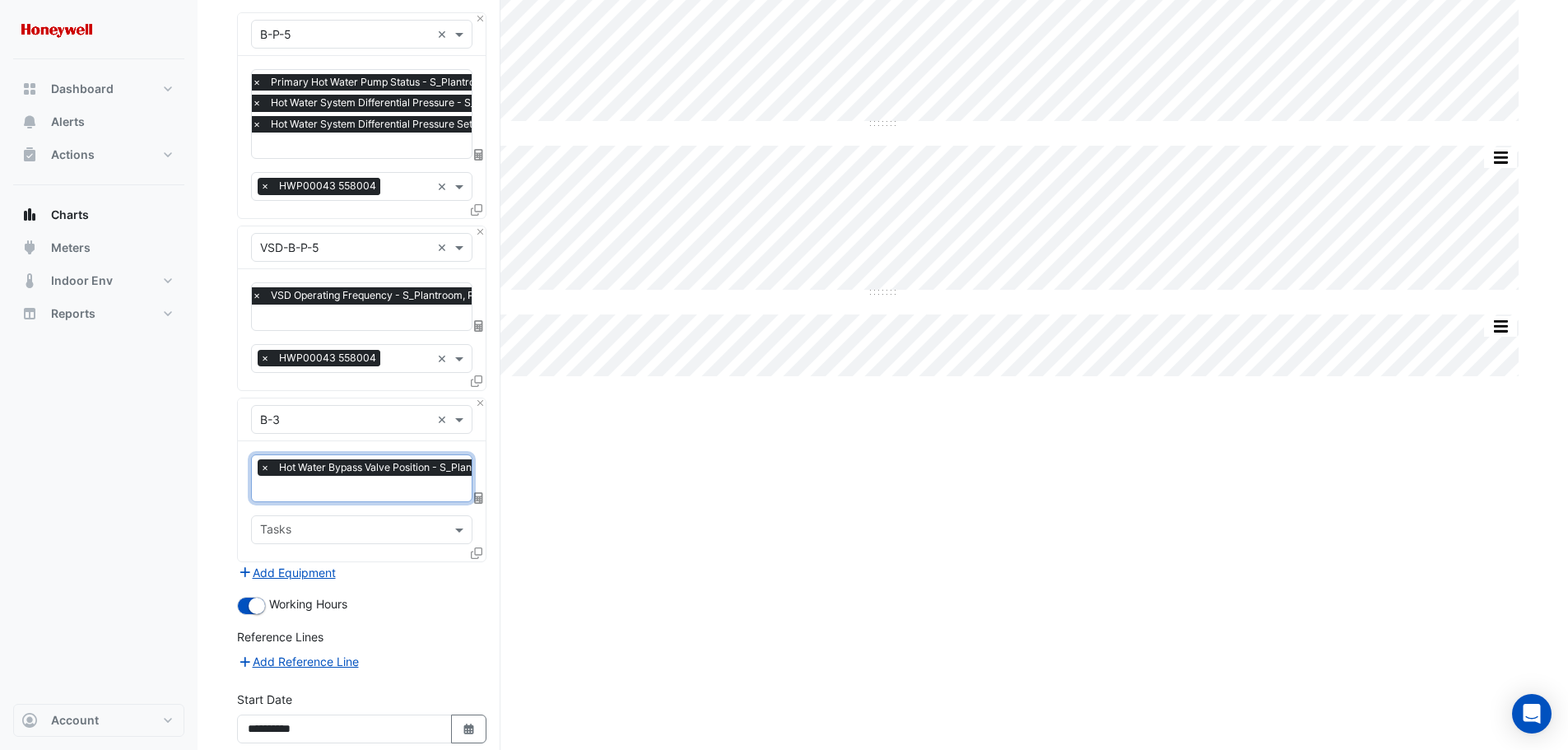
click at [413, 490] on input "text" at bounding box center [402, 490] width 285 height 17
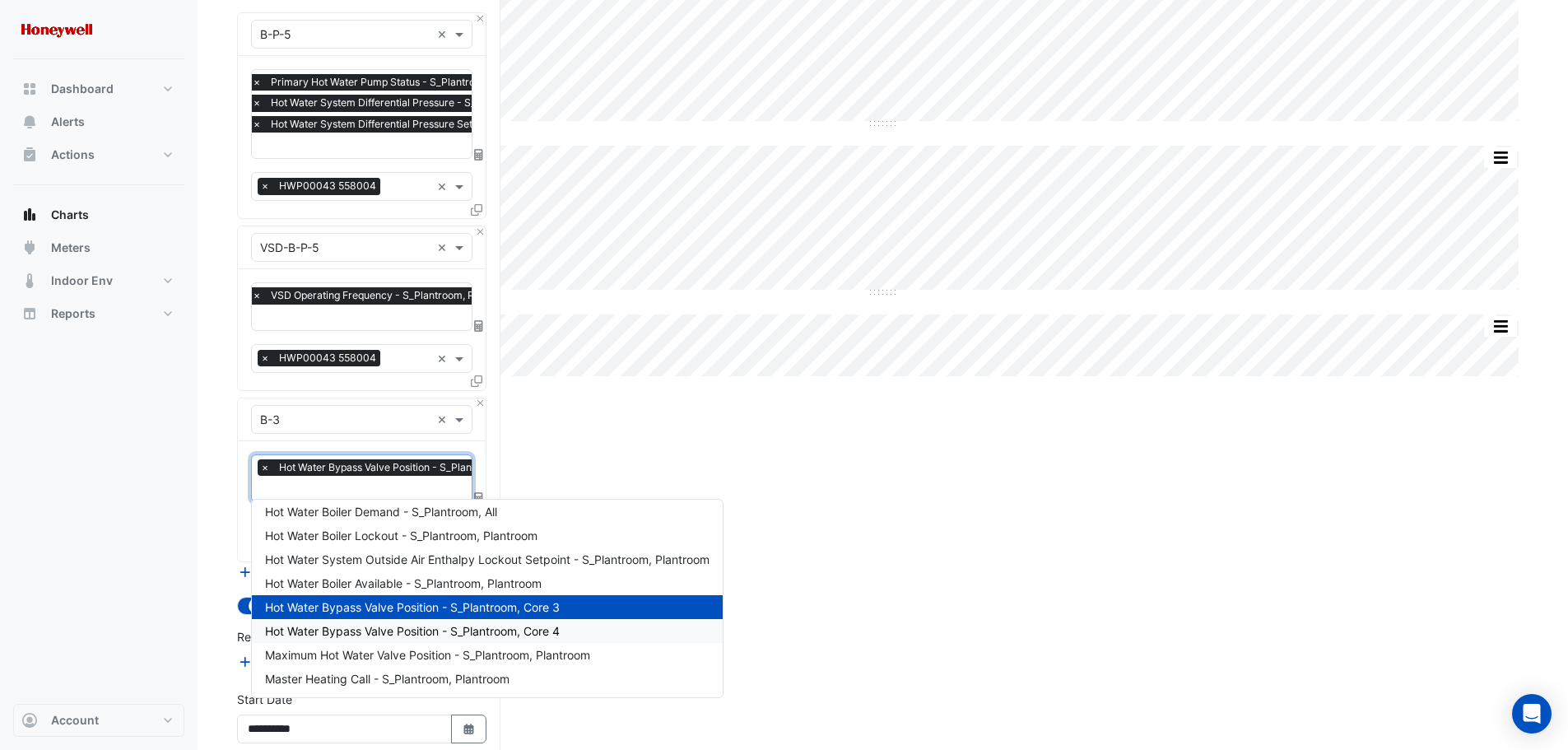
click at [378, 628] on span "Hot Water Bypass Valve Position - S_Plantroom, Core 4" at bounding box center [412, 631] width 295 height 14
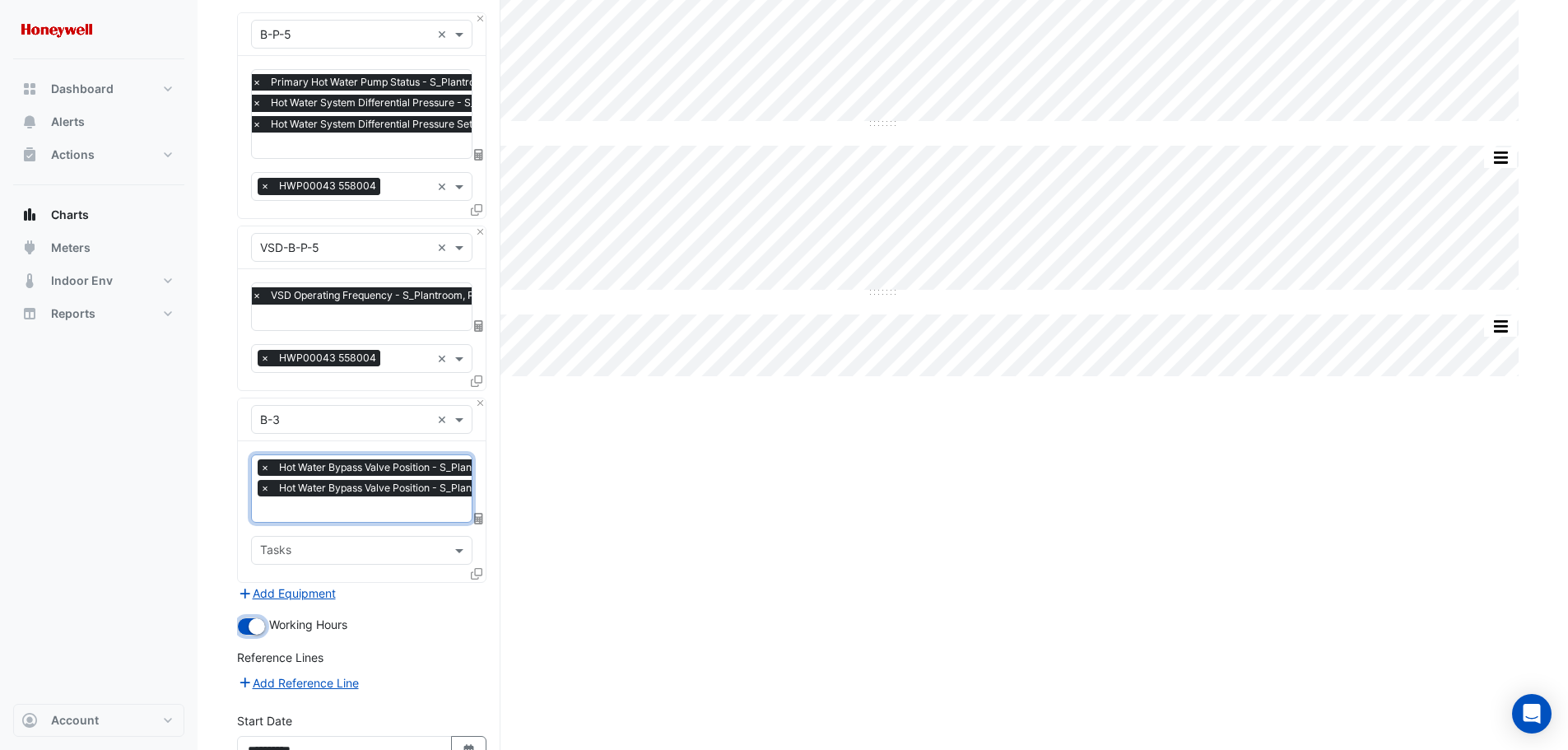
click at [251, 622] on small "button" at bounding box center [256, 626] width 16 height 16
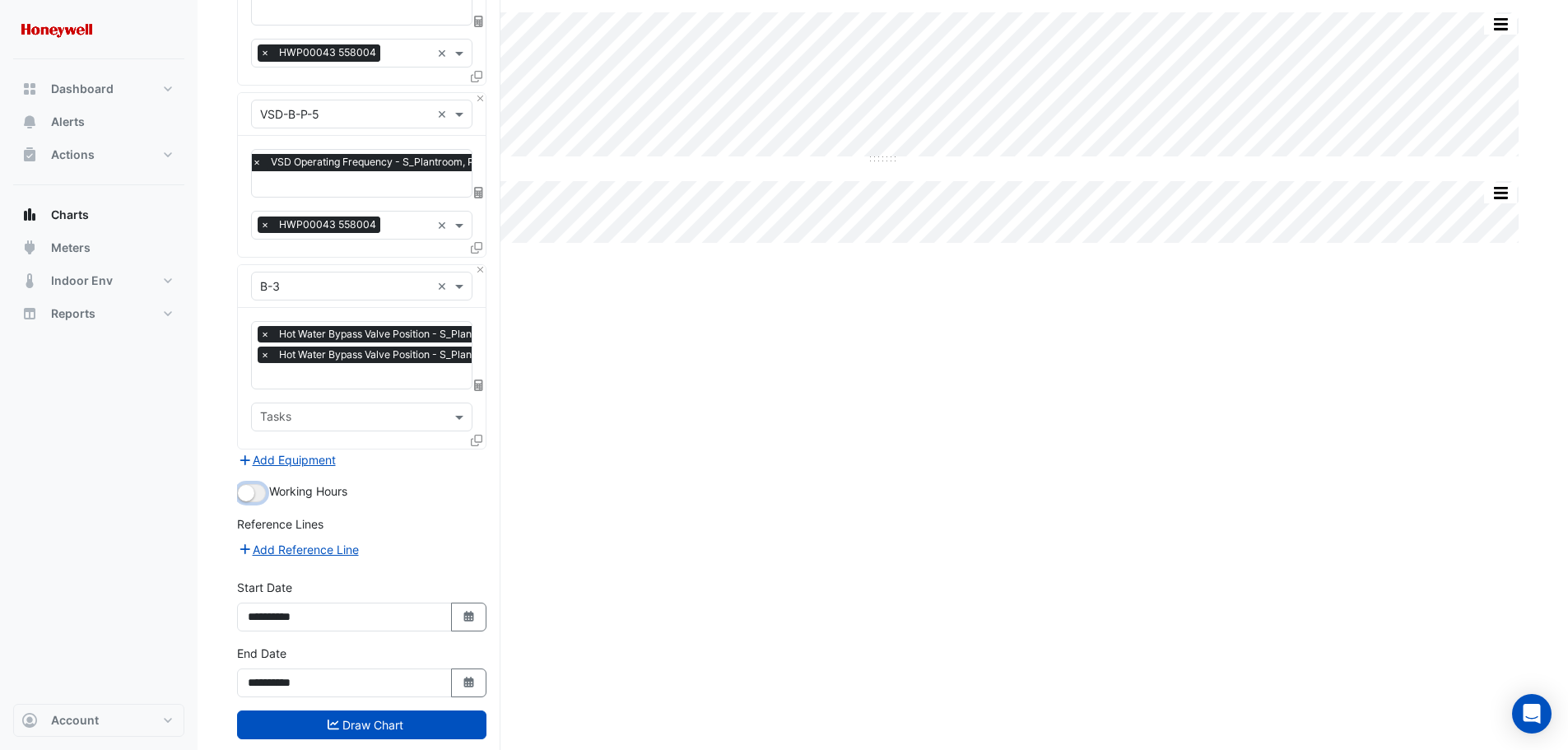
scroll to position [328, 0]
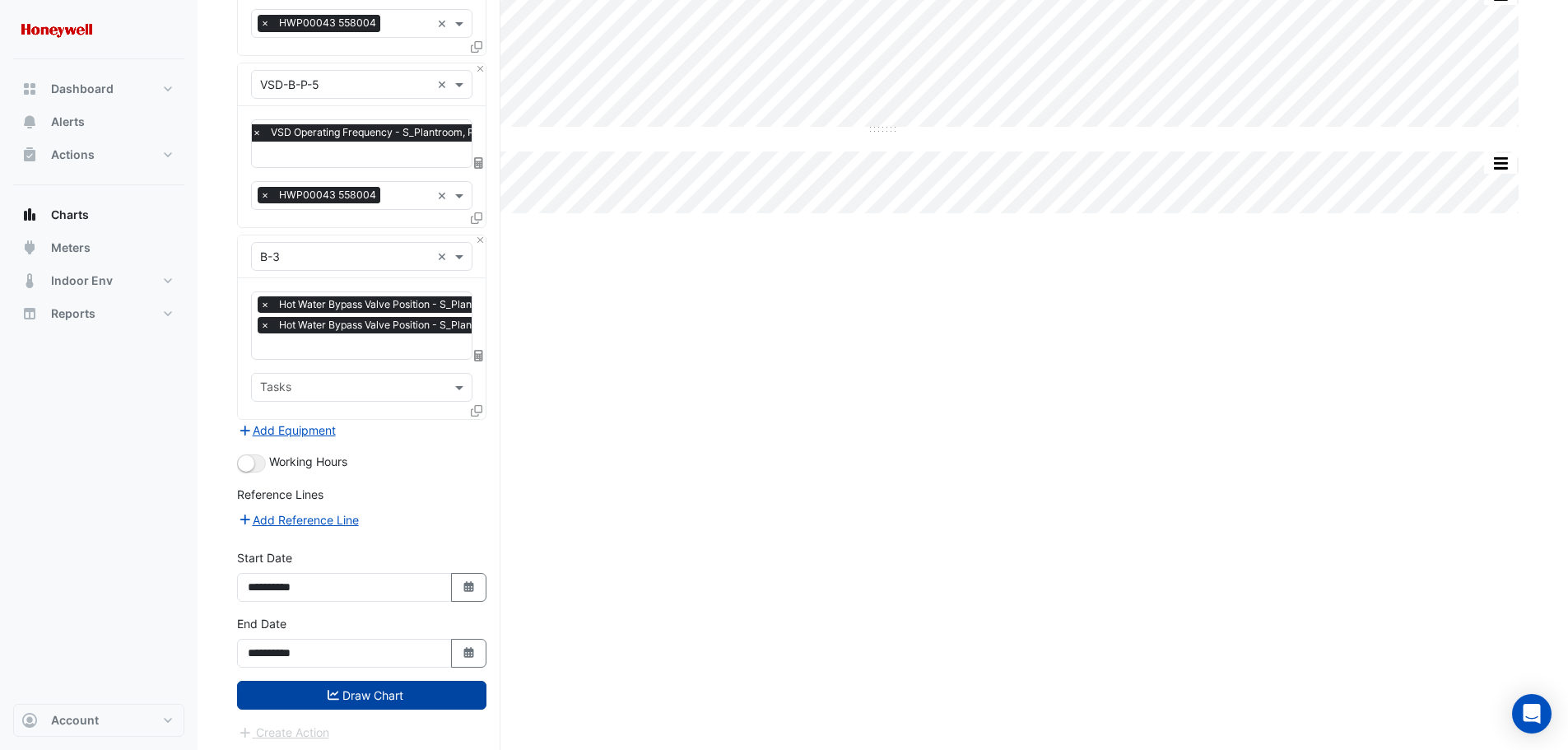
click at [398, 688] on button "Draw Chart" at bounding box center [362, 696] width 249 height 29
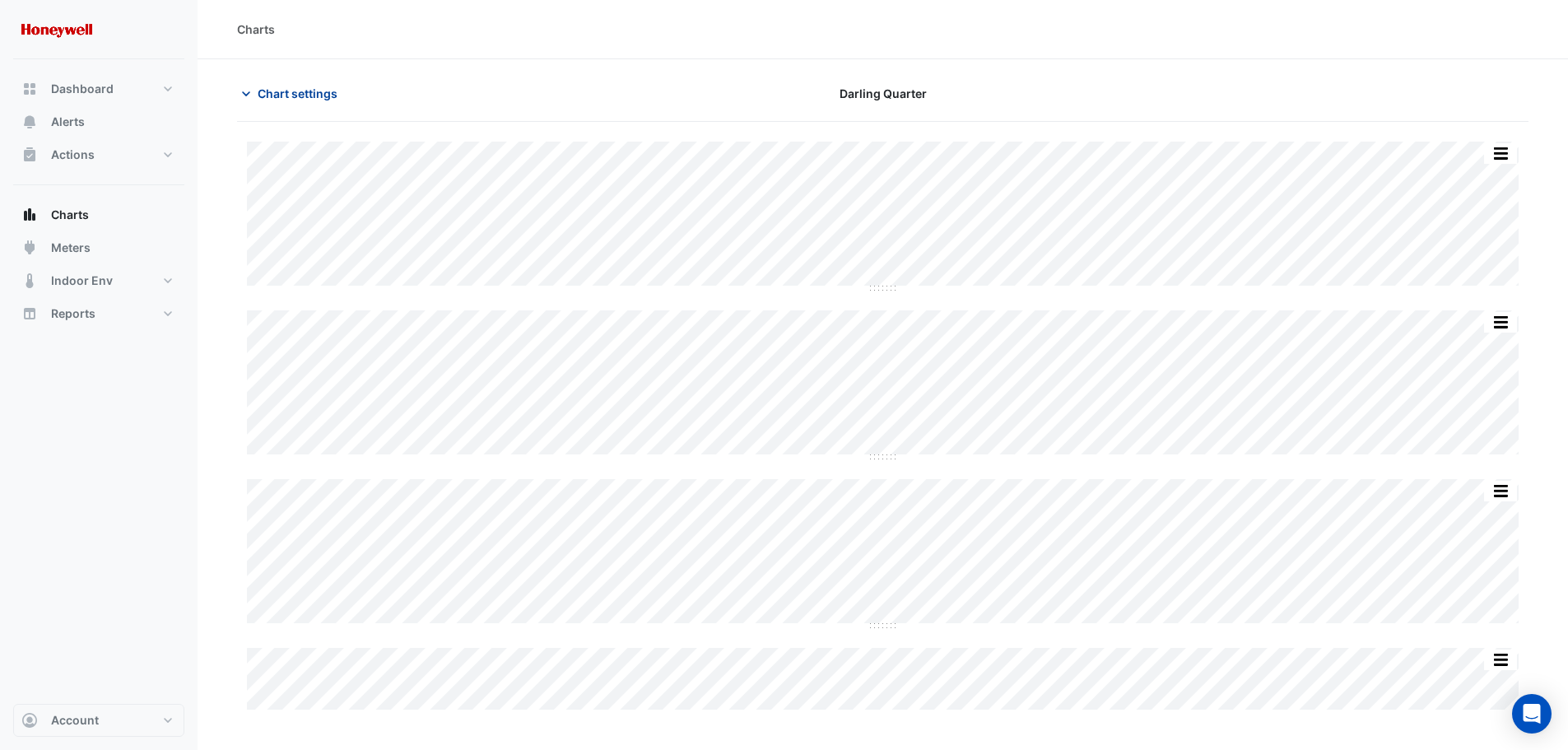
click at [243, 97] on icon "button" at bounding box center [246, 94] width 16 height 16
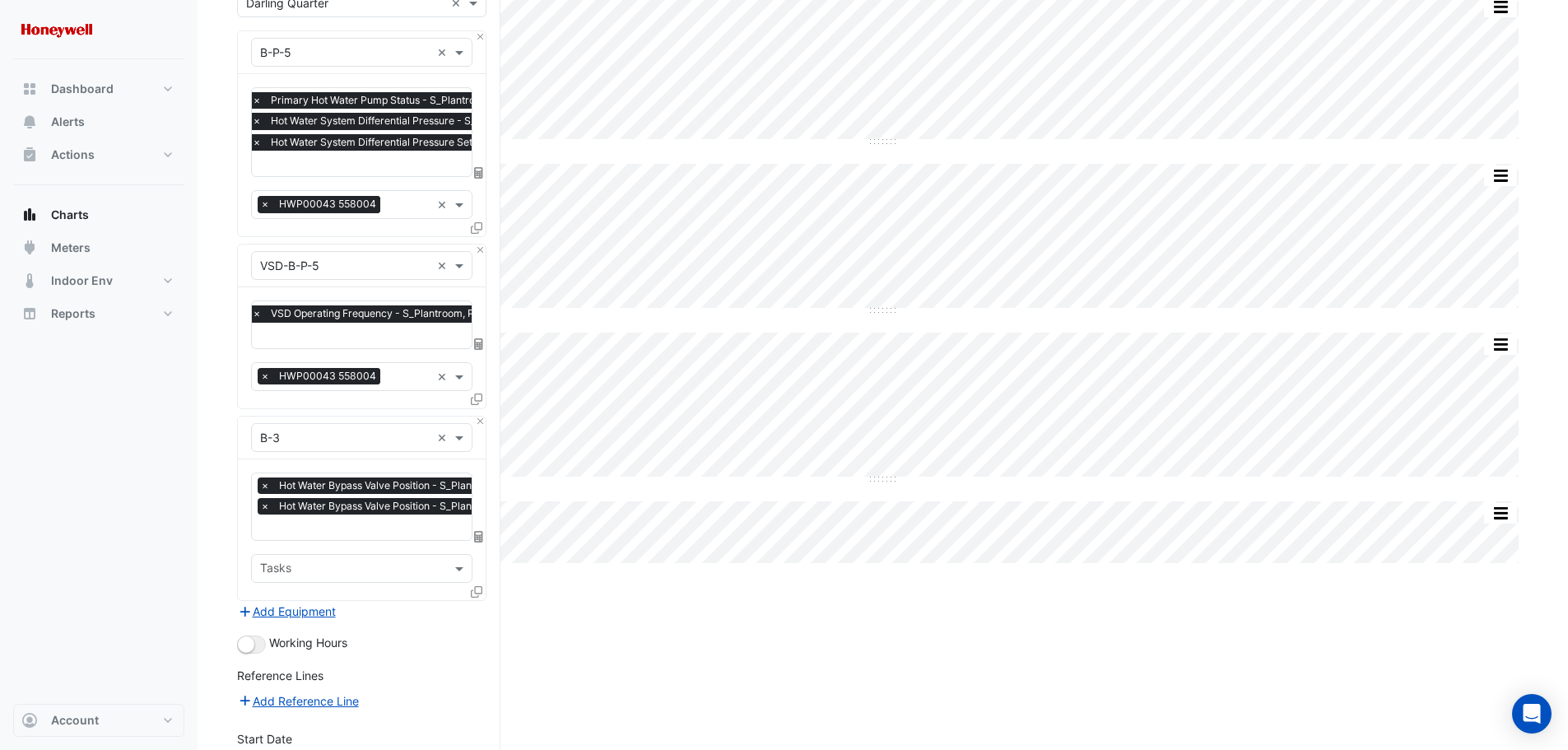
scroll to position [328, 0]
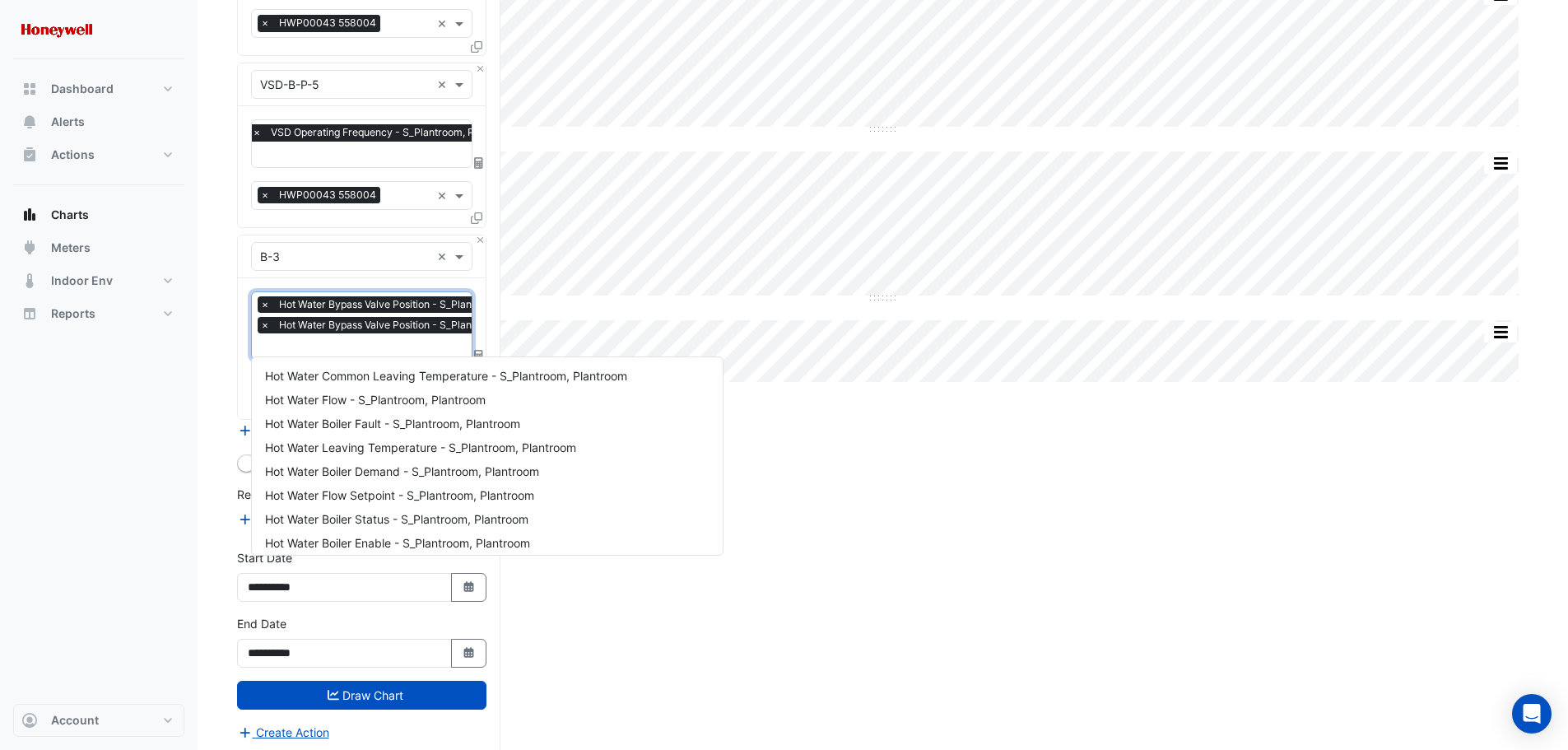
click at [403, 343] on input "text" at bounding box center [402, 347] width 285 height 17
click at [334, 401] on span "Hot Water Flow - S_Plantroom, Plantroom" at bounding box center [375, 400] width 221 height 14
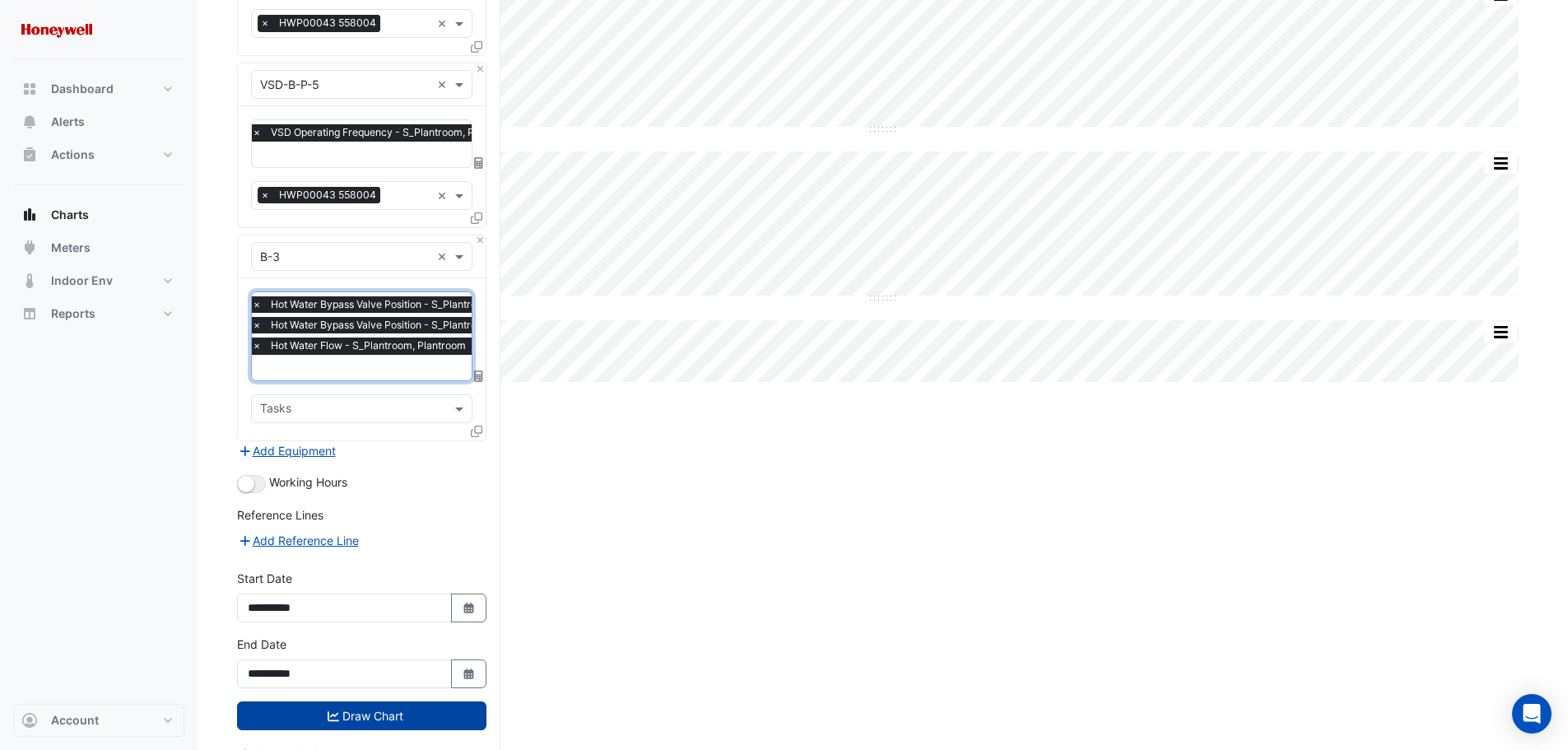
click at [344, 706] on button "Draw Chart" at bounding box center [362, 716] width 249 height 29
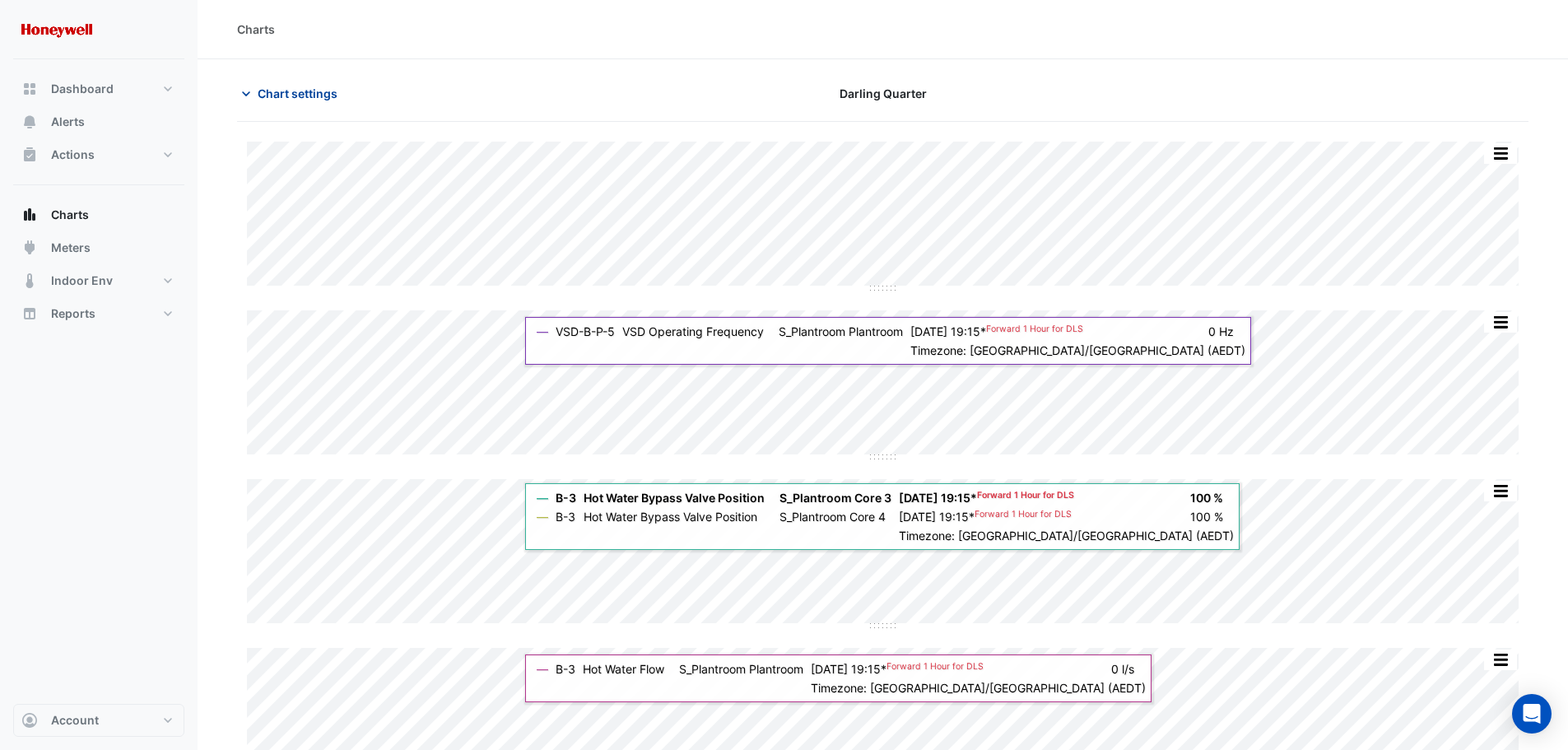
click at [254, 89] on button "Chart settings" at bounding box center [292, 94] width 111 height 29
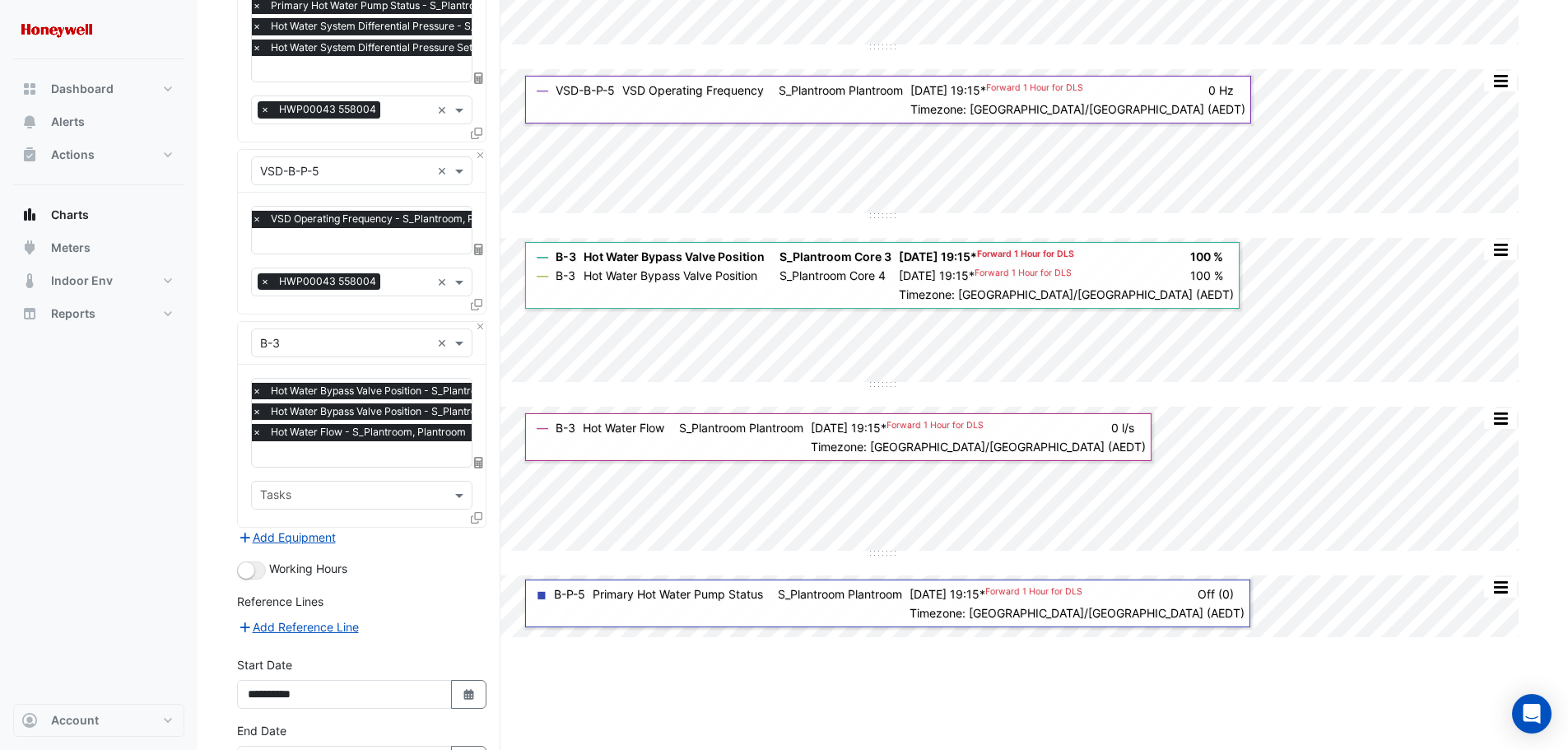
scroll to position [349, 0]
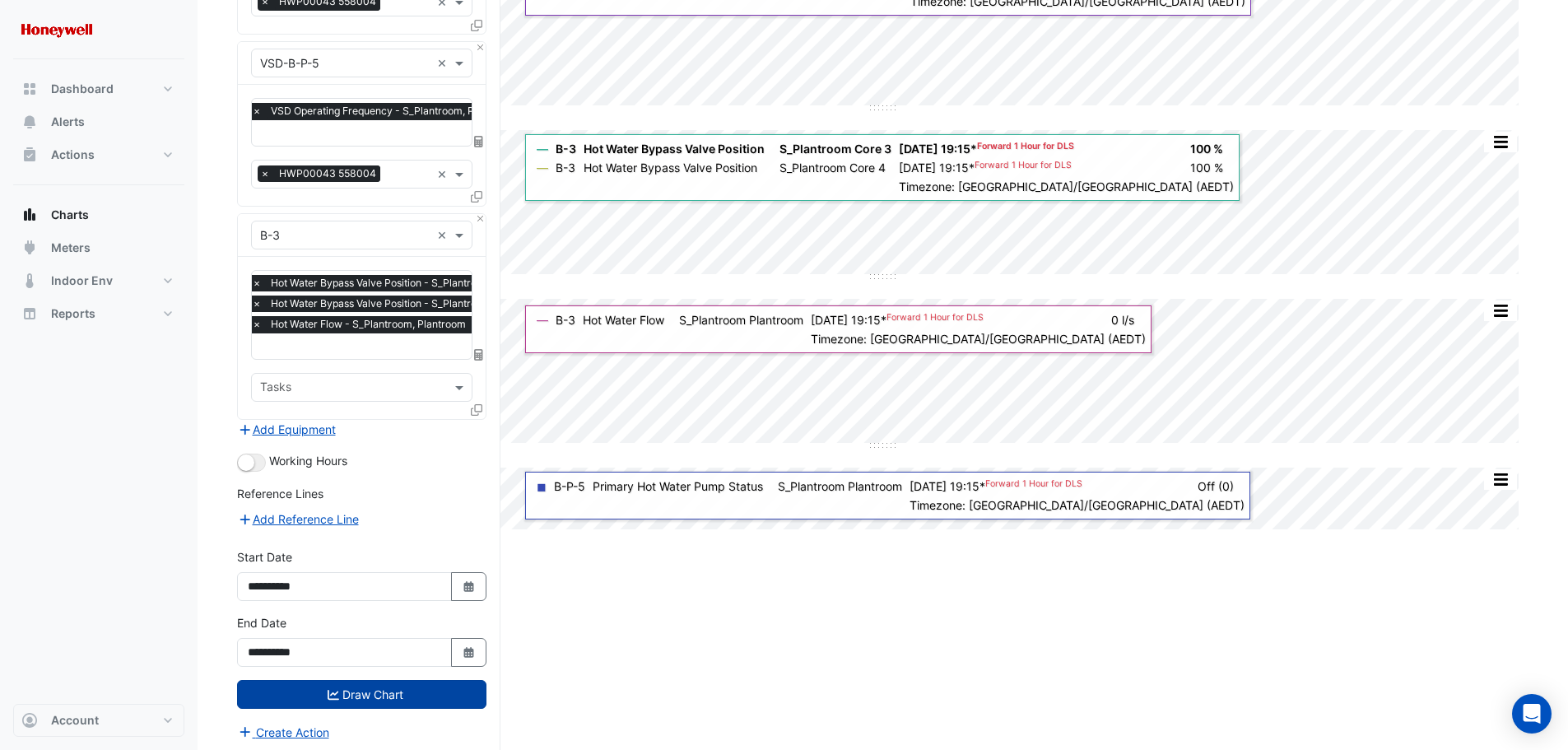
click at [355, 692] on button "Draw Chart" at bounding box center [362, 695] width 249 height 29
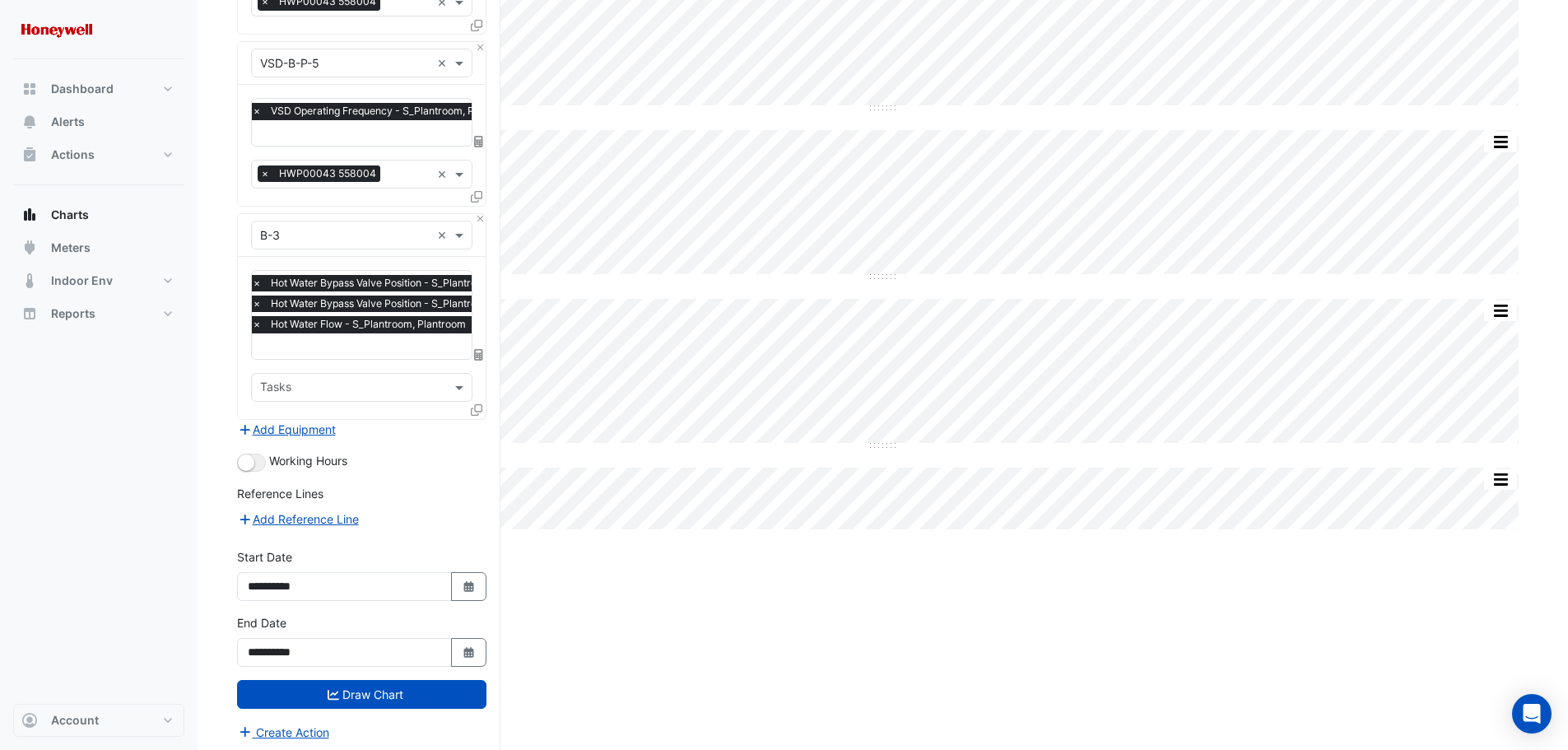
click at [255, 322] on span "×" at bounding box center [256, 324] width 15 height 16
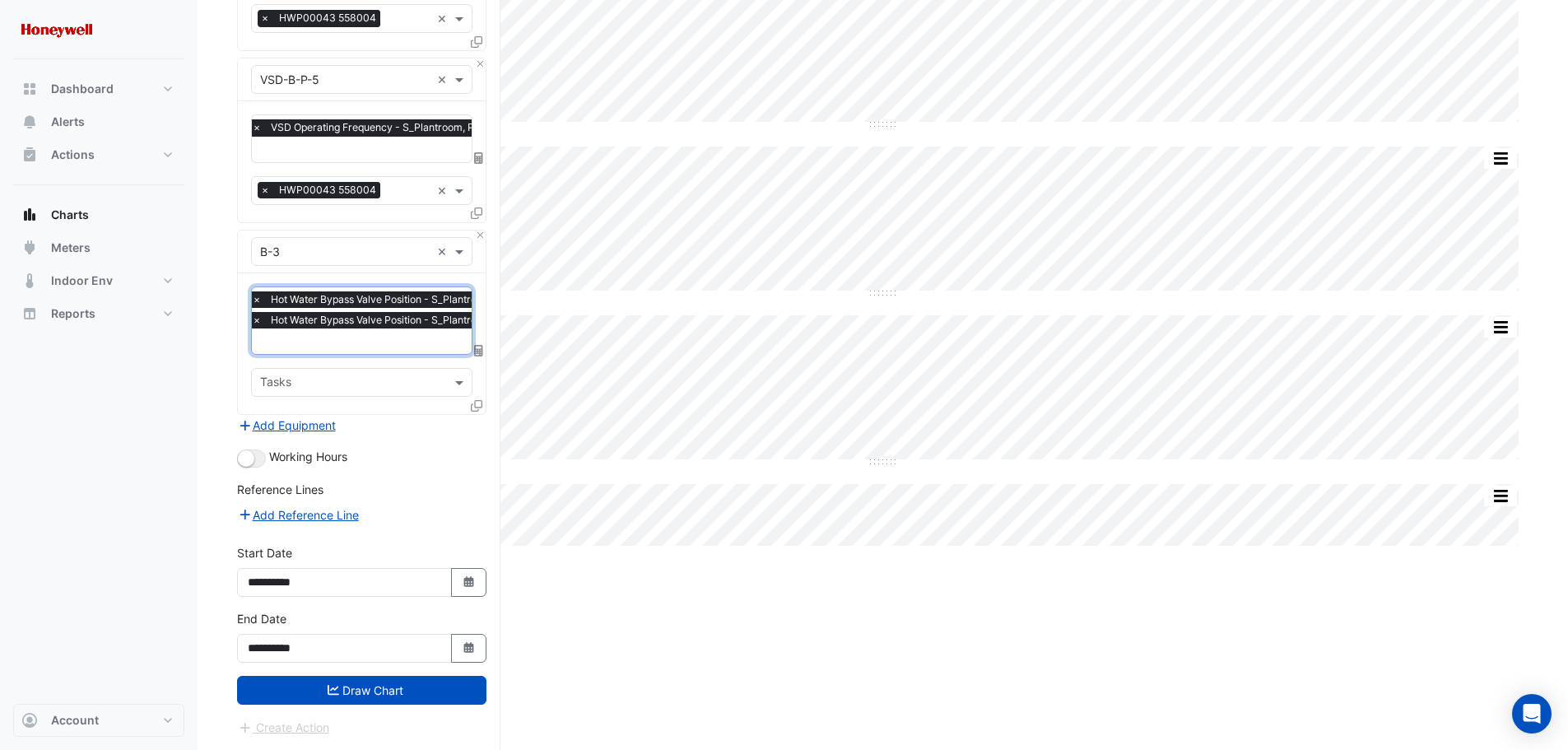
scroll to position [328, 0]
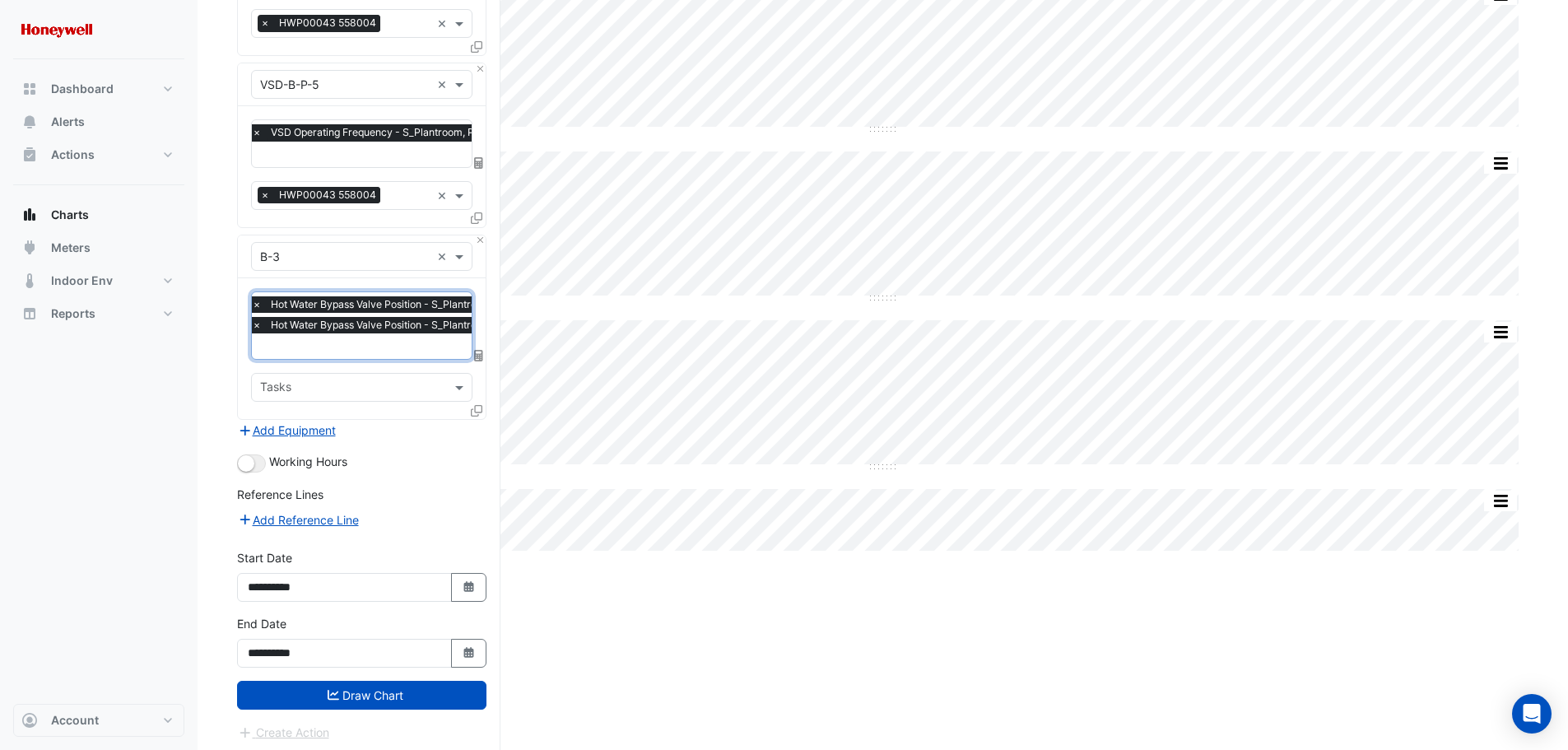
click at [282, 340] on input "text" at bounding box center [394, 347] width 285 height 17
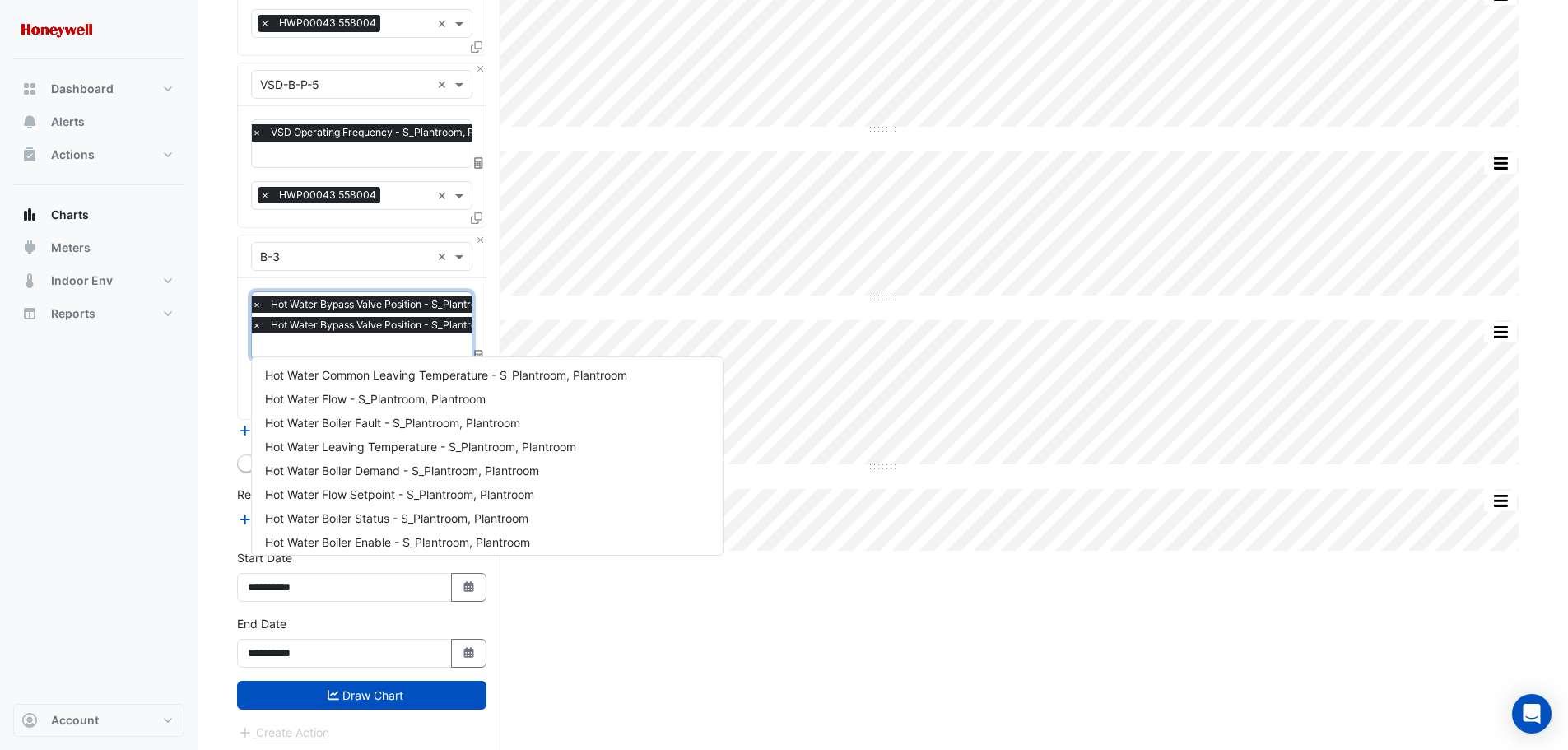
scroll to position [0, 0]
click at [423, 405] on span "Hot Water Flow - S_Plantroom, Plantroom" at bounding box center [375, 400] width 221 height 14
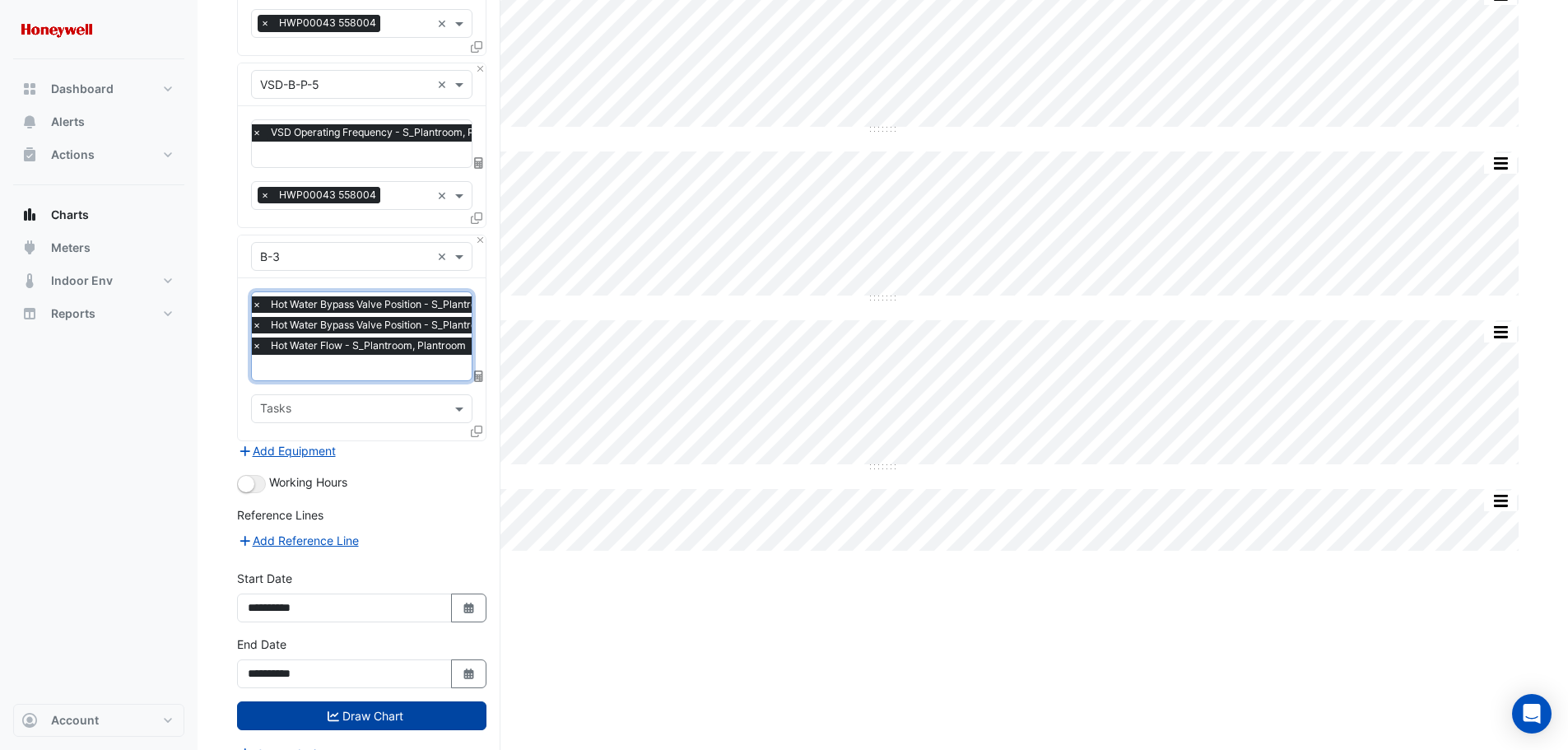
click at [364, 715] on button "Draw Chart" at bounding box center [362, 716] width 249 height 29
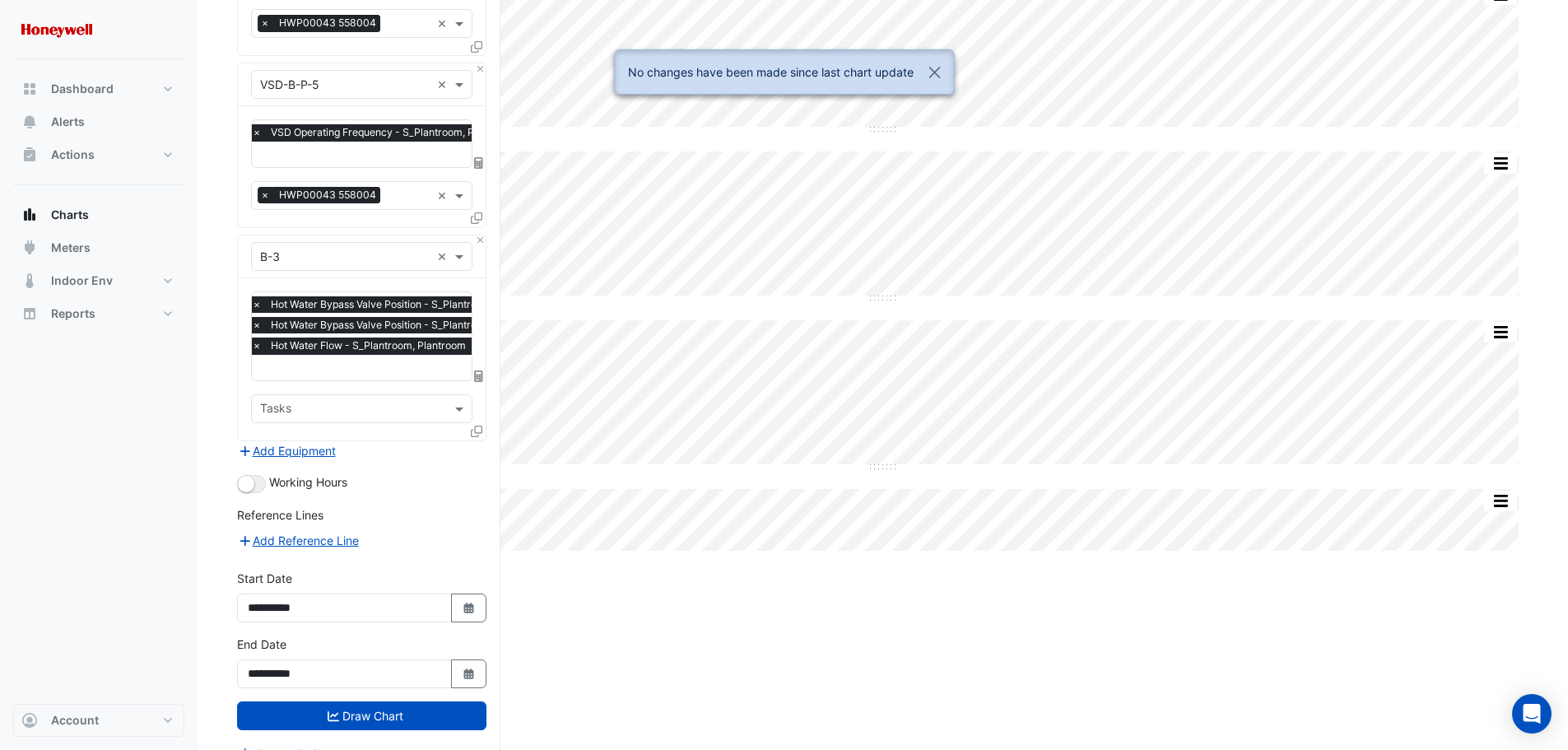
click at [258, 299] on span "×" at bounding box center [256, 304] width 15 height 16
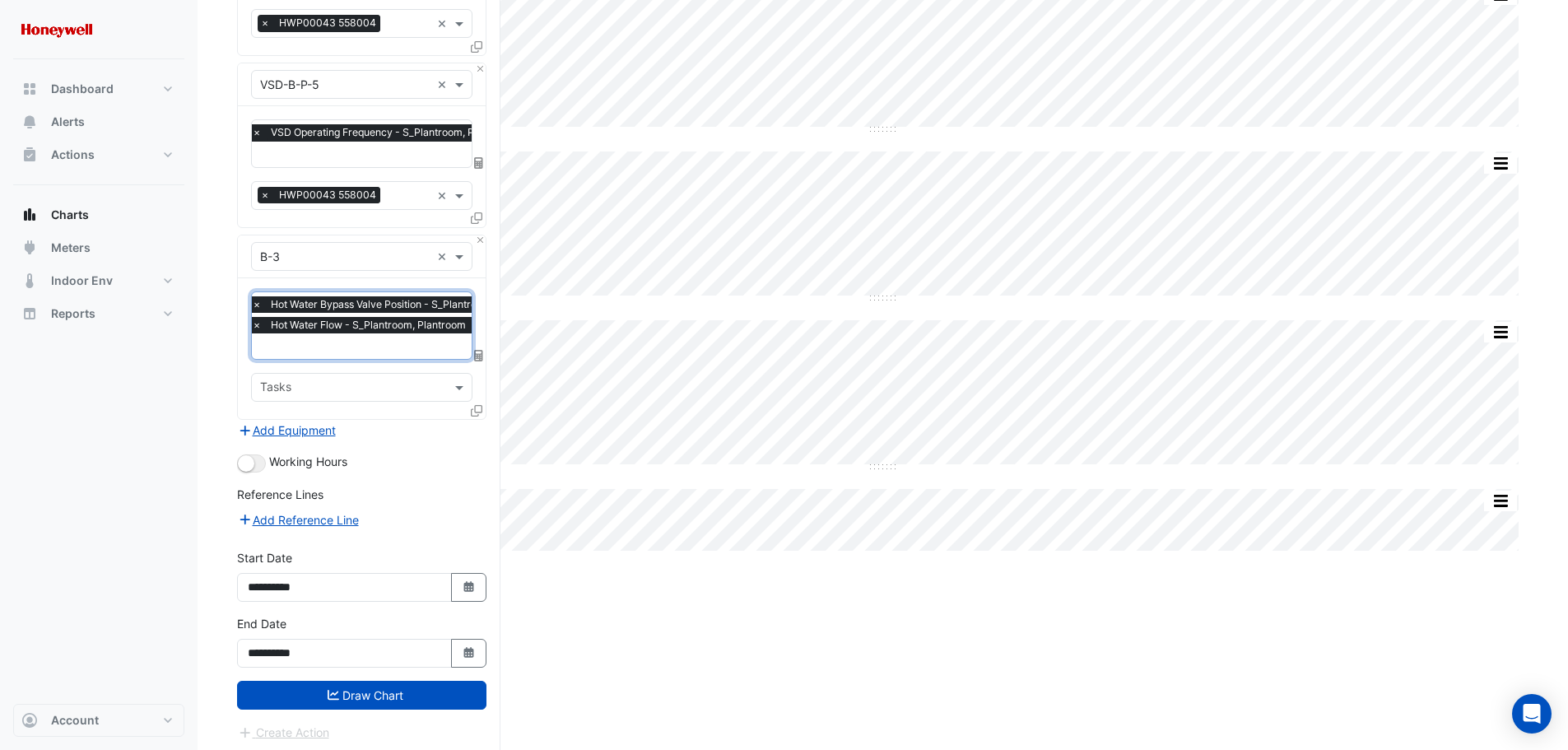
click at [257, 301] on span "×" at bounding box center [256, 304] width 15 height 16
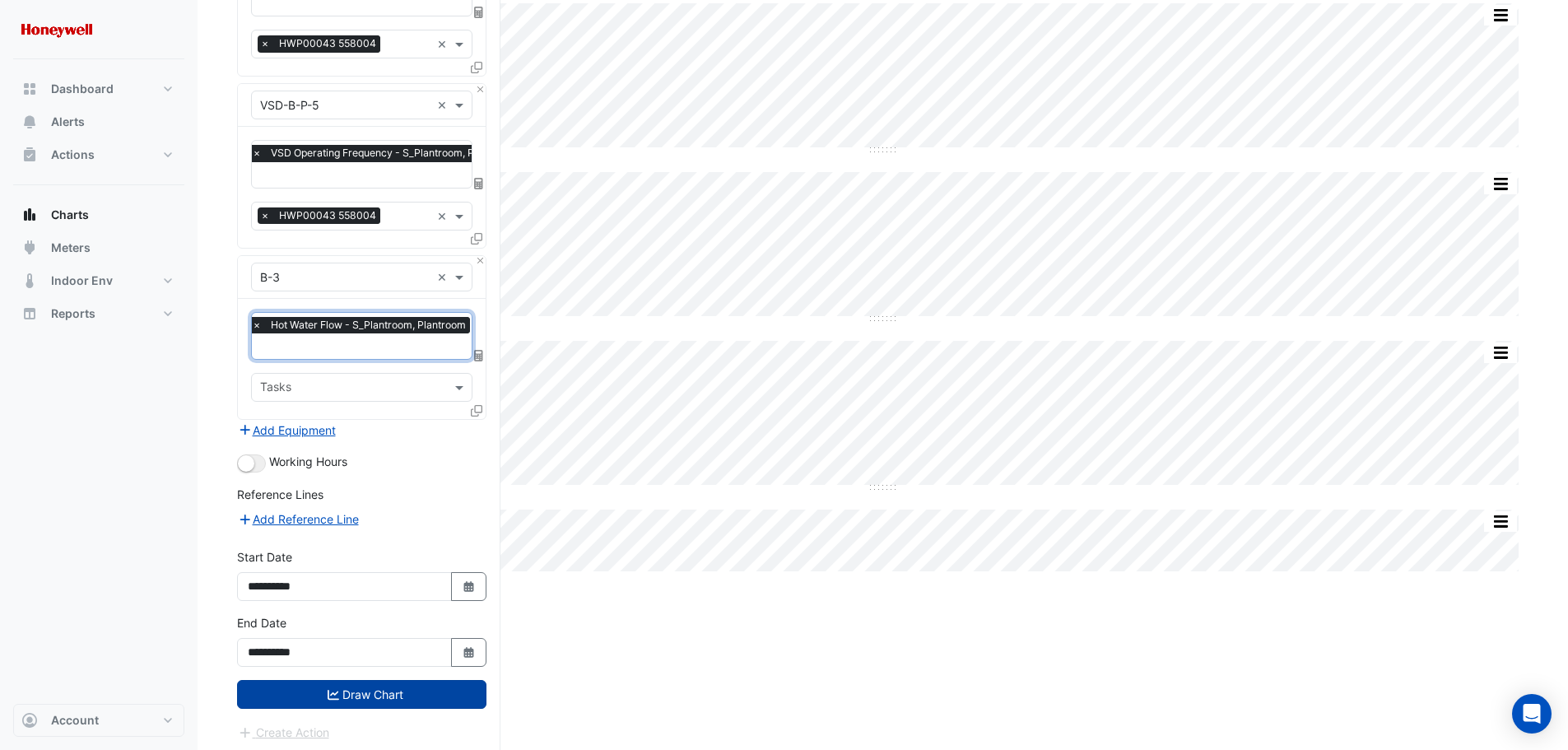
click at [328, 689] on icon "submit" at bounding box center [333, 694] width 11 height 11
